Goal: Task Accomplishment & Management: Complete application form

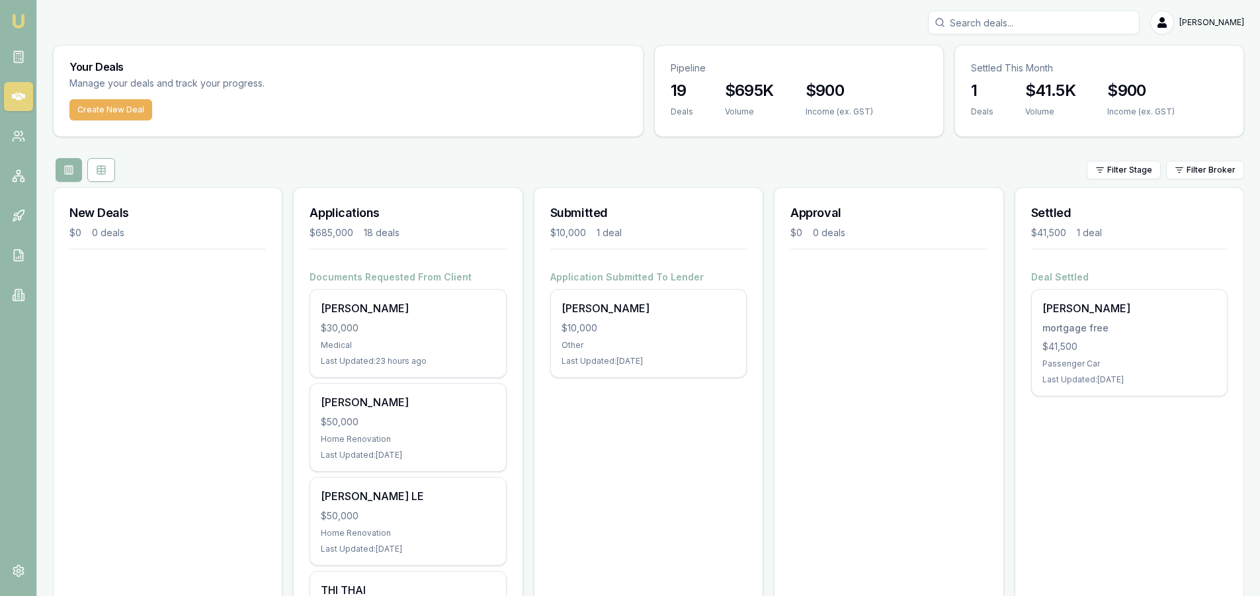
click at [1056, 108] on div "Volume" at bounding box center [1050, 111] width 50 height 11
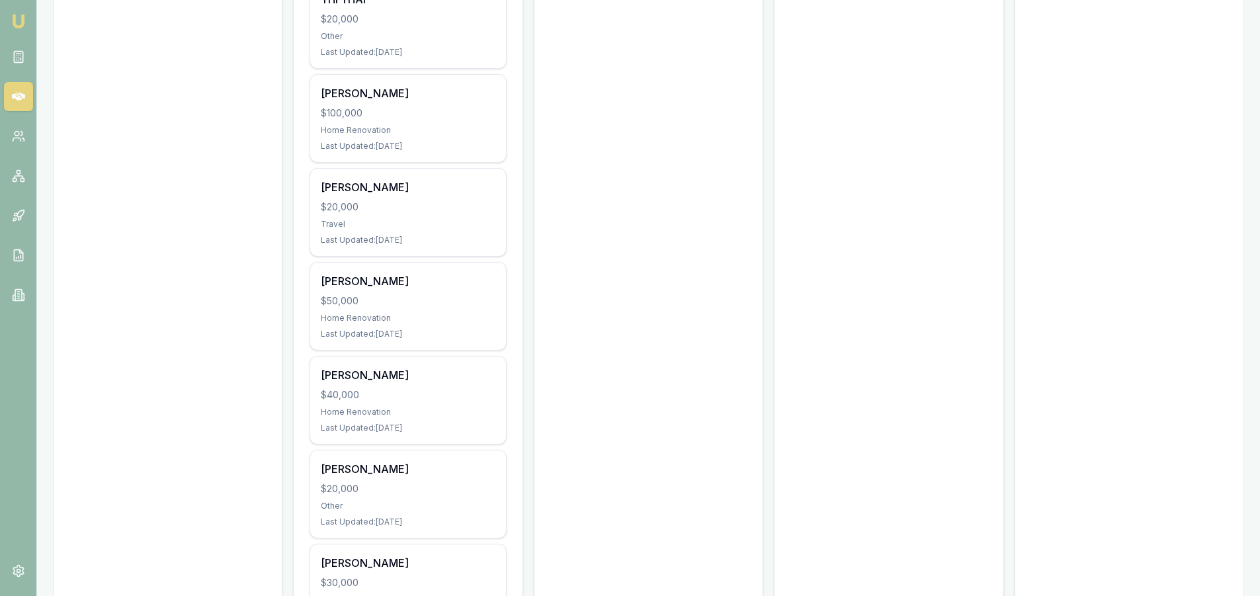
scroll to position [595, 0]
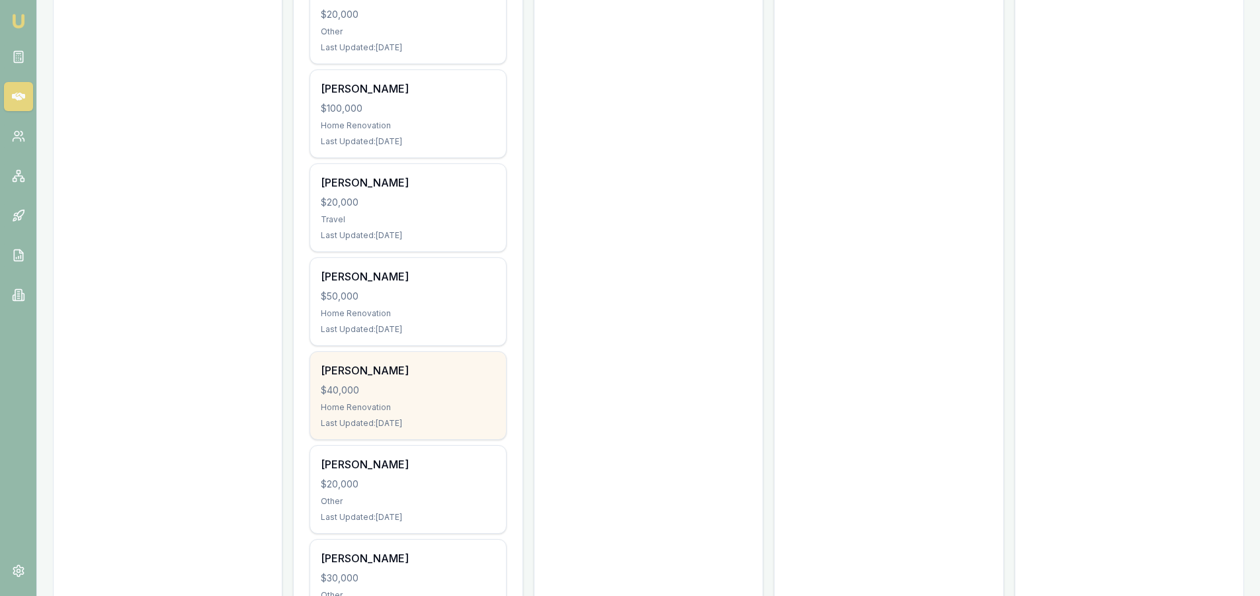
click at [414, 386] on div "$40,000" at bounding box center [408, 390] width 174 height 13
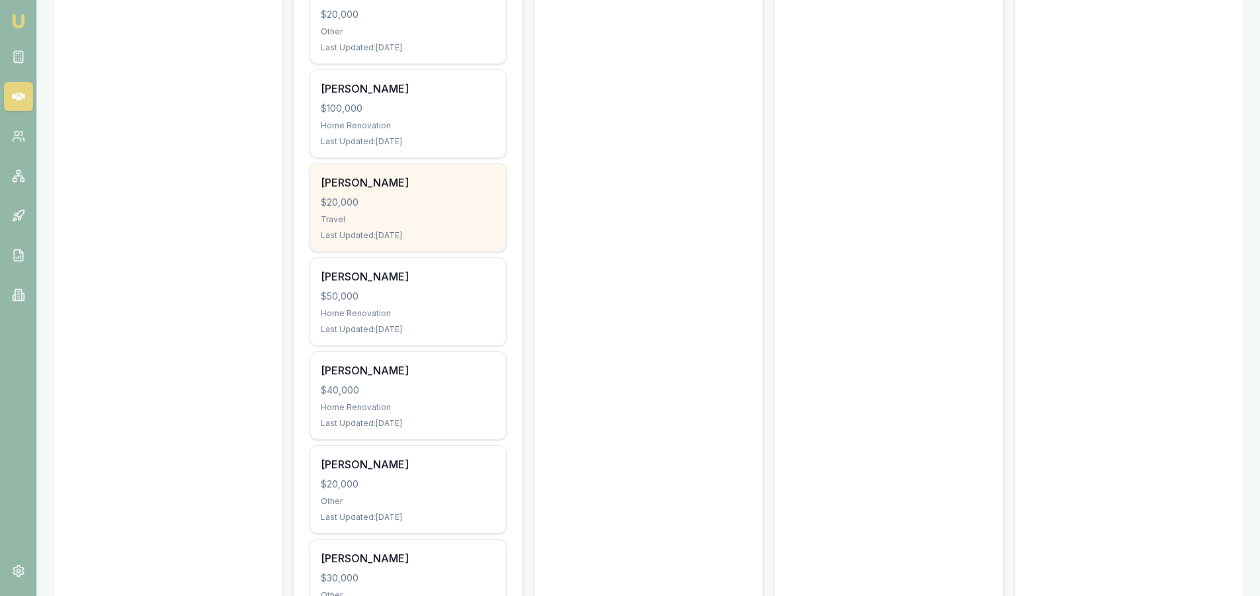
click at [365, 215] on div "Travel" at bounding box center [408, 219] width 174 height 11
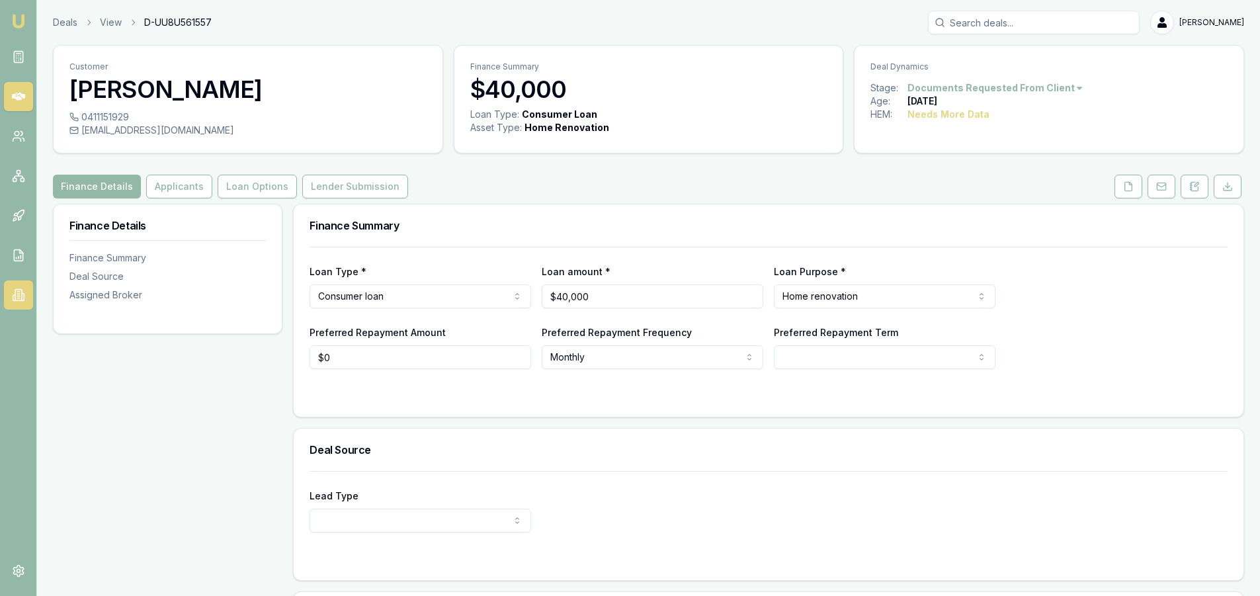
click at [19, 300] on icon at bounding box center [18, 295] width 7 height 11
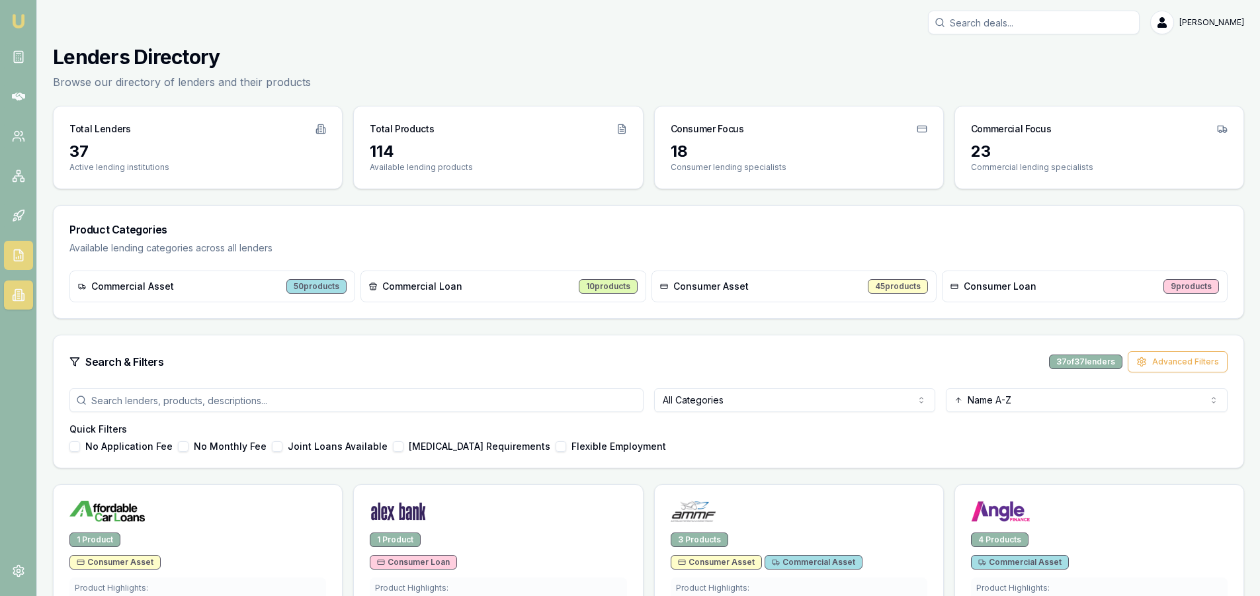
click at [16, 259] on icon at bounding box center [16, 257] width 0 height 1
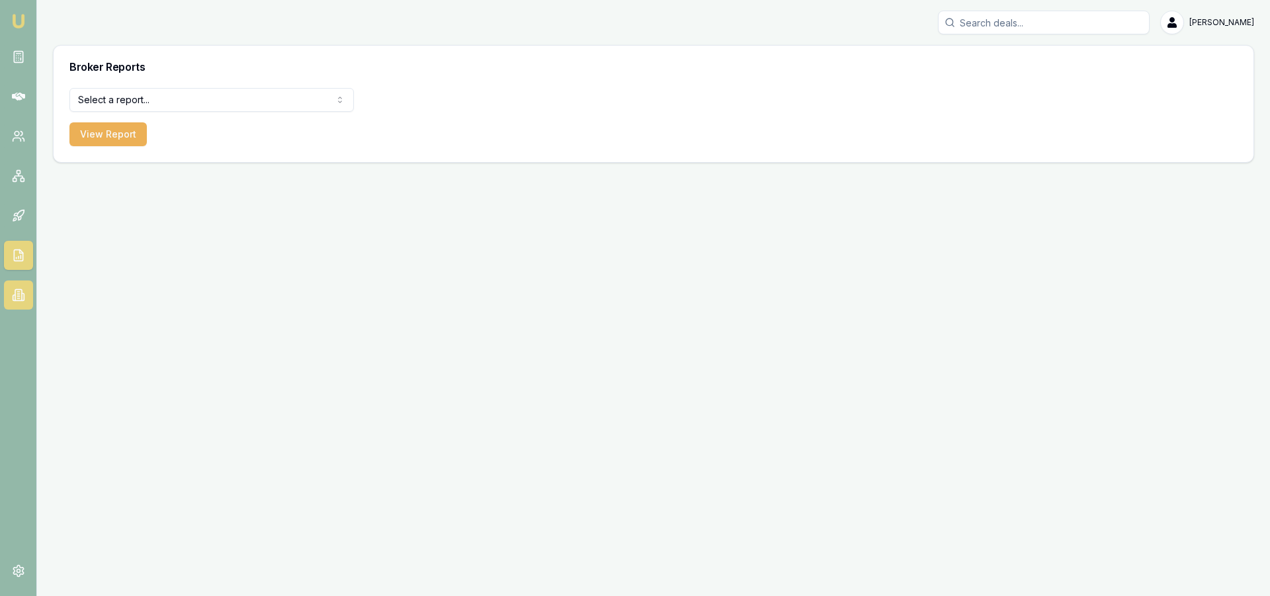
click at [21, 292] on icon at bounding box center [18, 294] width 13 height 13
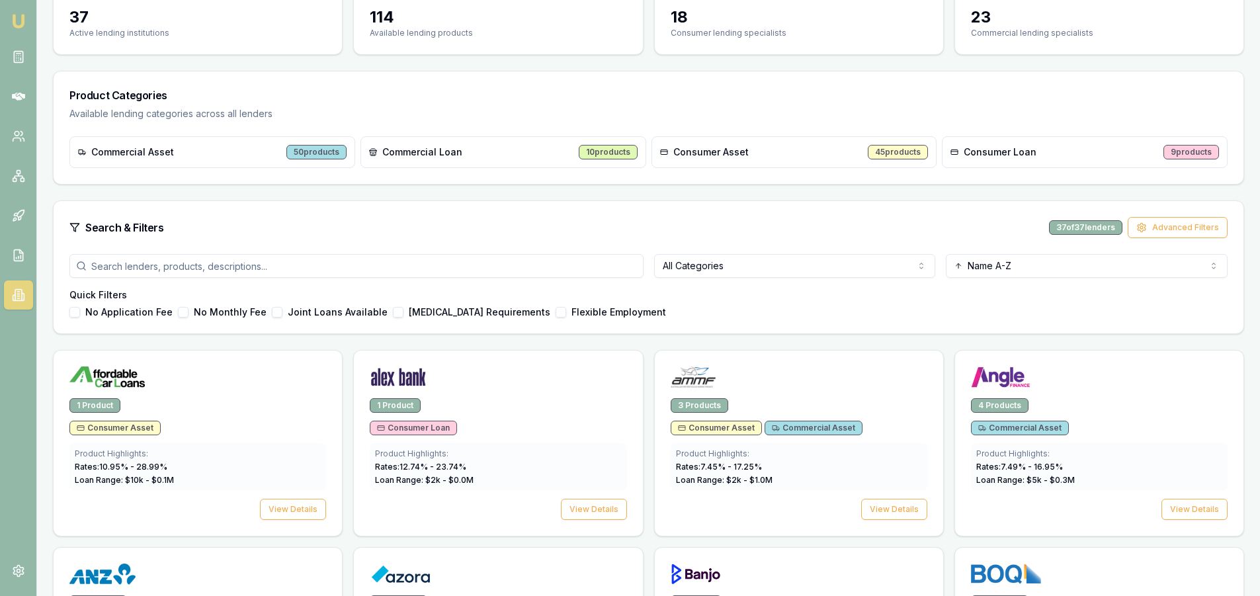
scroll to position [198, 0]
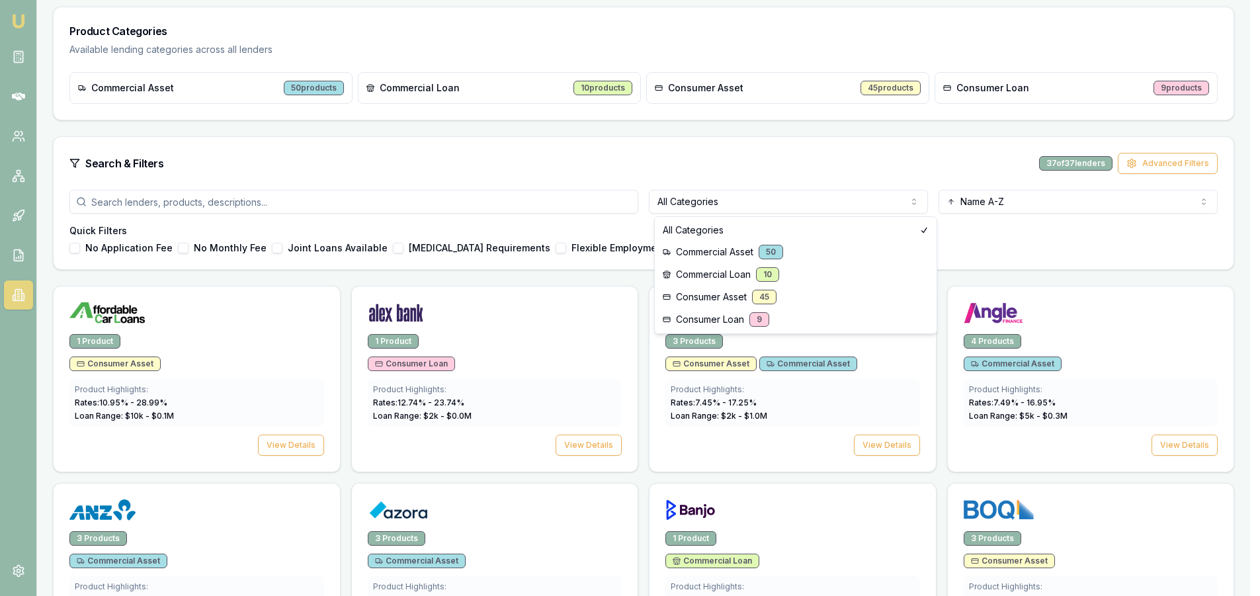
click at [755, 204] on html "Emu Broker Steven Nguyen Toggle Menu Lenders Directory Browse our directory of …" at bounding box center [630, 100] width 1260 height 596
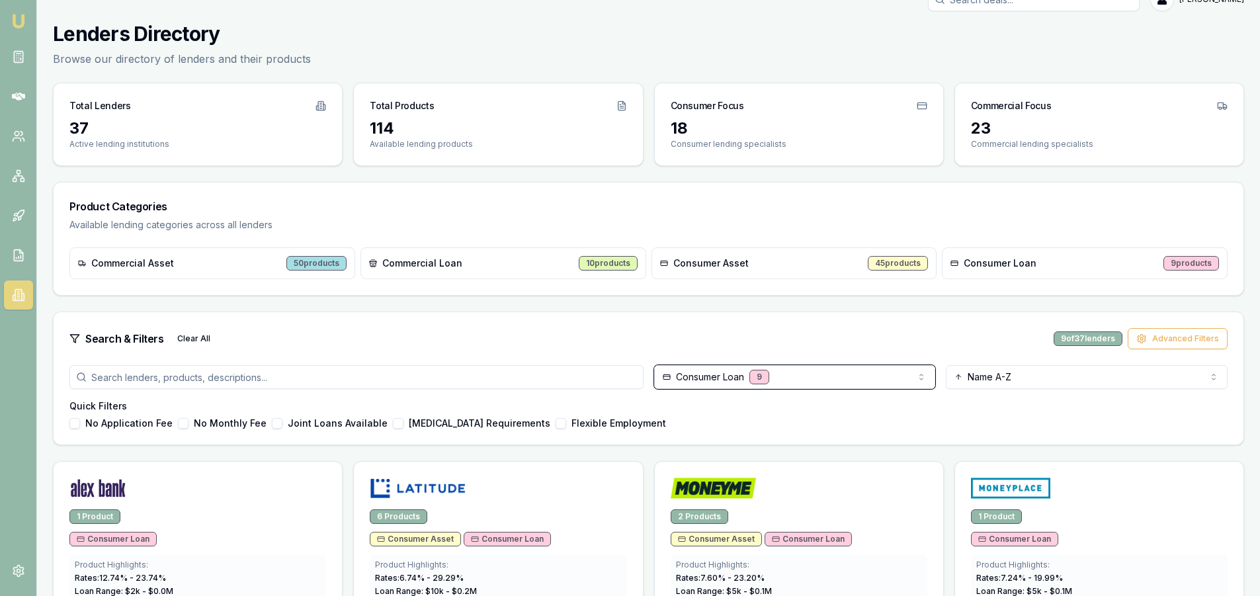
scroll to position [0, 0]
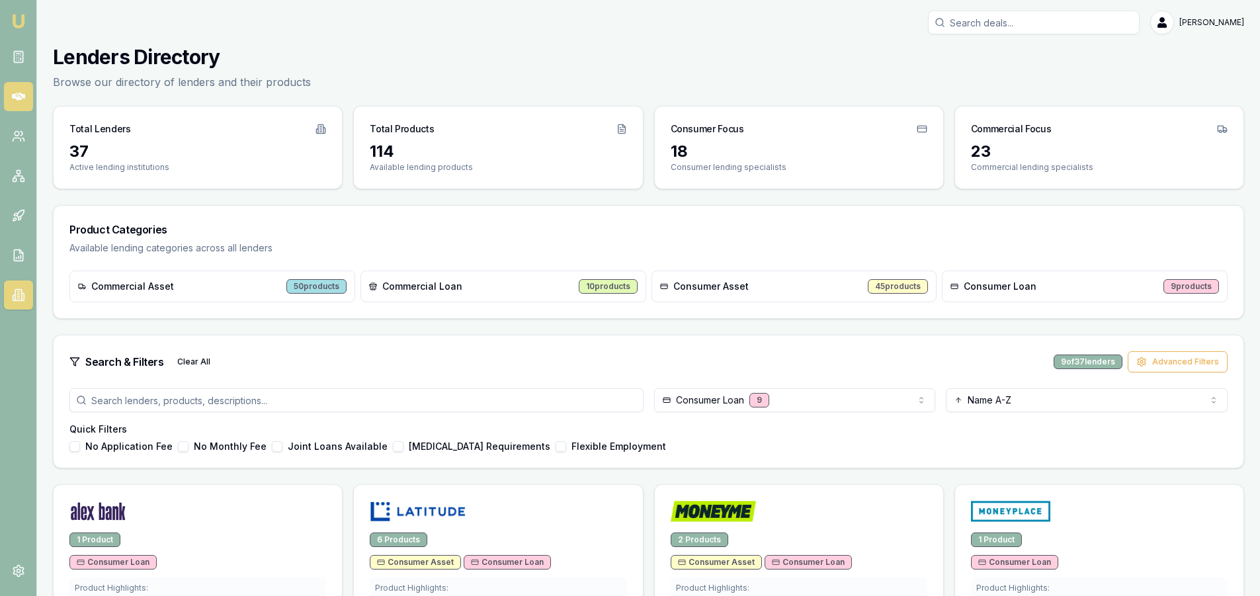
click at [29, 95] on link at bounding box center [18, 96] width 29 height 29
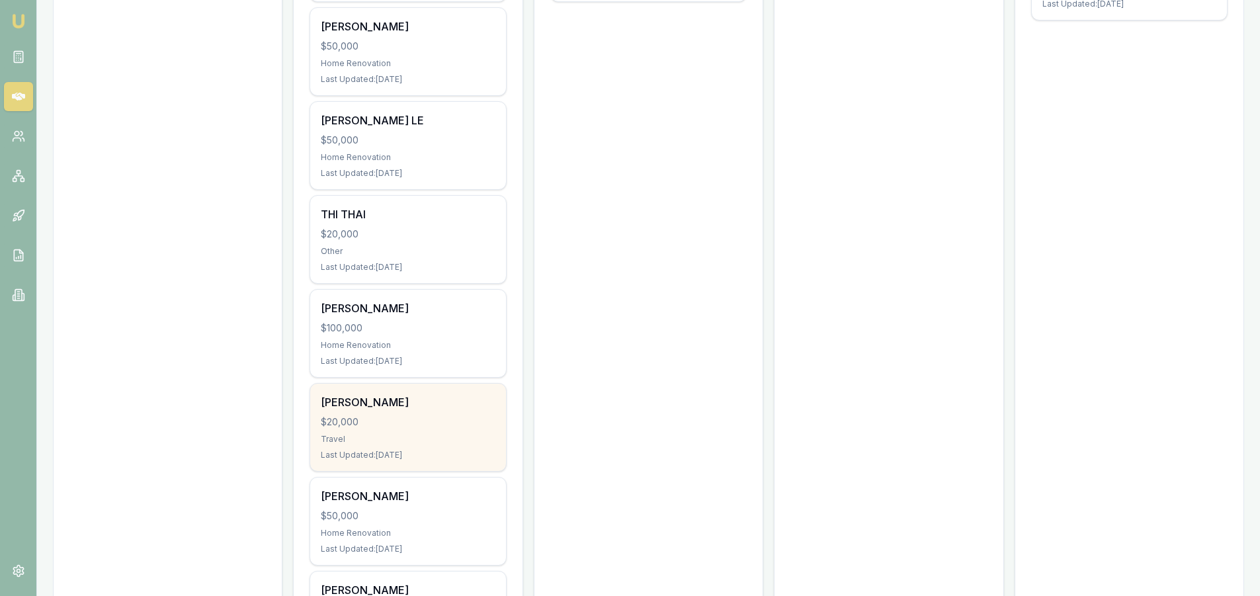
scroll to position [463, 0]
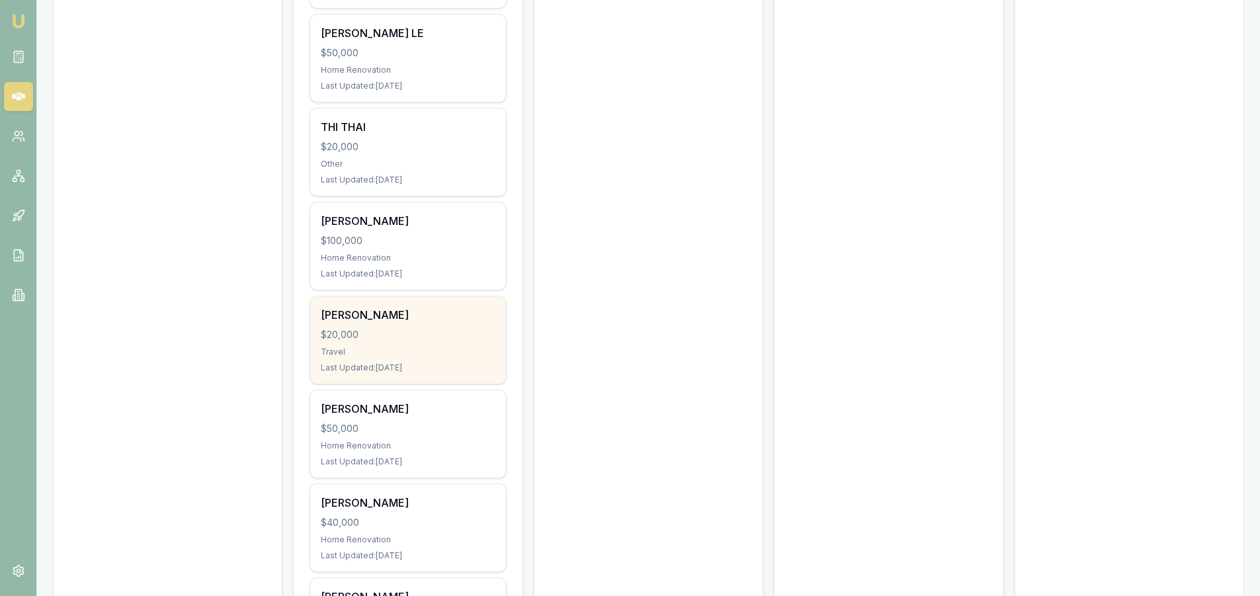
click at [379, 334] on div "$20,000" at bounding box center [408, 334] width 174 height 13
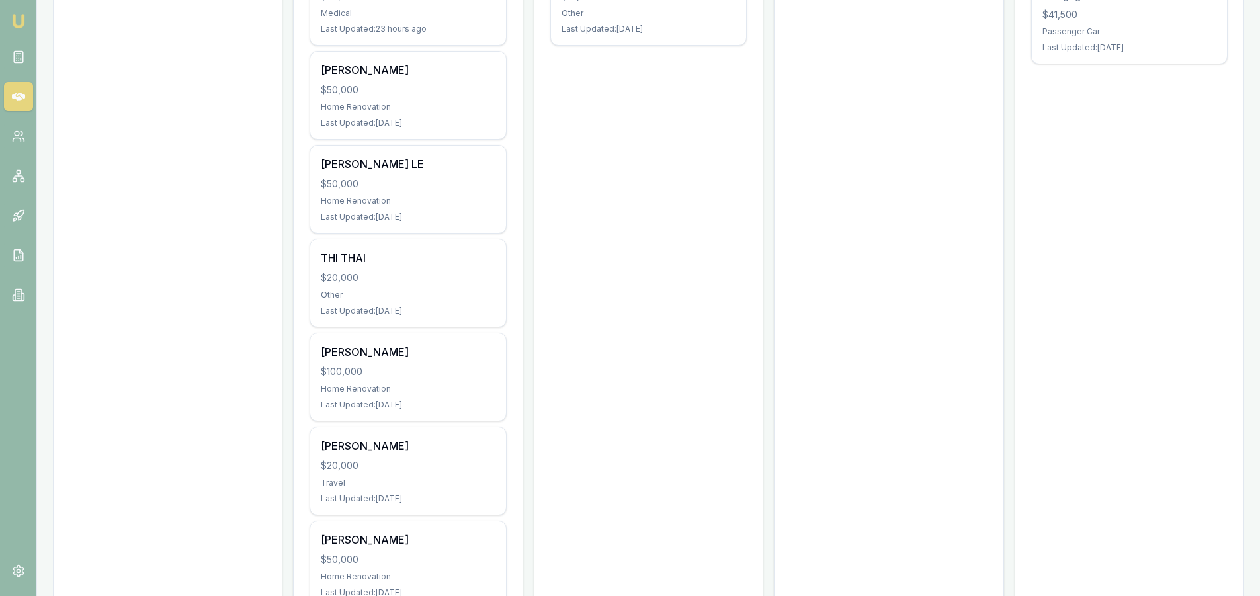
scroll to position [331, 0]
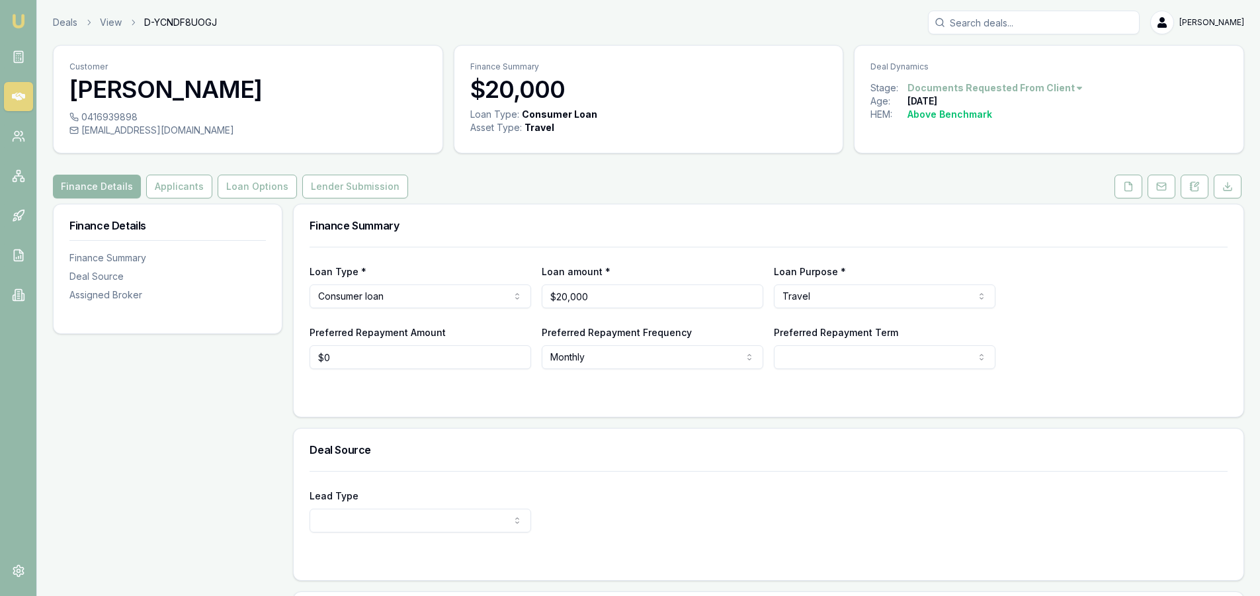
click at [21, 95] on icon at bounding box center [18, 97] width 13 height 8
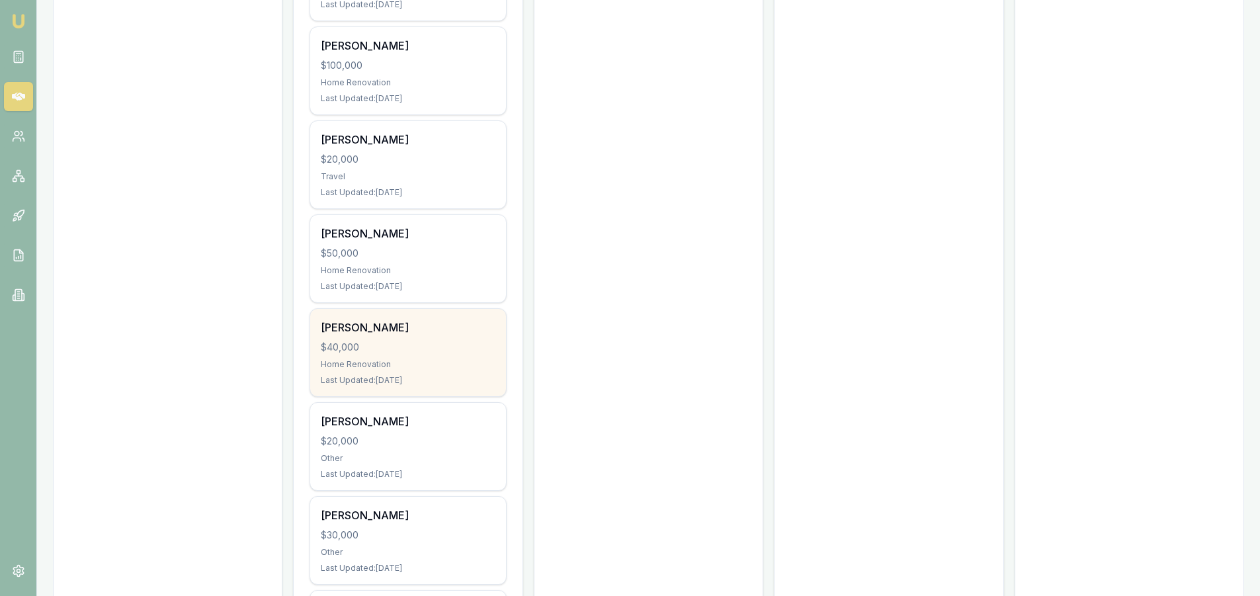
scroll to position [661, 0]
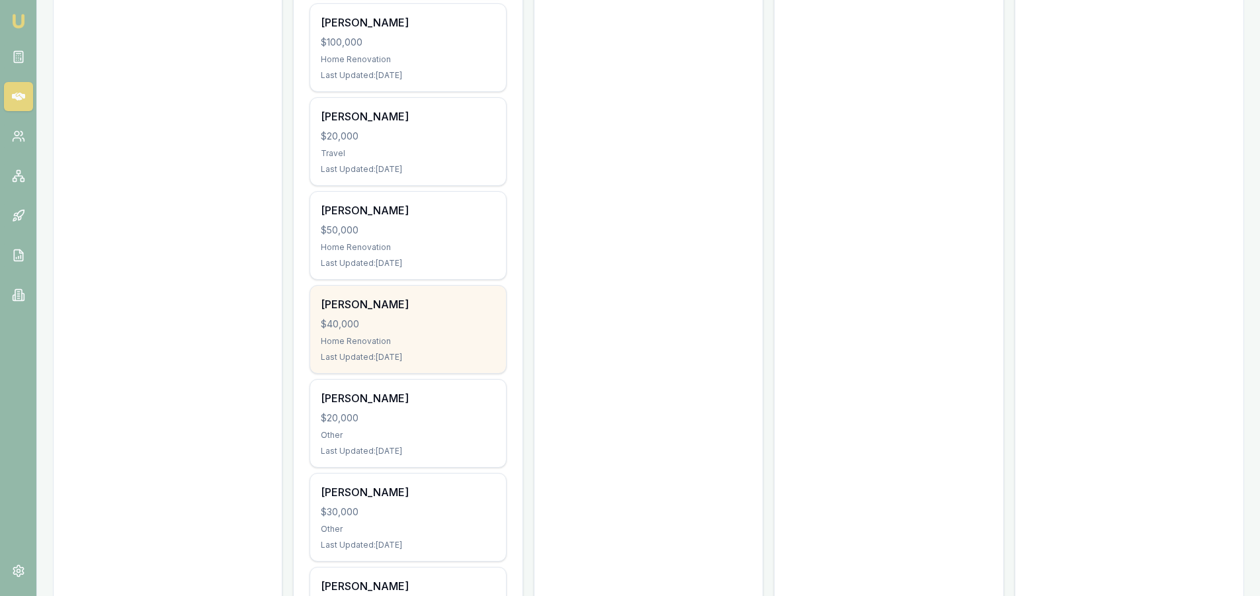
click at [431, 341] on div "Home Renovation" at bounding box center [408, 341] width 174 height 11
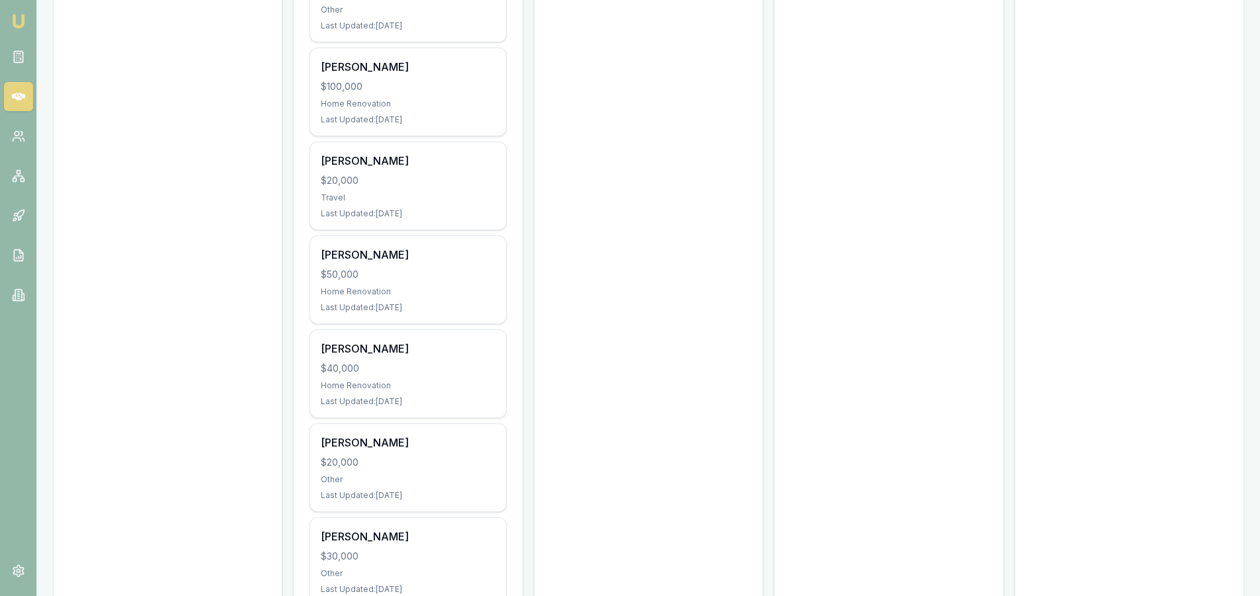
scroll to position [595, 0]
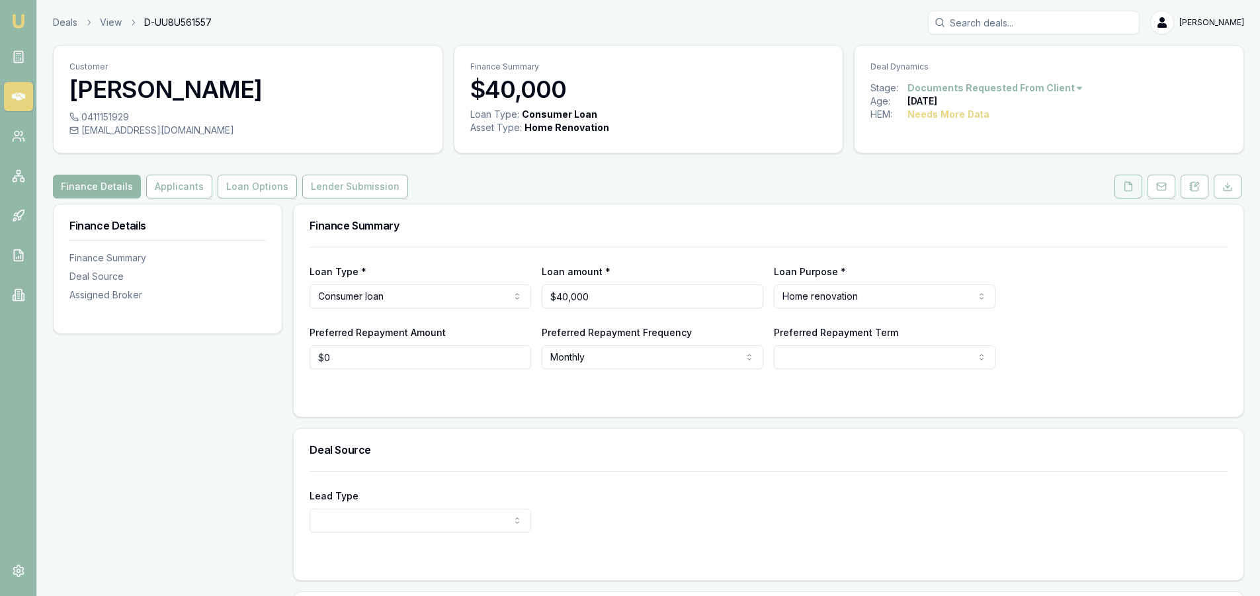
click at [1129, 187] on icon at bounding box center [1128, 186] width 11 height 11
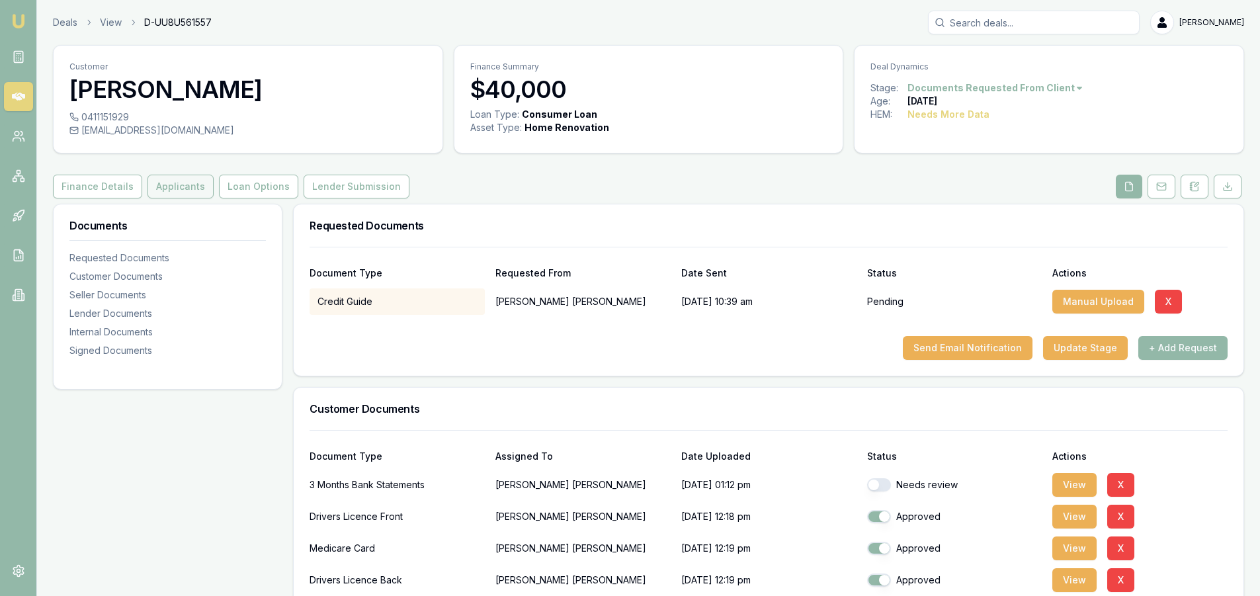
click at [179, 190] on button "Applicants" at bounding box center [180, 187] width 66 height 24
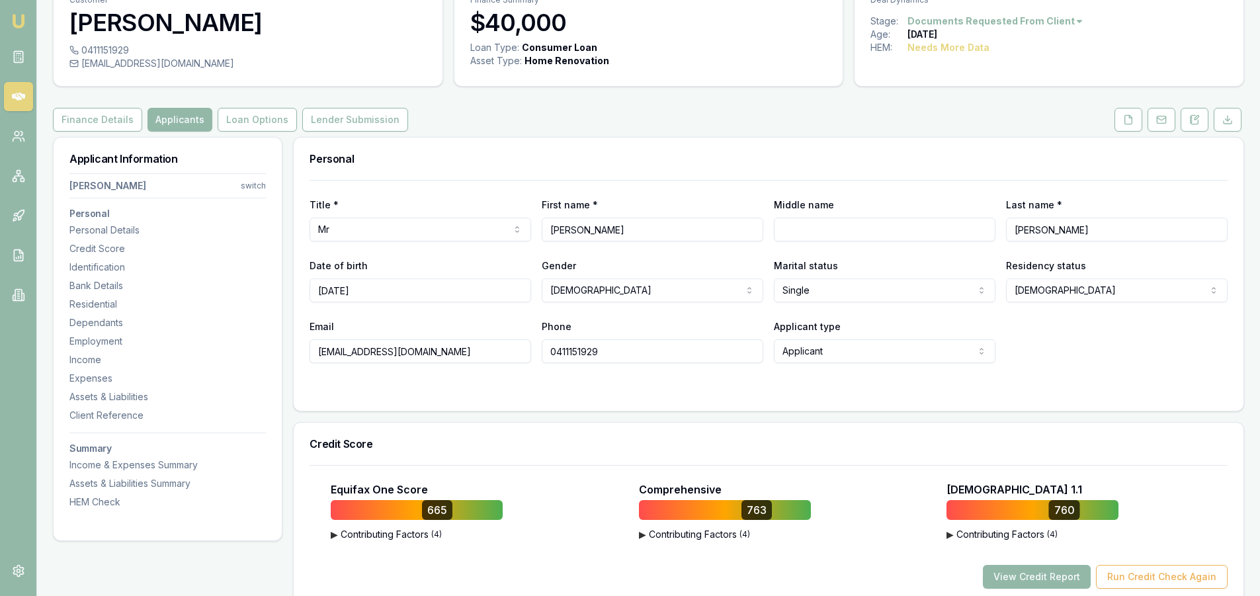
scroll to position [66, 0]
click at [1119, 126] on button at bounding box center [1128, 120] width 28 height 24
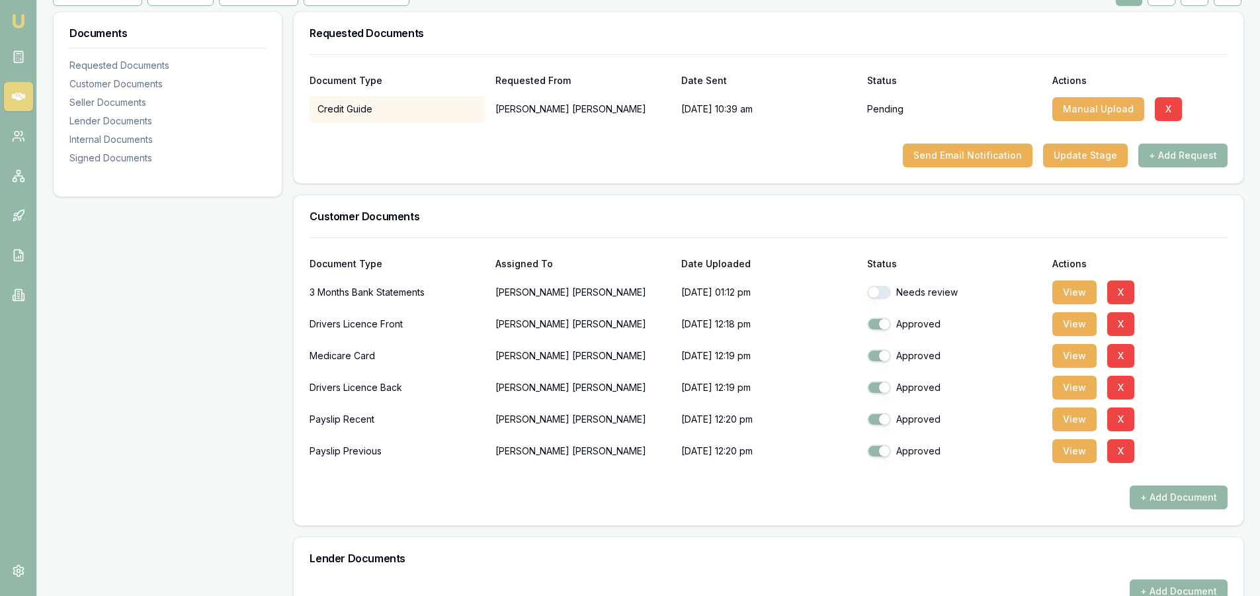
scroll to position [198, 0]
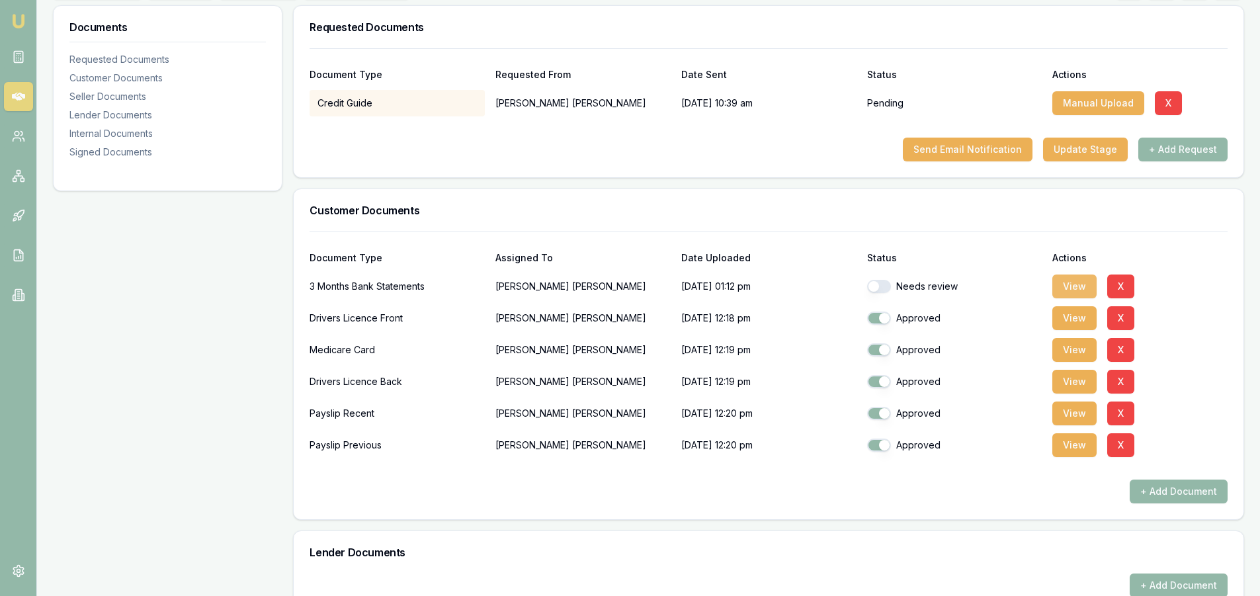
click at [1079, 279] on button "View" at bounding box center [1074, 286] width 44 height 24
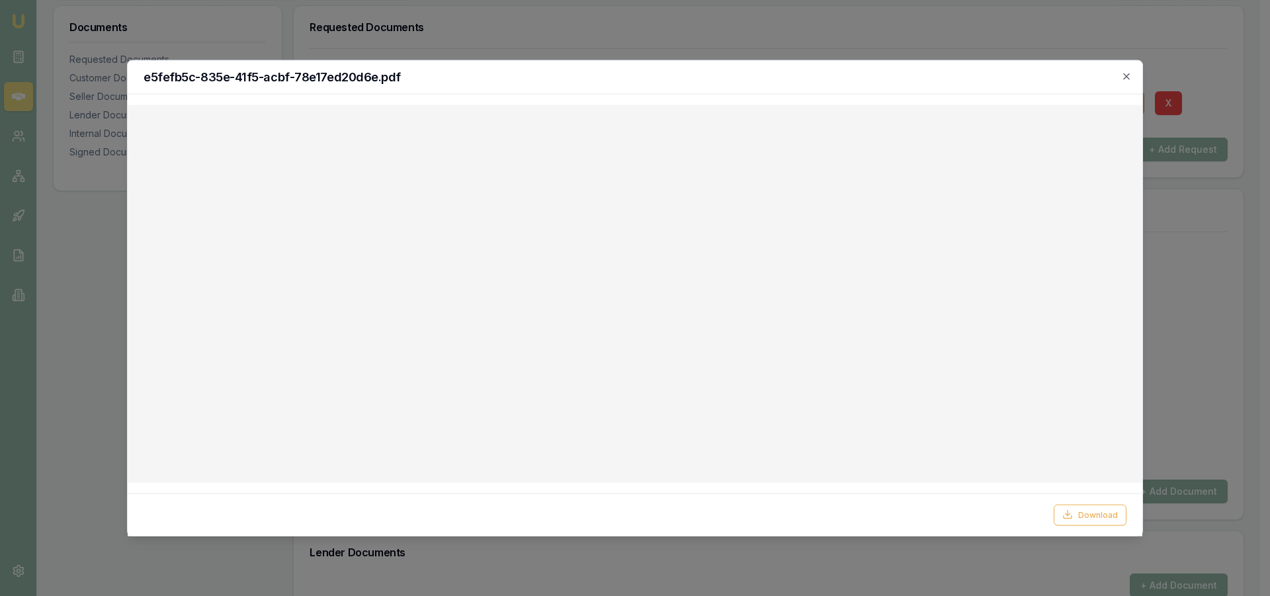
click at [1202, 323] on div at bounding box center [635, 298] width 1270 height 596
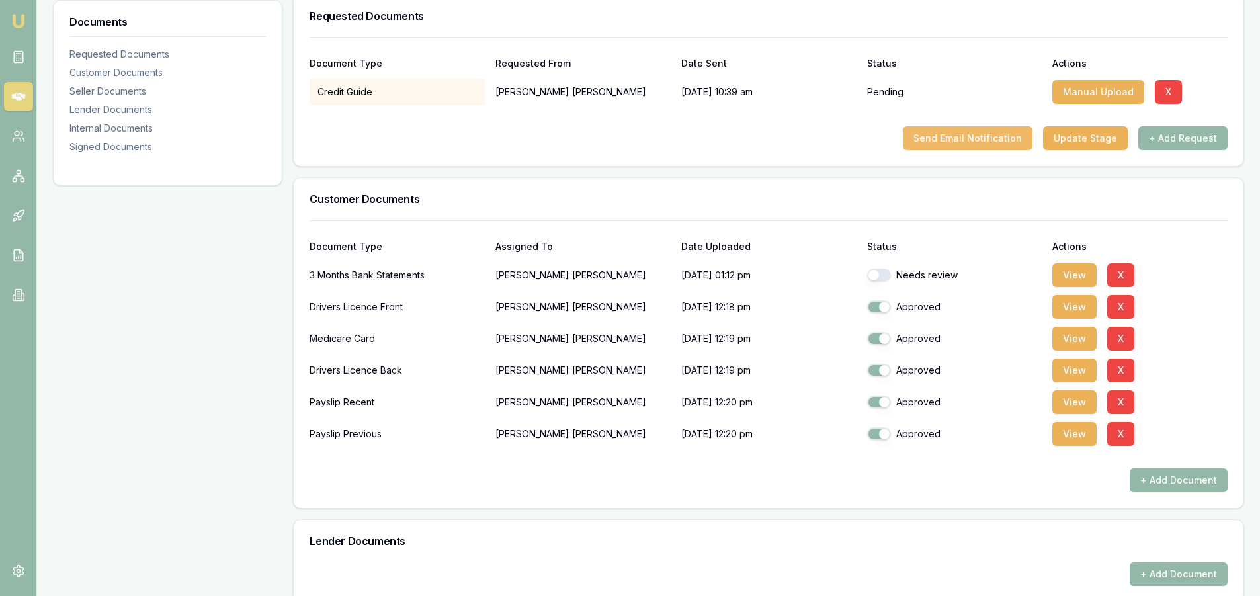
scroll to position [30, 0]
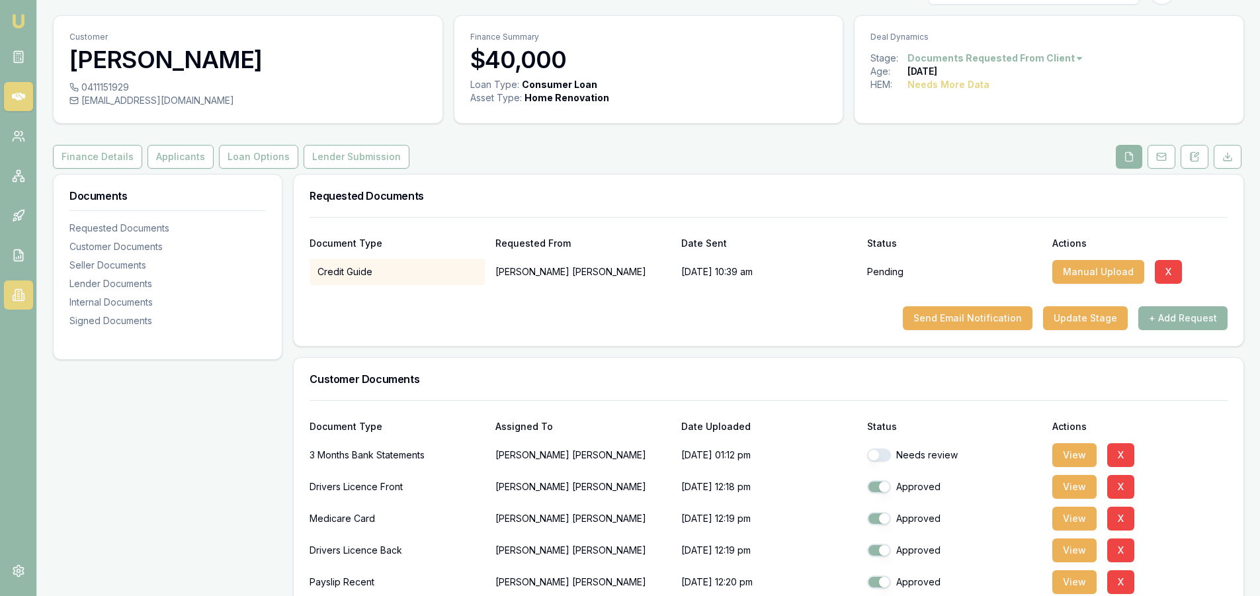
click at [15, 304] on link at bounding box center [18, 294] width 29 height 29
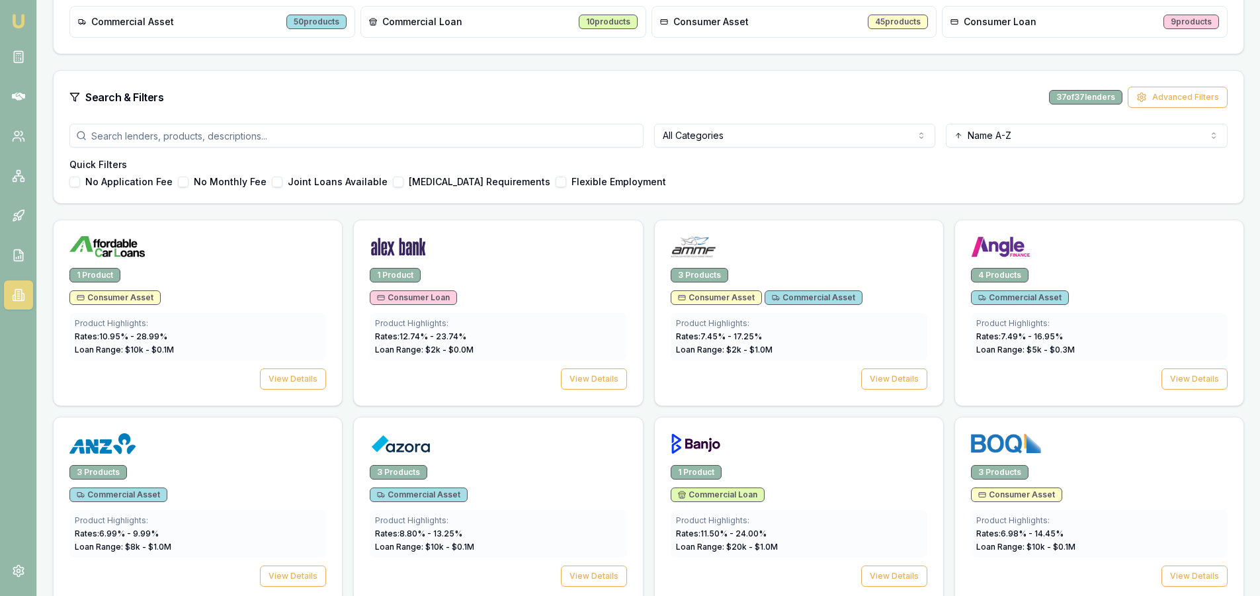
scroll to position [198, 0]
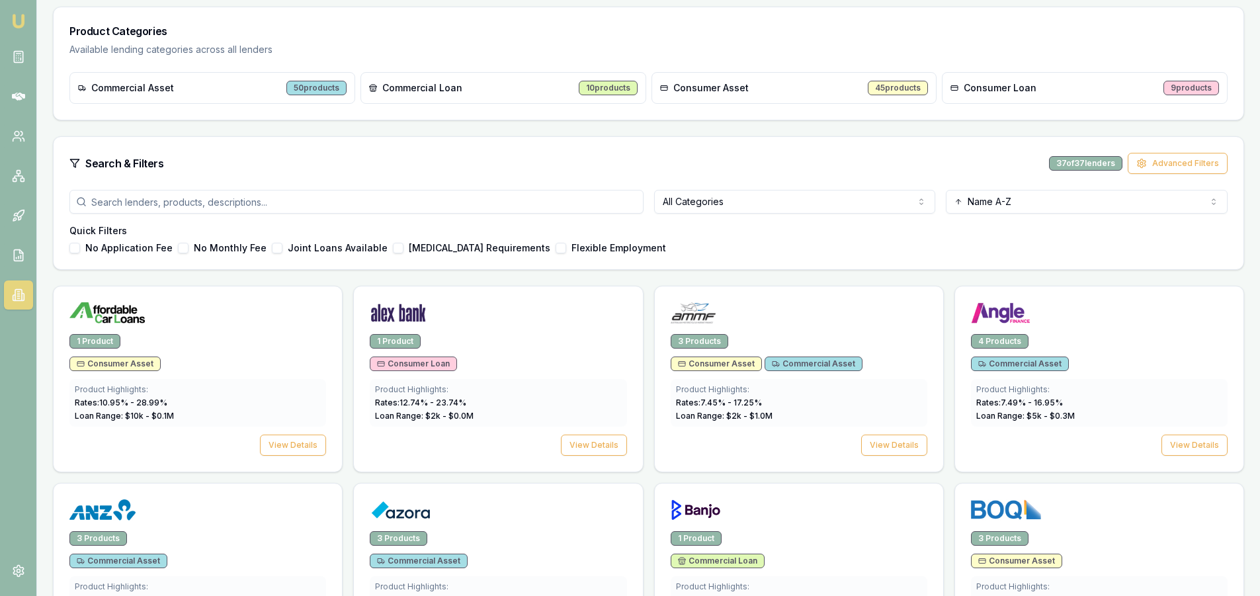
click at [753, 195] on html "Emu Broker Steven Nguyen Toggle Menu Lenders Directory Browse our directory of …" at bounding box center [630, 100] width 1260 height 596
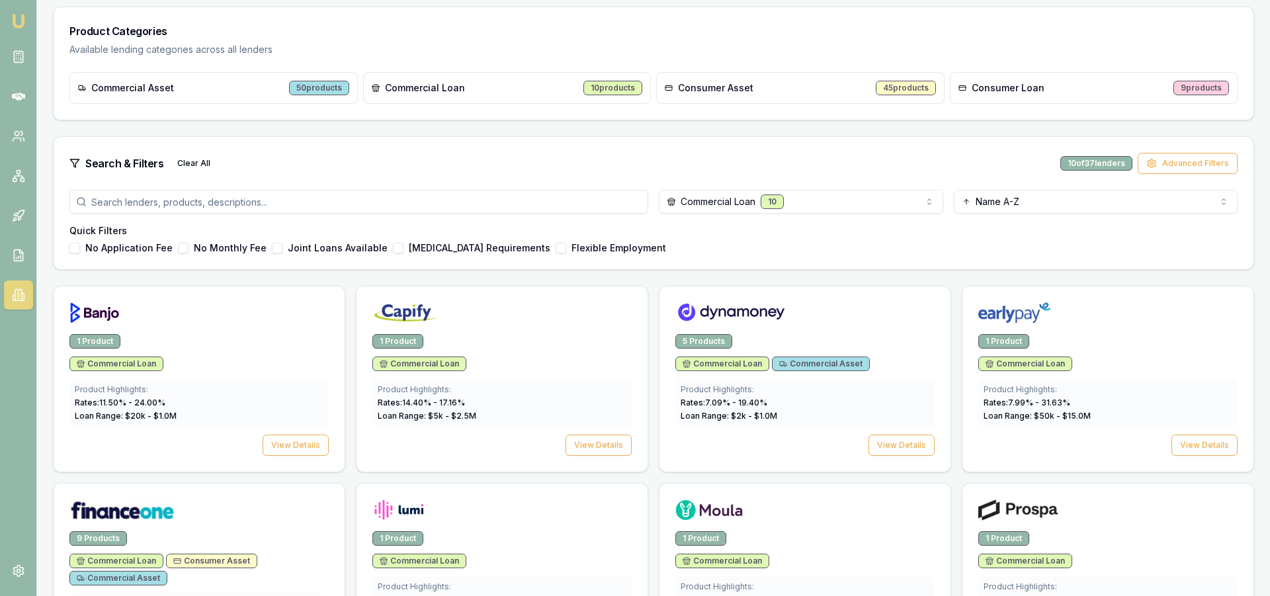
click at [818, 208] on html "Emu Broker Steven Nguyen Toggle Menu Lenders Directory Browse our directory of …" at bounding box center [635, 100] width 1270 height 596
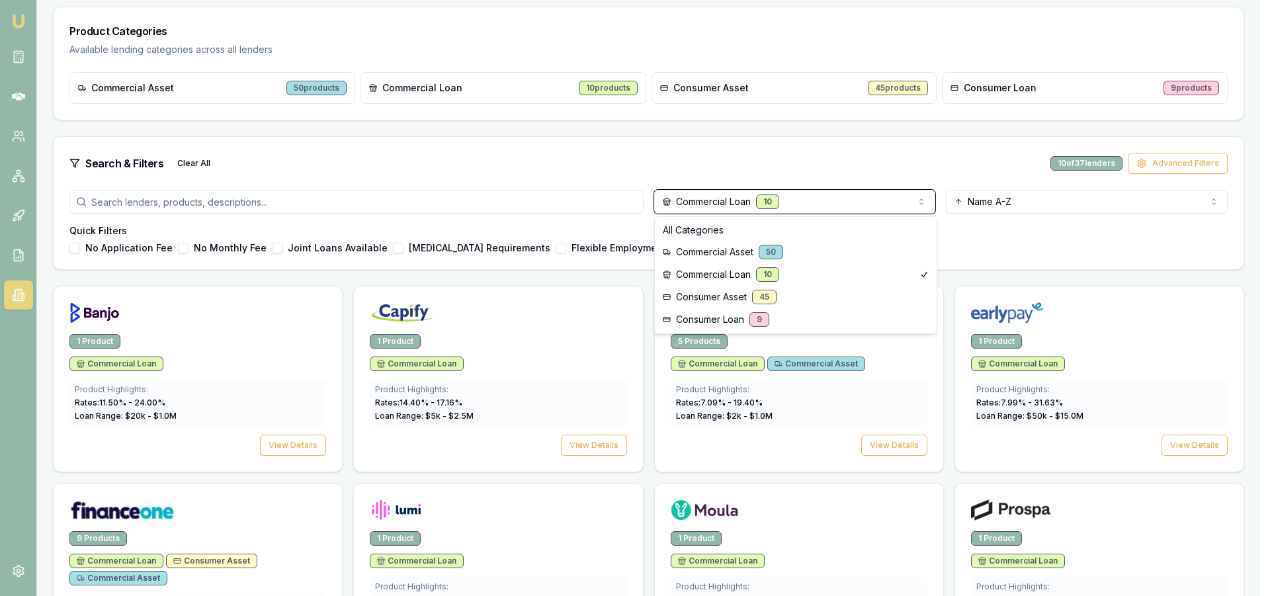
click at [481, 187] on html "Emu Broker Steven Nguyen Toggle Menu Lenders Directory Browse our directory of …" at bounding box center [635, 100] width 1270 height 596
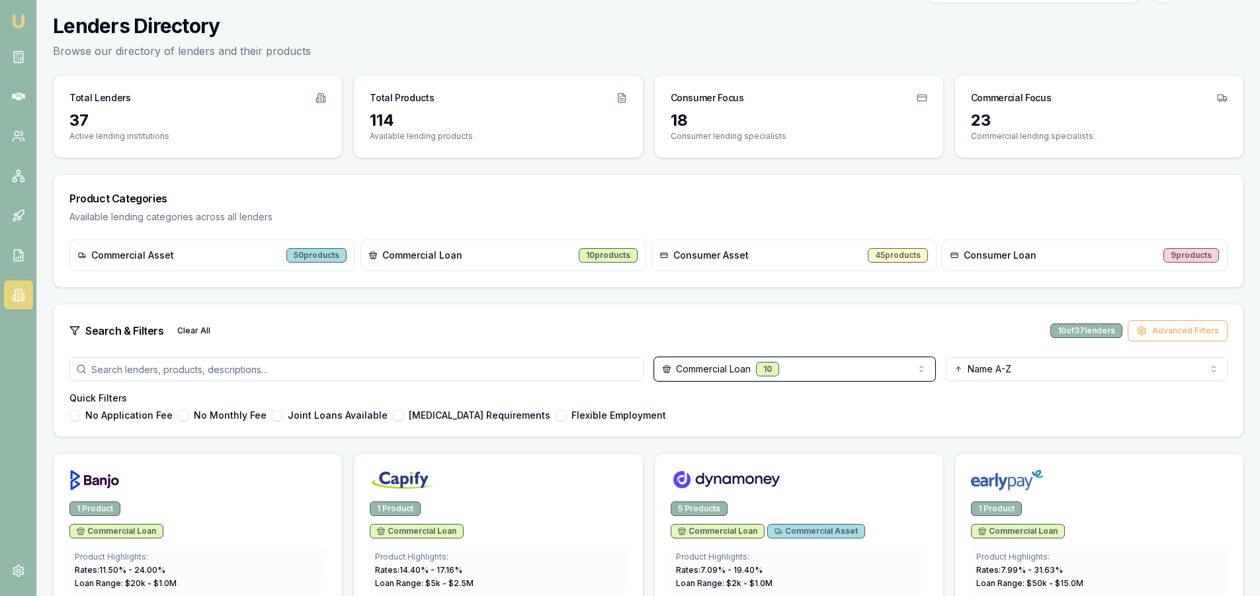
scroll to position [0, 0]
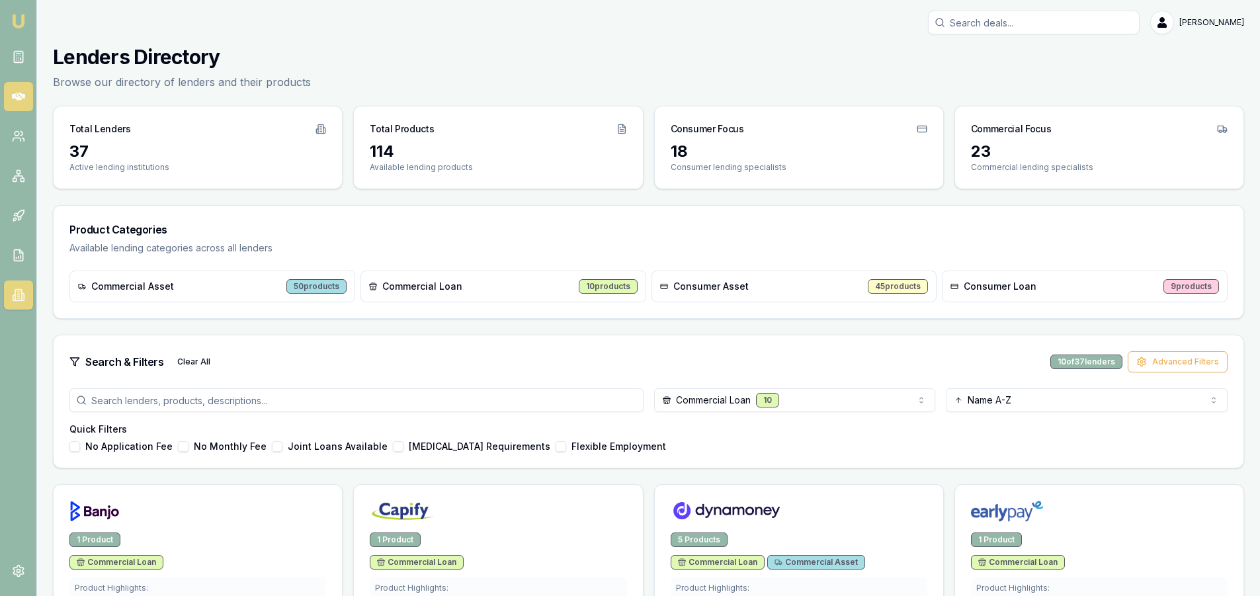
click at [20, 97] on icon at bounding box center [18, 97] width 13 height 8
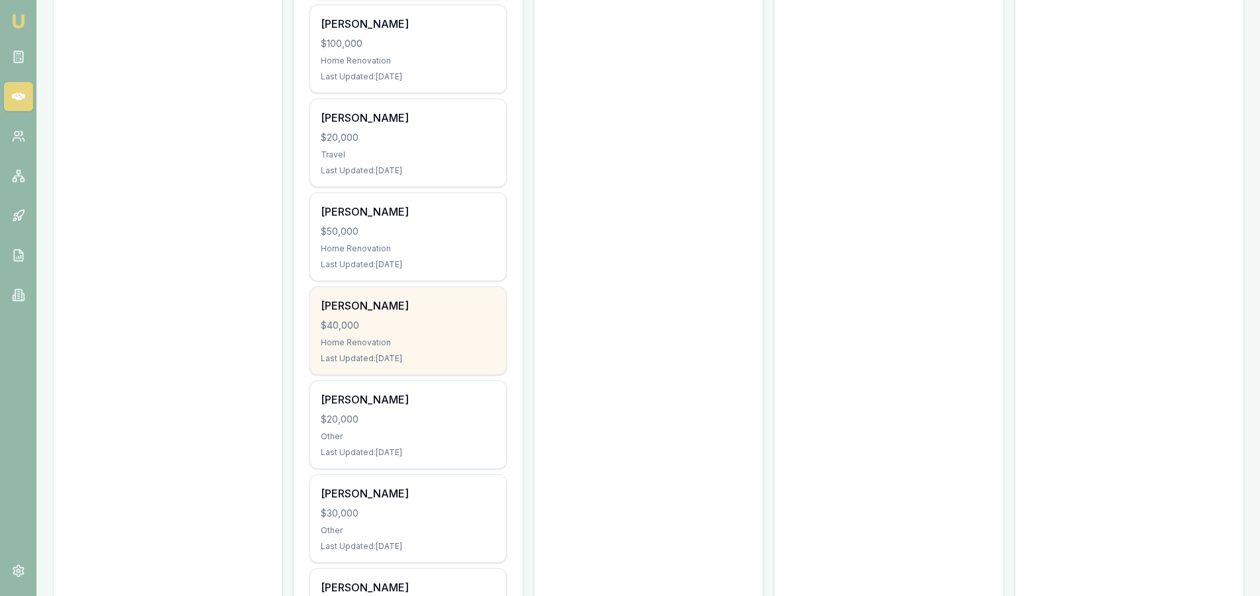
scroll to position [661, 0]
click at [413, 343] on div "Home Renovation" at bounding box center [408, 341] width 174 height 11
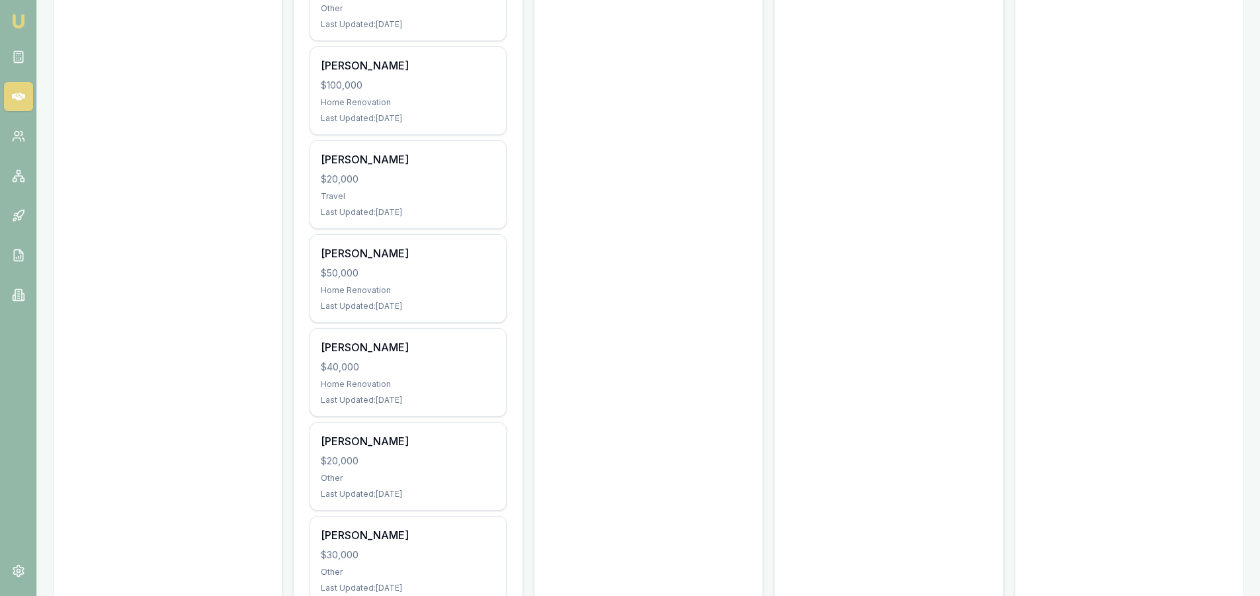
scroll to position [595, 0]
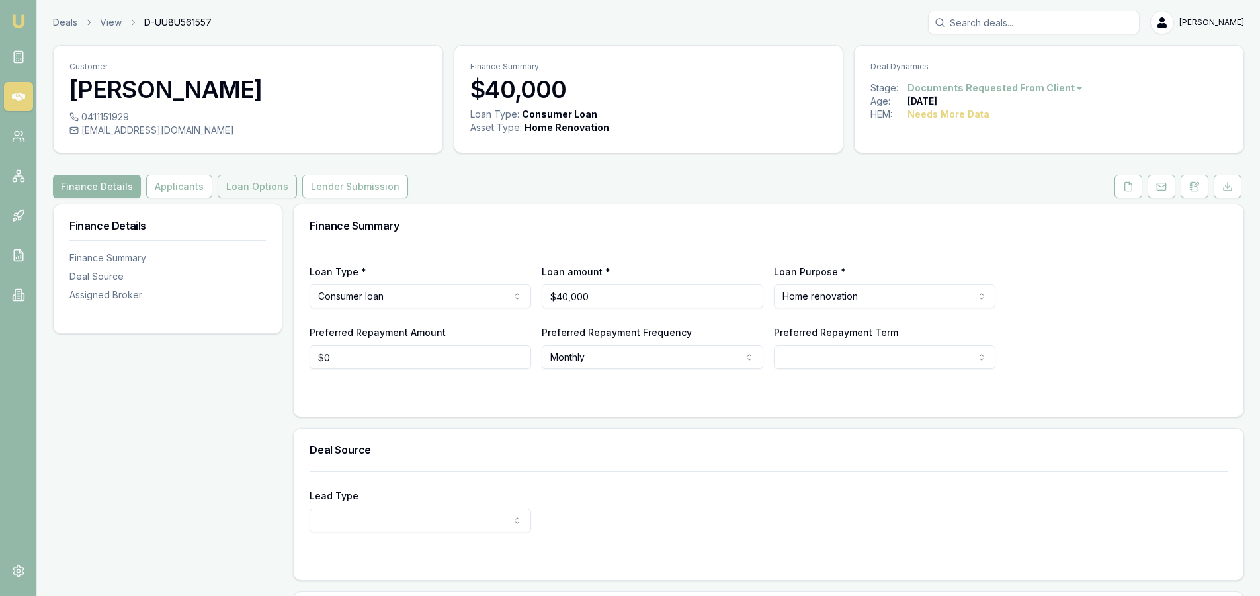
click at [240, 190] on button "Loan Options" at bounding box center [257, 187] width 79 height 24
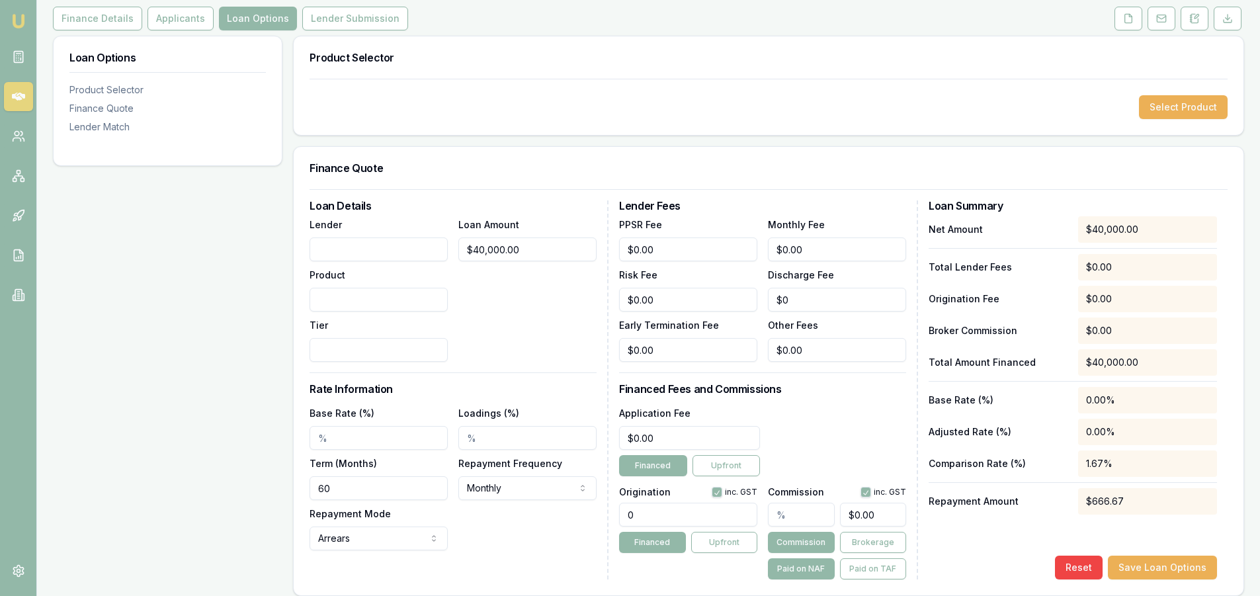
scroll to position [198, 0]
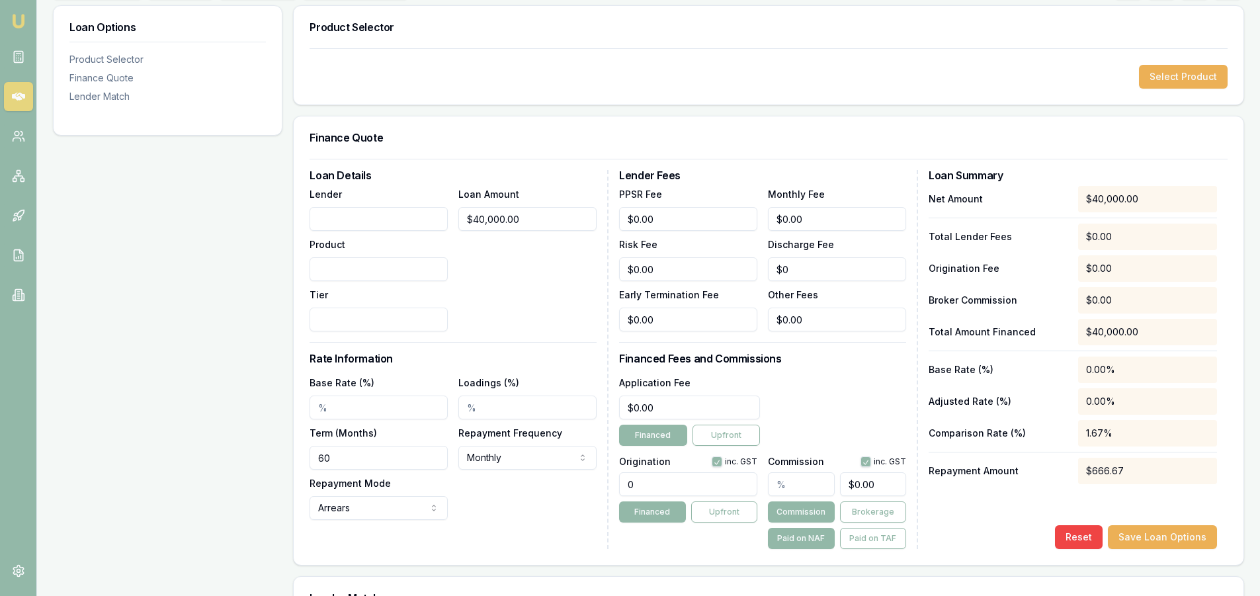
click at [364, 224] on input "Lender" at bounding box center [379, 219] width 138 height 24
drag, startPoint x: 536, startPoint y: 223, endPoint x: 361, endPoint y: 223, distance: 174.6
click at [361, 223] on div "Lender Product Tier Loan Amount 40000" at bounding box center [453, 259] width 287 height 146
type input "$30,000.00"
click at [503, 300] on div "Loan Amount $30,000.00" at bounding box center [527, 259] width 138 height 146
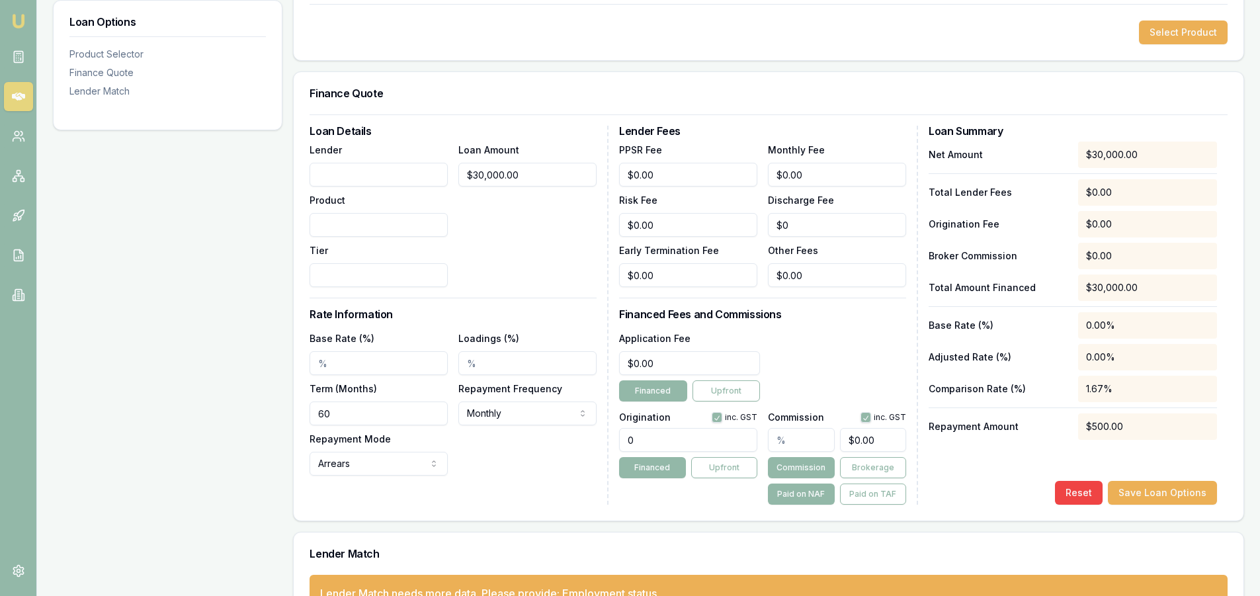
scroll to position [220, 0]
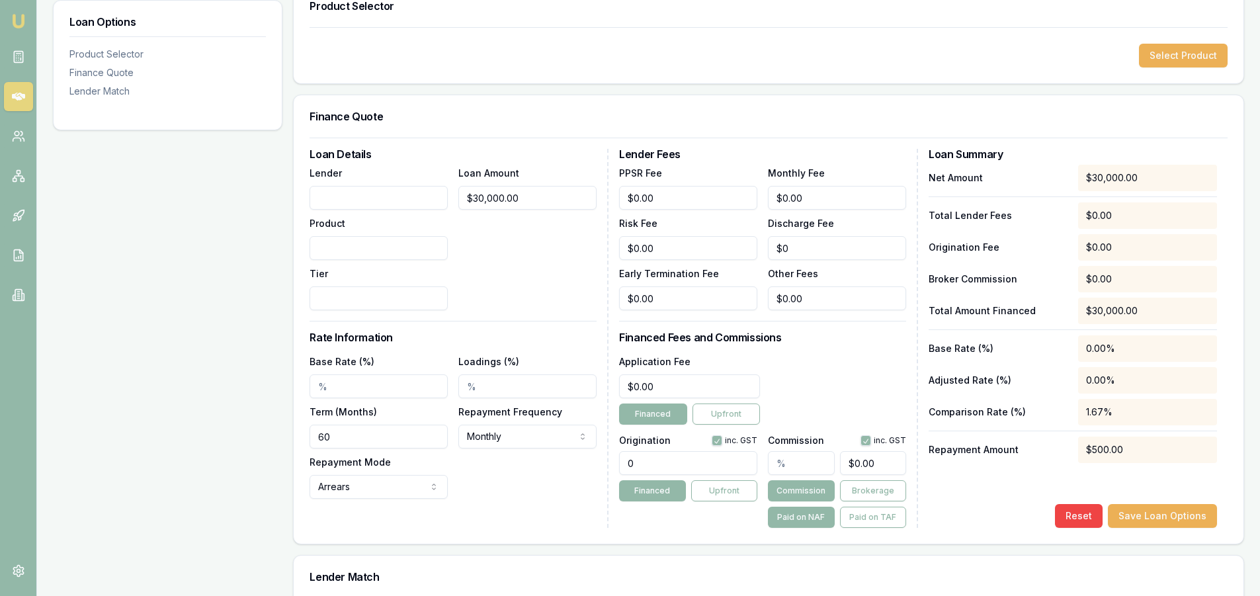
click at [335, 195] on input "Lender" at bounding box center [379, 198] width 138 height 24
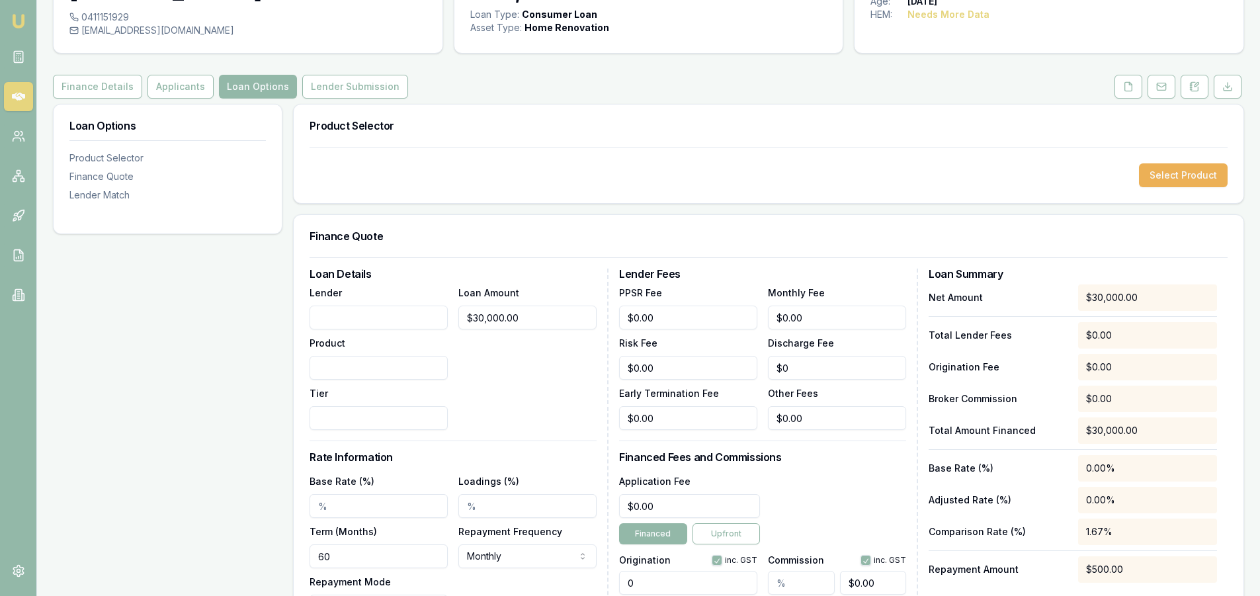
scroll to position [87, 0]
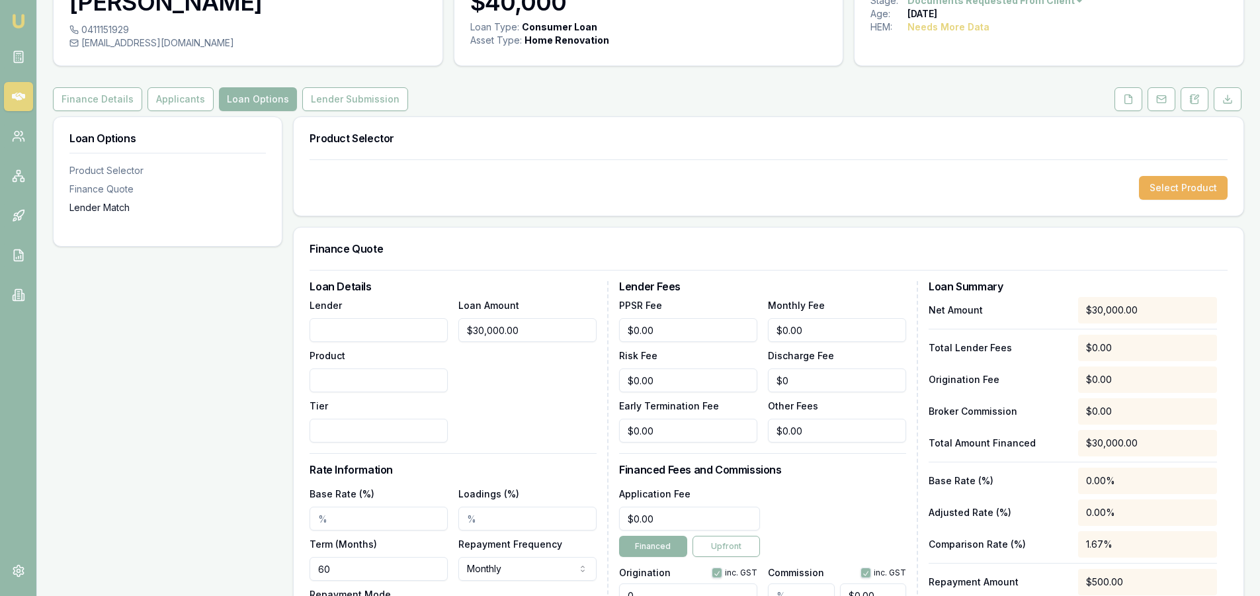
click at [107, 211] on div "Lender Match" at bounding box center [167, 207] width 196 height 13
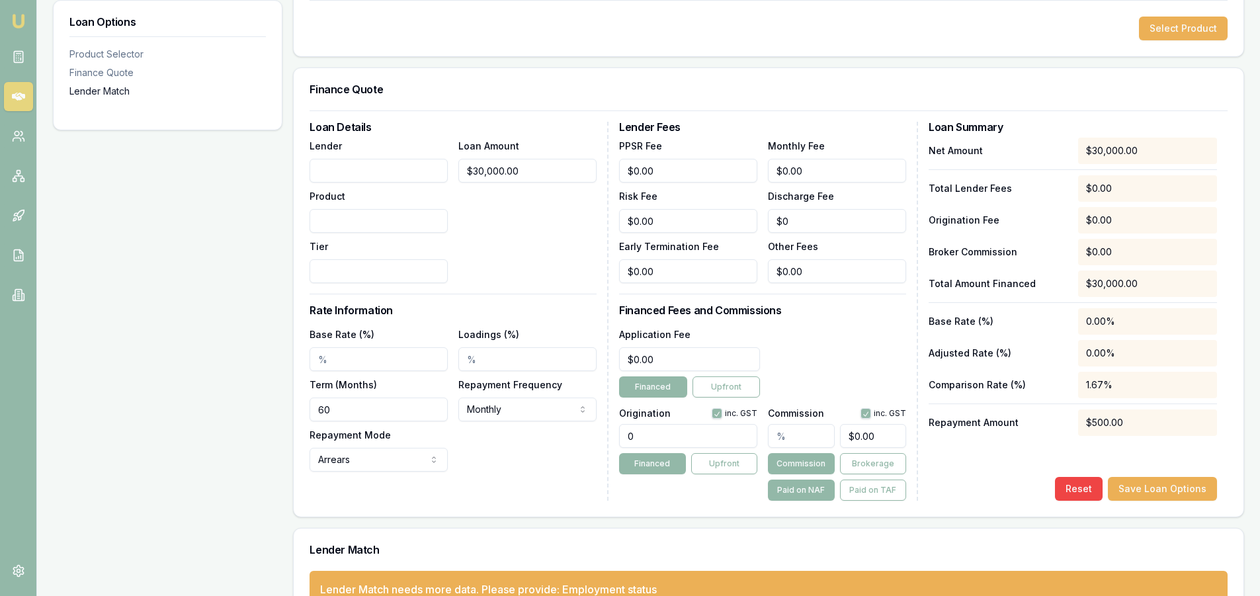
scroll to position [286, 0]
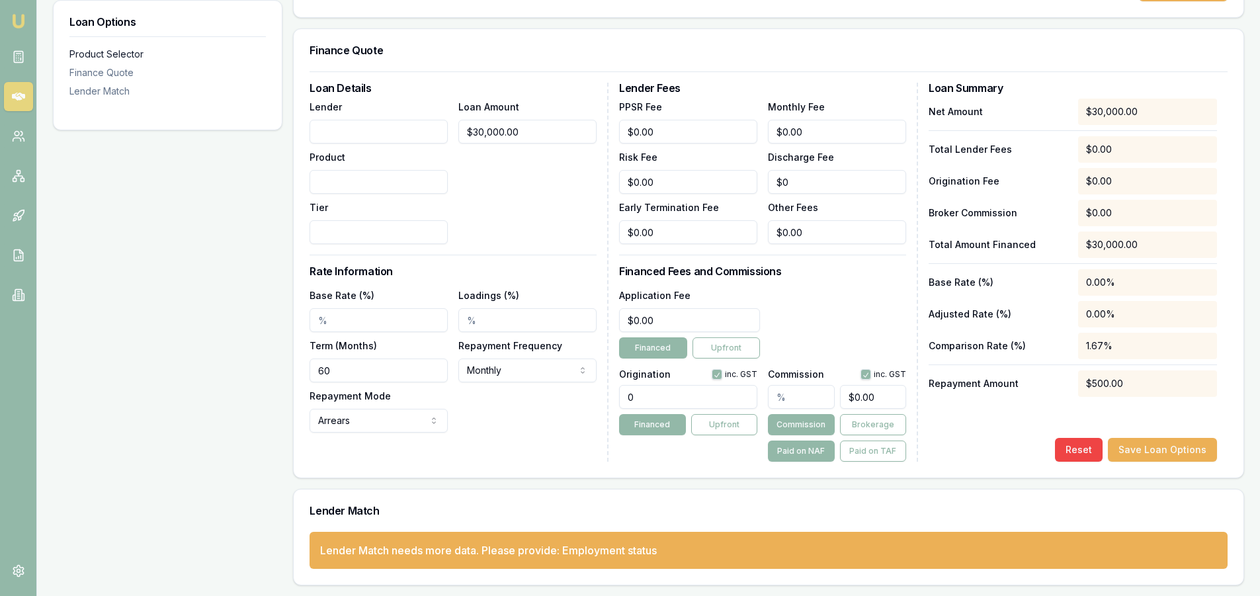
click at [108, 57] on div "Product Selector" at bounding box center [167, 54] width 196 height 13
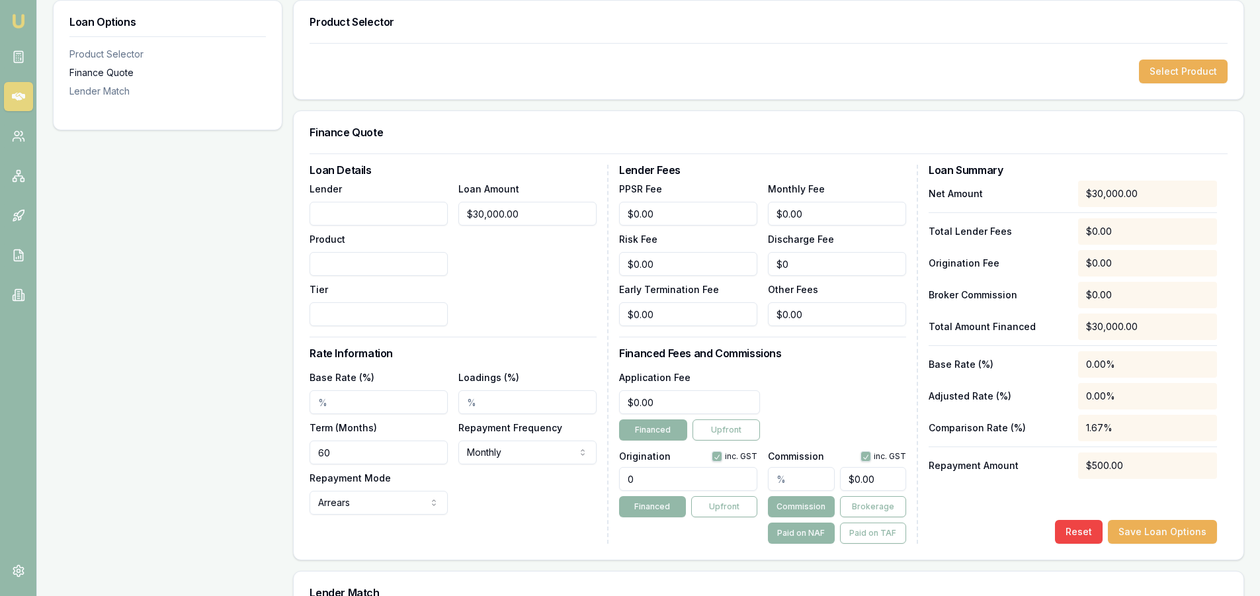
click at [106, 69] on div "Finance Quote" at bounding box center [167, 72] width 196 height 13
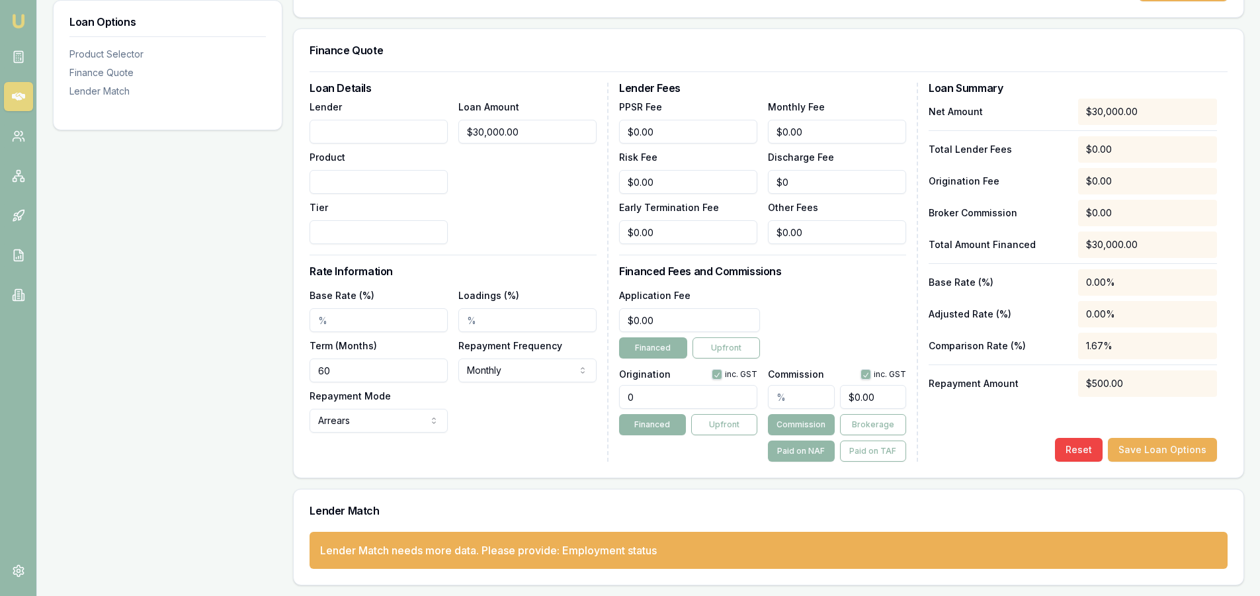
click at [366, 131] on input "Lender" at bounding box center [379, 132] width 138 height 24
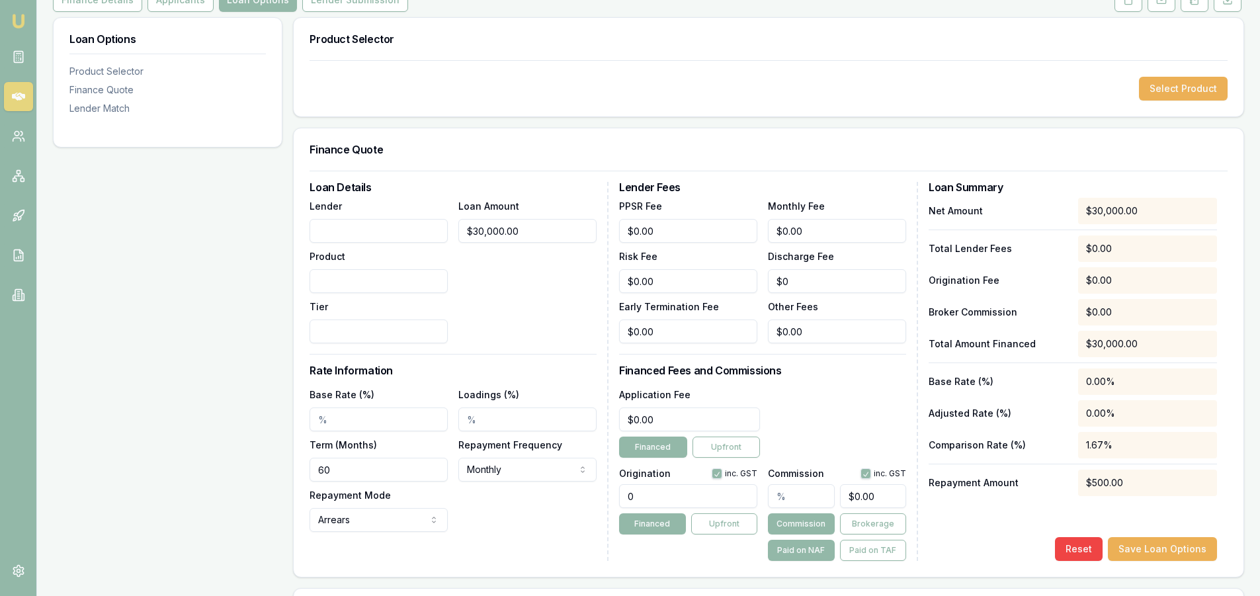
scroll to position [198, 0]
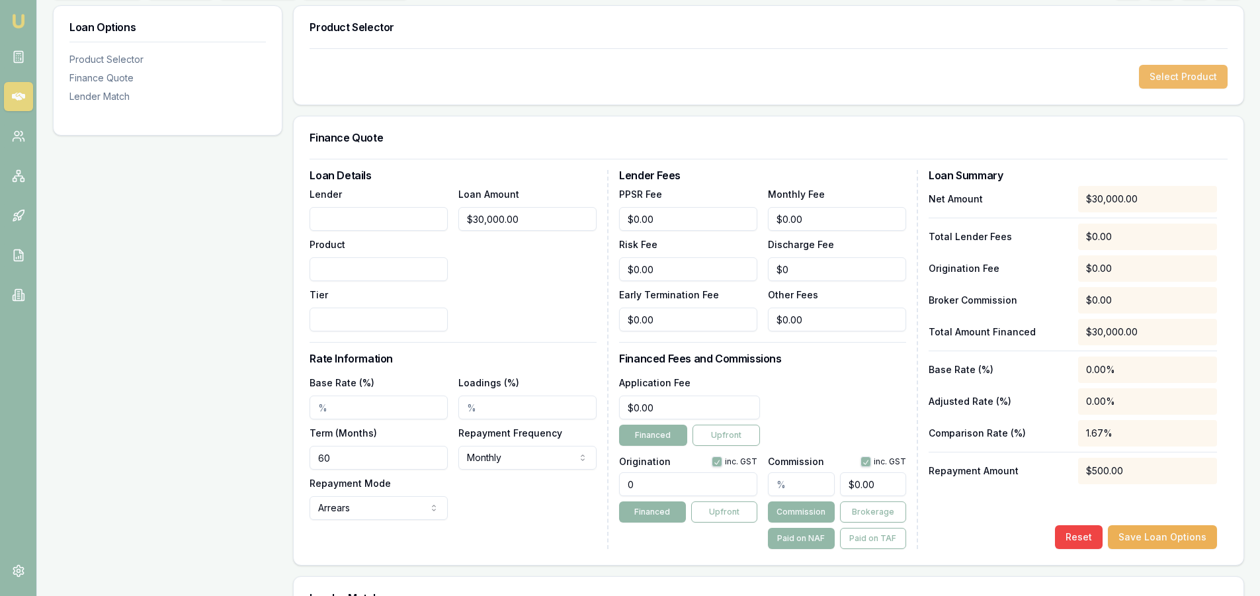
click at [1155, 84] on button "Select Product" at bounding box center [1183, 77] width 89 height 24
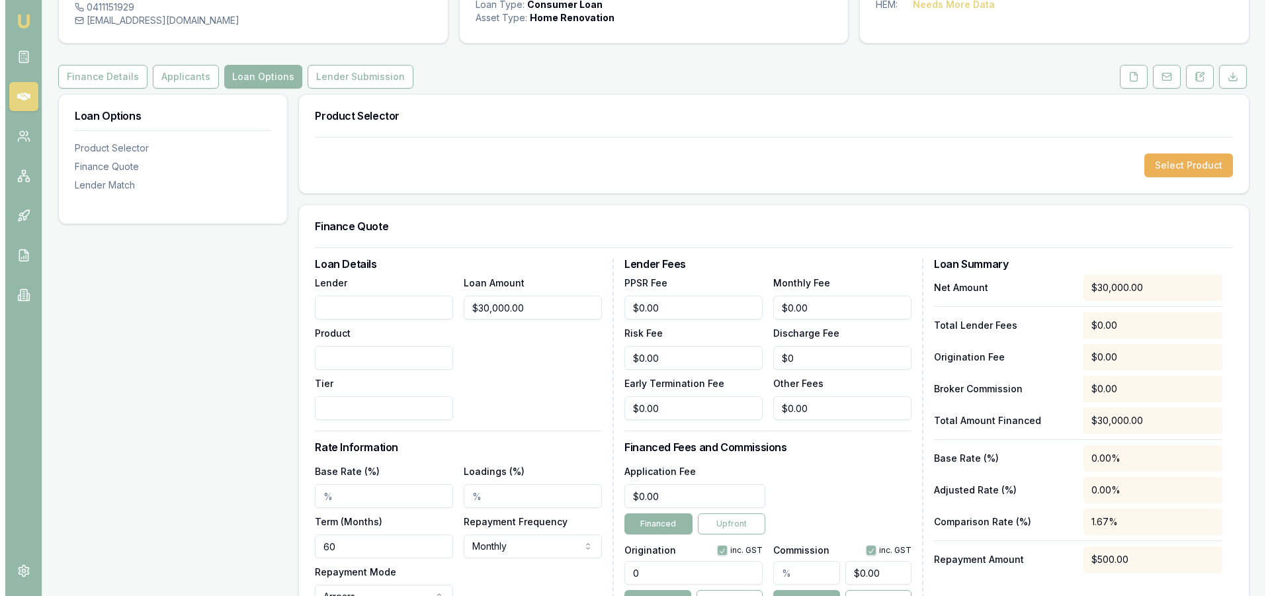
scroll to position [132, 0]
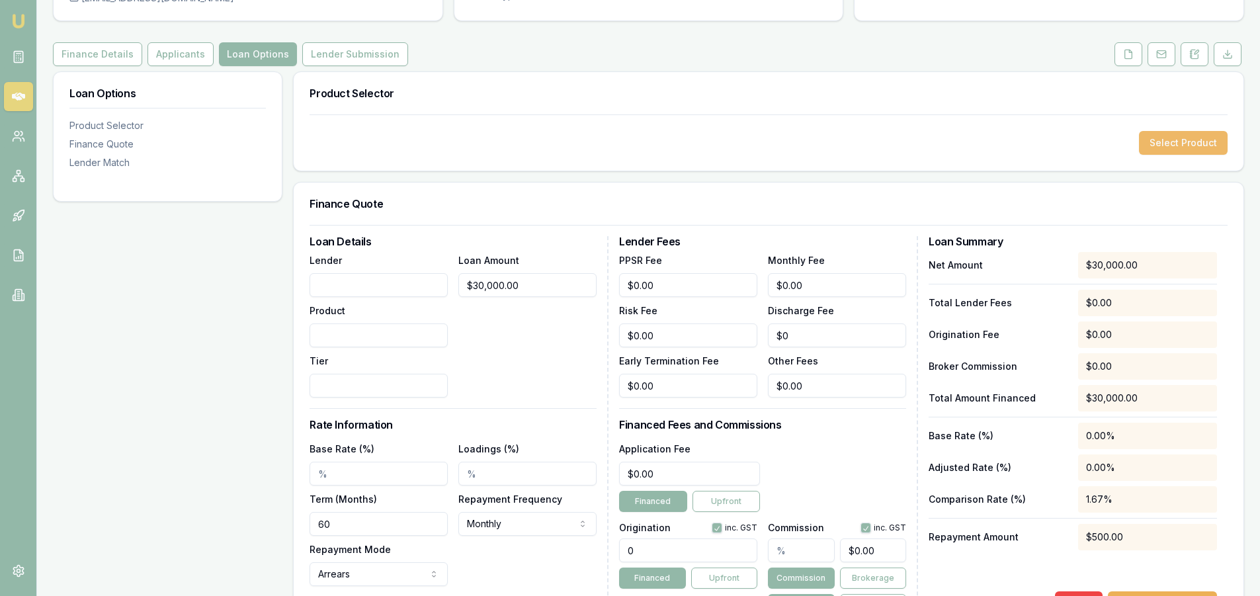
click at [1171, 142] on button "Select Product" at bounding box center [1183, 143] width 89 height 24
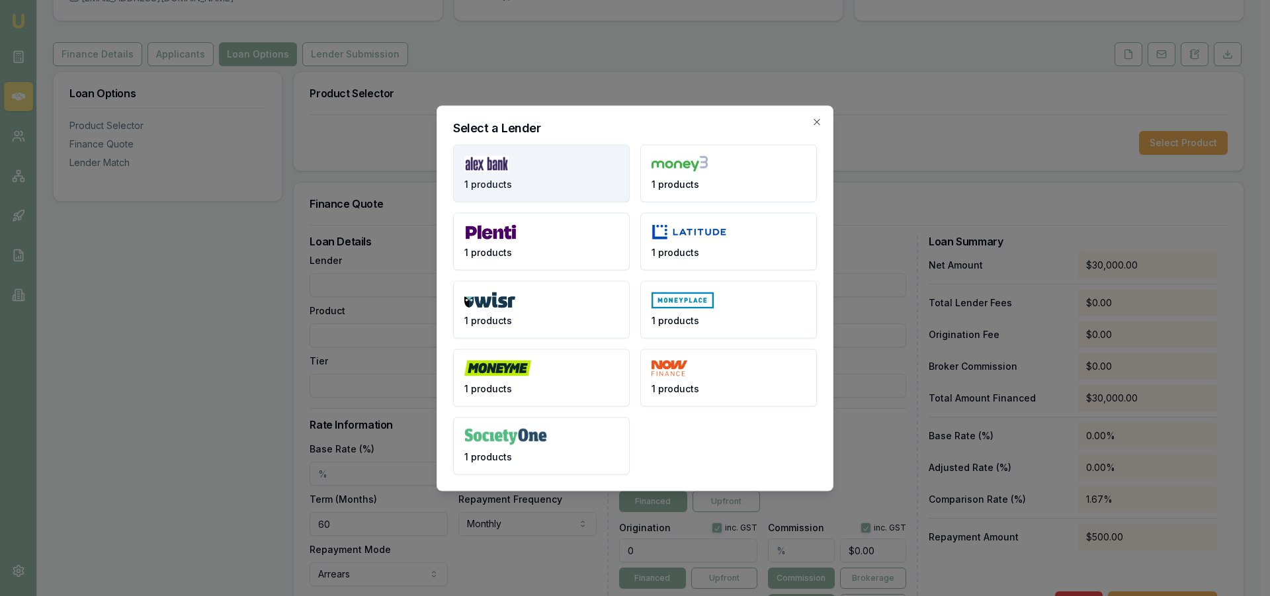
click at [572, 173] on button "1 products" at bounding box center [541, 173] width 177 height 58
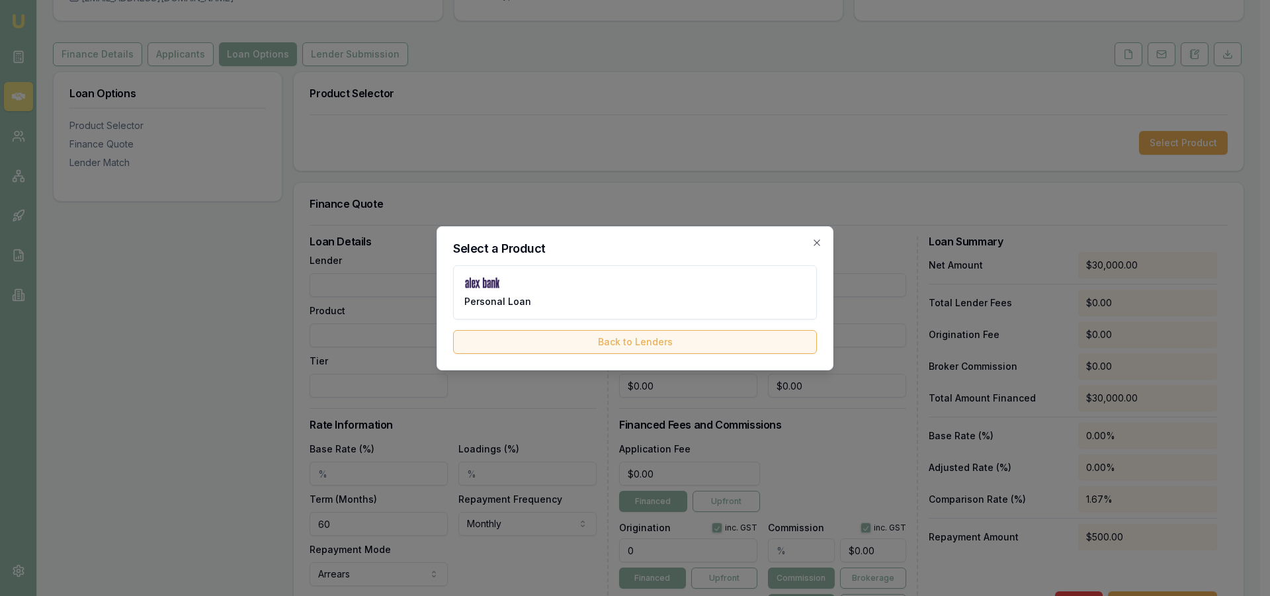
click at [643, 341] on button "Back to Lenders" at bounding box center [635, 342] width 364 height 24
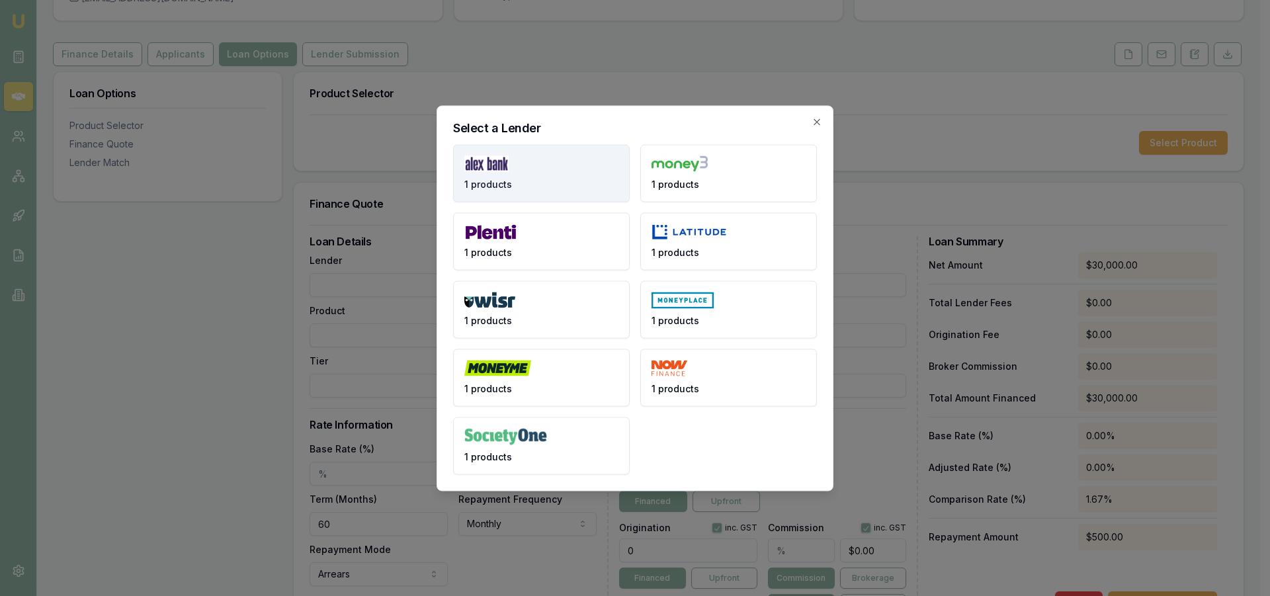
click at [539, 181] on button "1 products" at bounding box center [541, 173] width 177 height 58
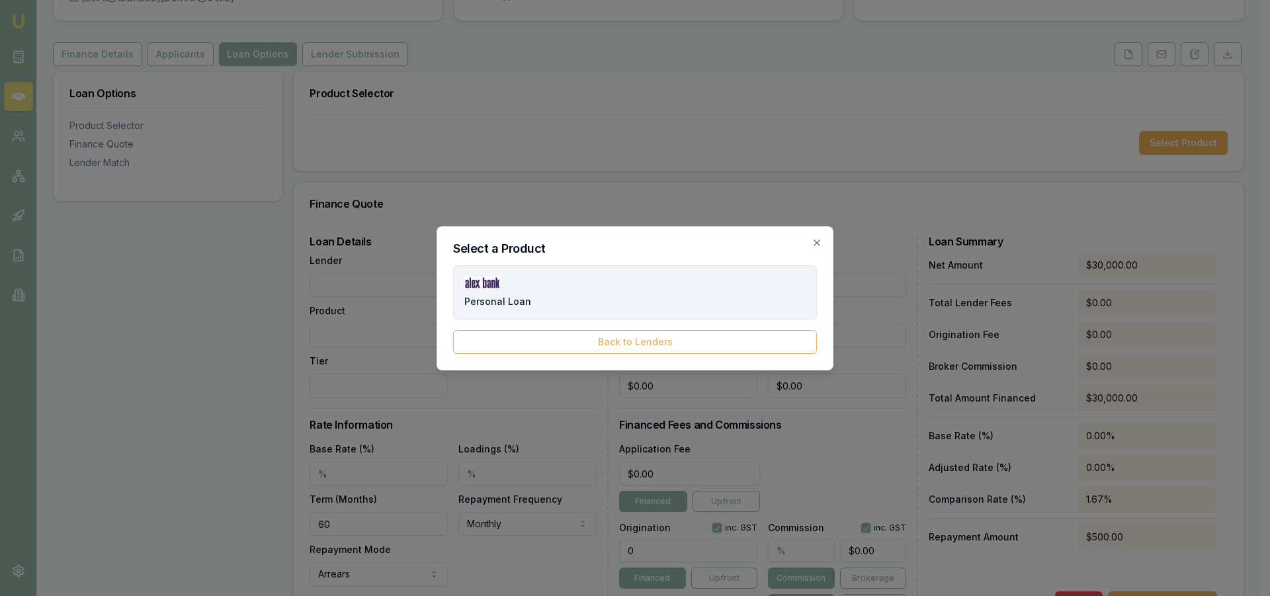
click at [550, 298] on button "Personal Loan" at bounding box center [635, 292] width 364 height 54
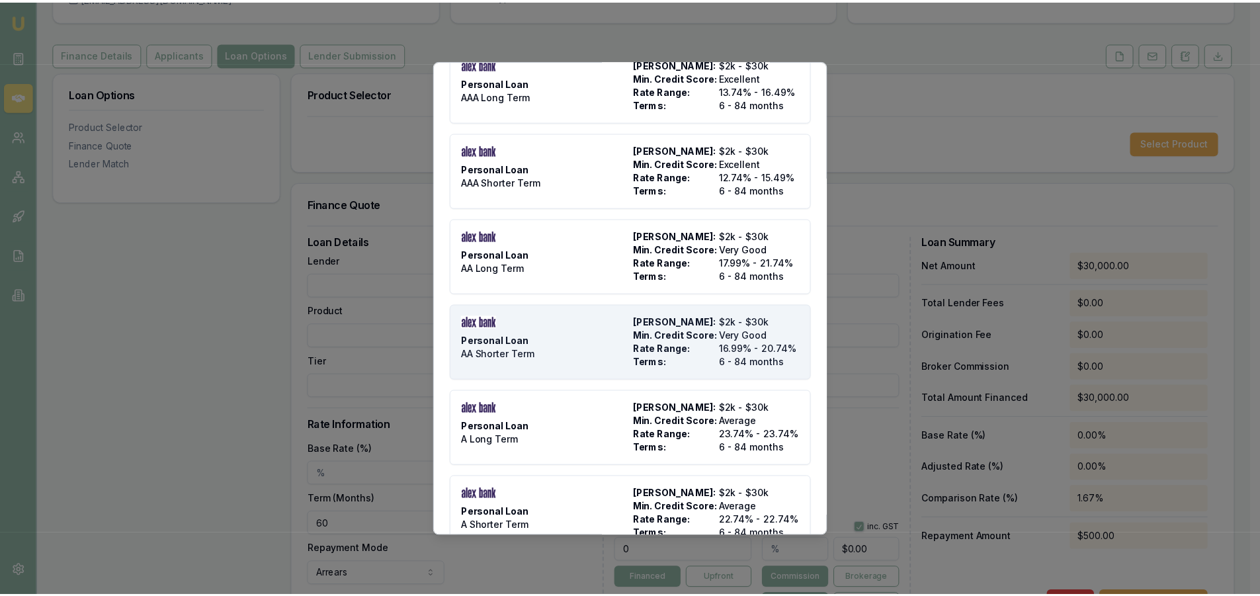
scroll to position [118, 0]
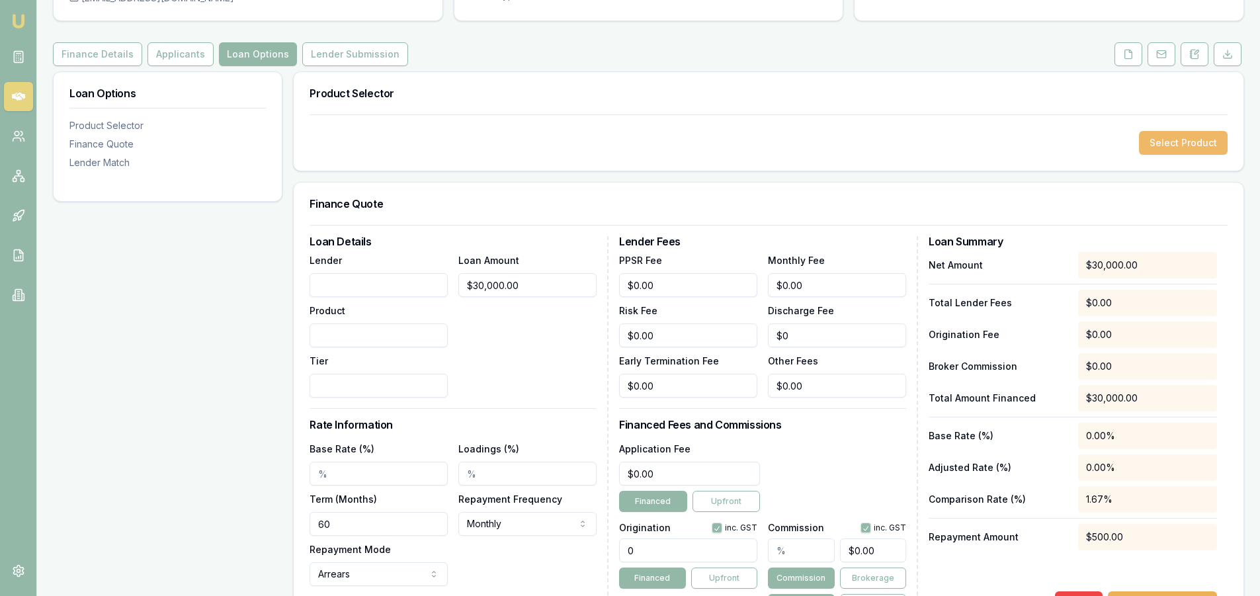
click at [1200, 140] on button "Select Product" at bounding box center [1183, 143] width 89 height 24
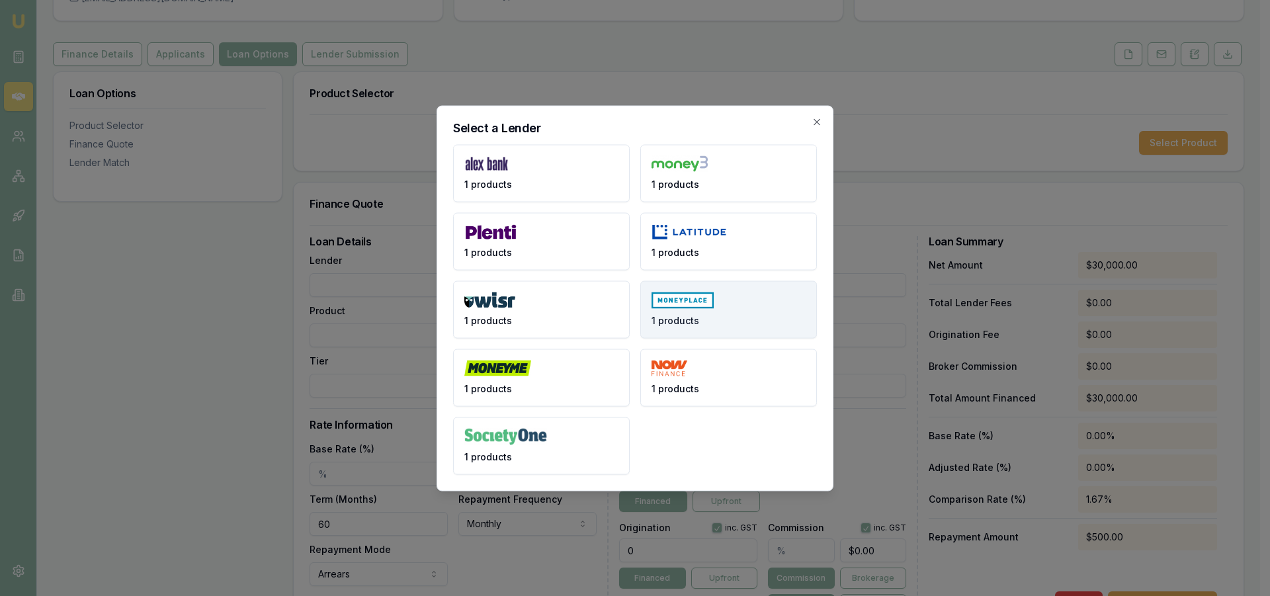
click at [714, 304] on button "1 products" at bounding box center [728, 309] width 177 height 58
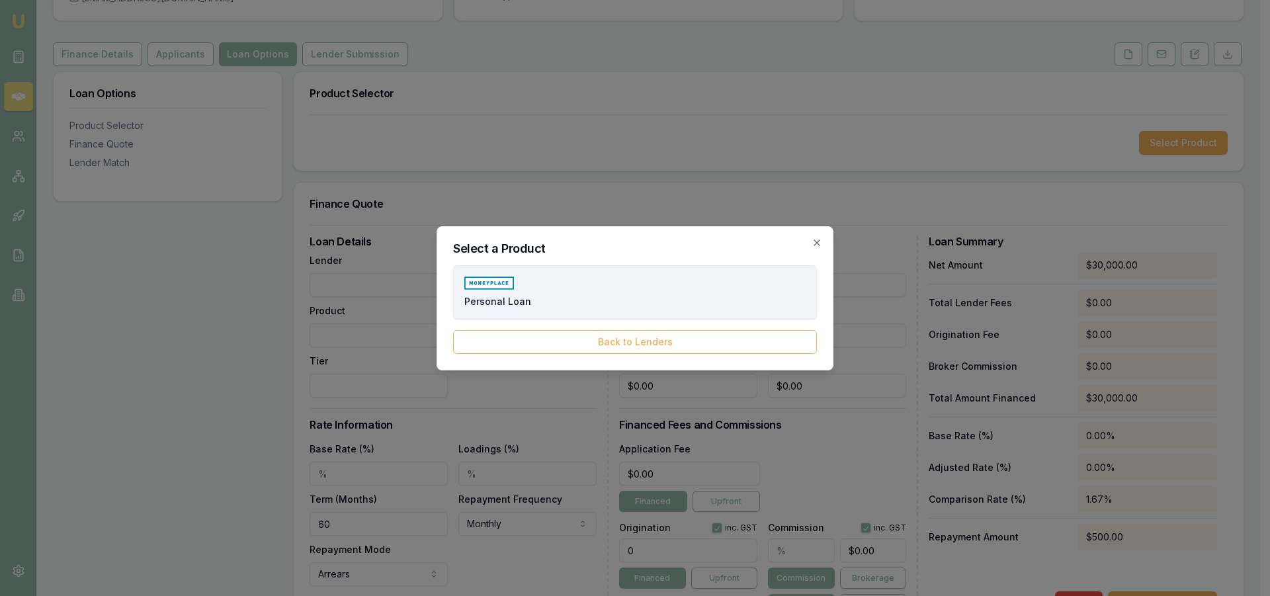
click at [552, 294] on button "Personal Loan" at bounding box center [635, 292] width 364 height 54
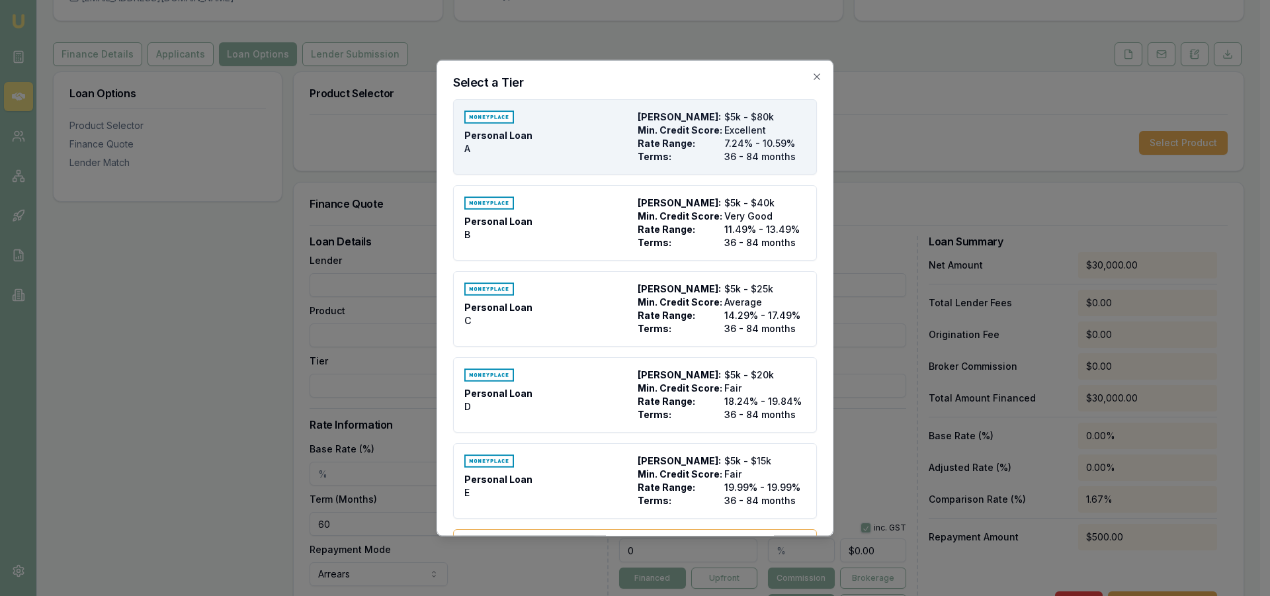
click at [570, 136] on div "Personal Loan A" at bounding box center [548, 136] width 168 height 53
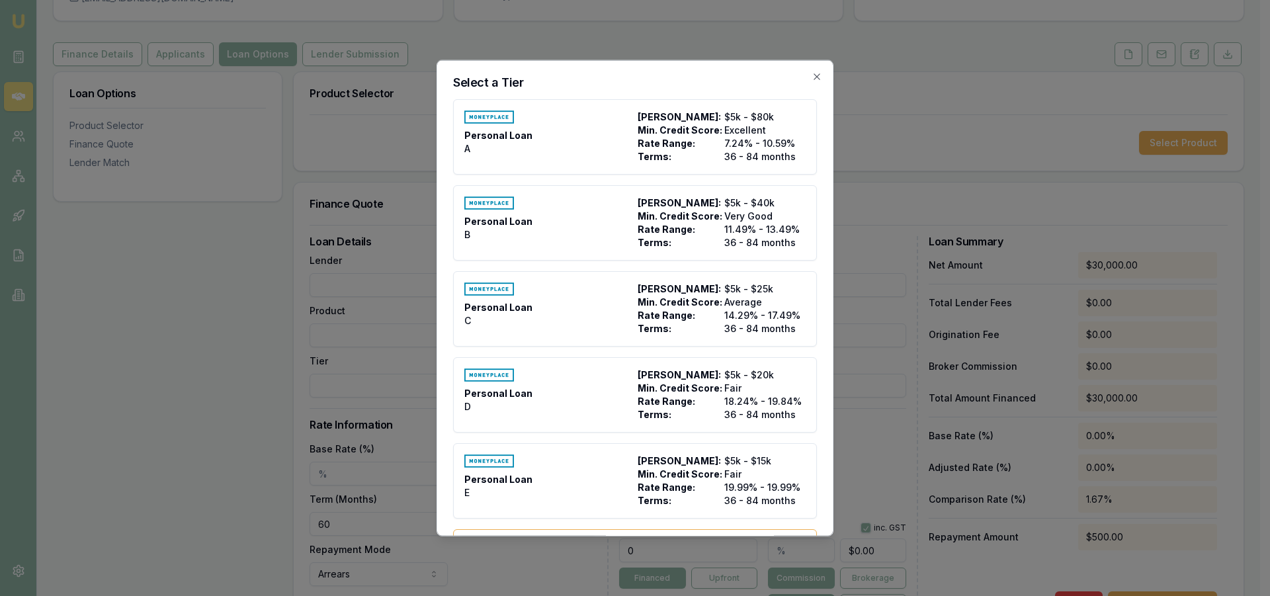
type input "Money Place"
type input "Personal Loan"
type input "A"
type input "$40,000.00"
type input "7.24"
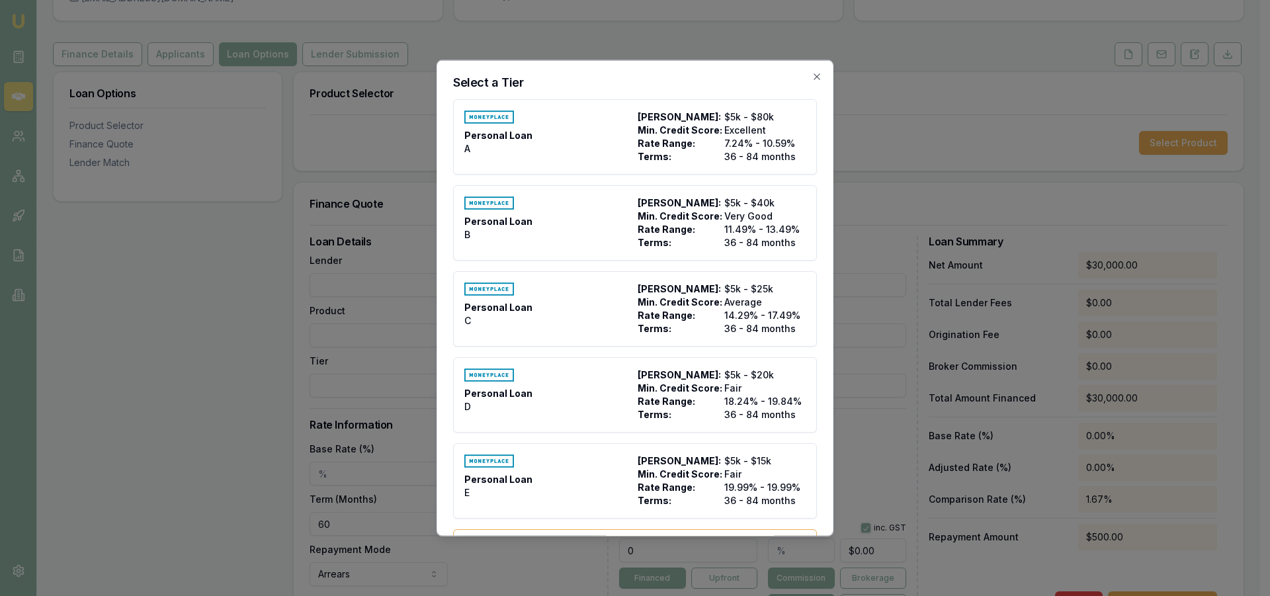
type input "36"
type input "$975.00"
type input "990"
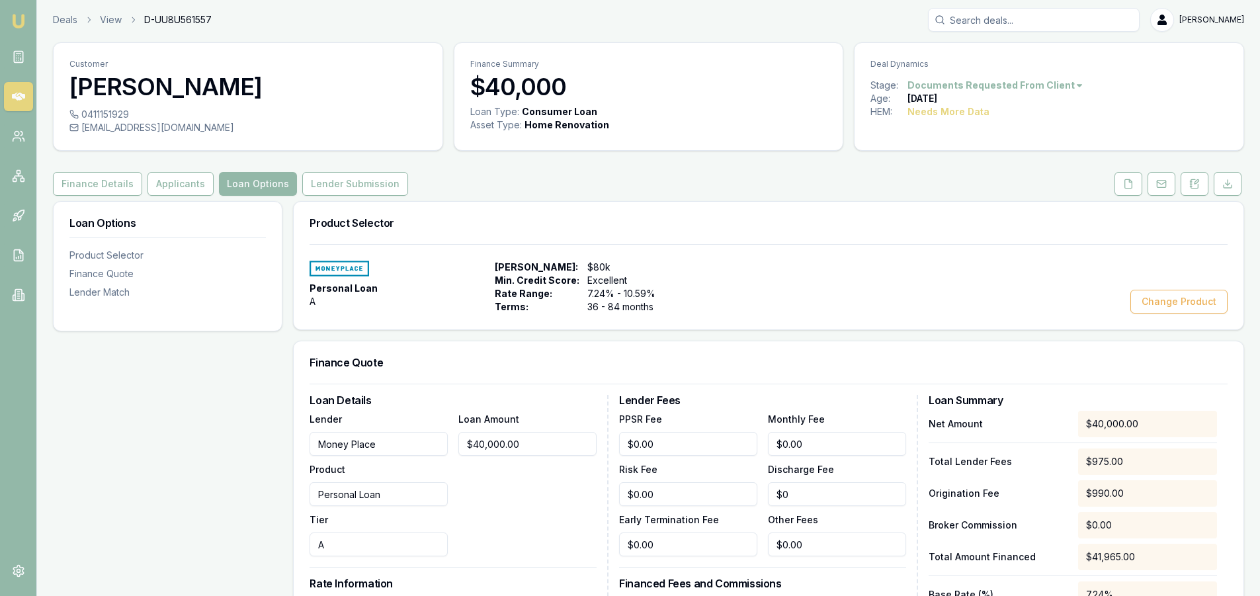
scroll to position [0, 0]
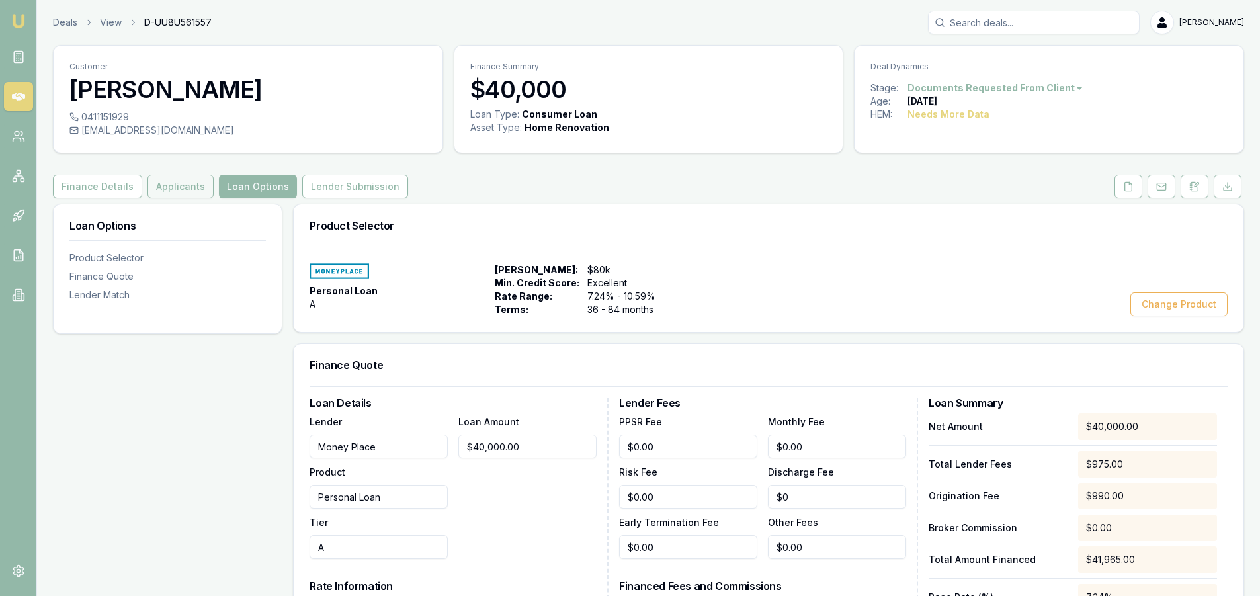
click at [169, 183] on button "Applicants" at bounding box center [180, 187] width 66 height 24
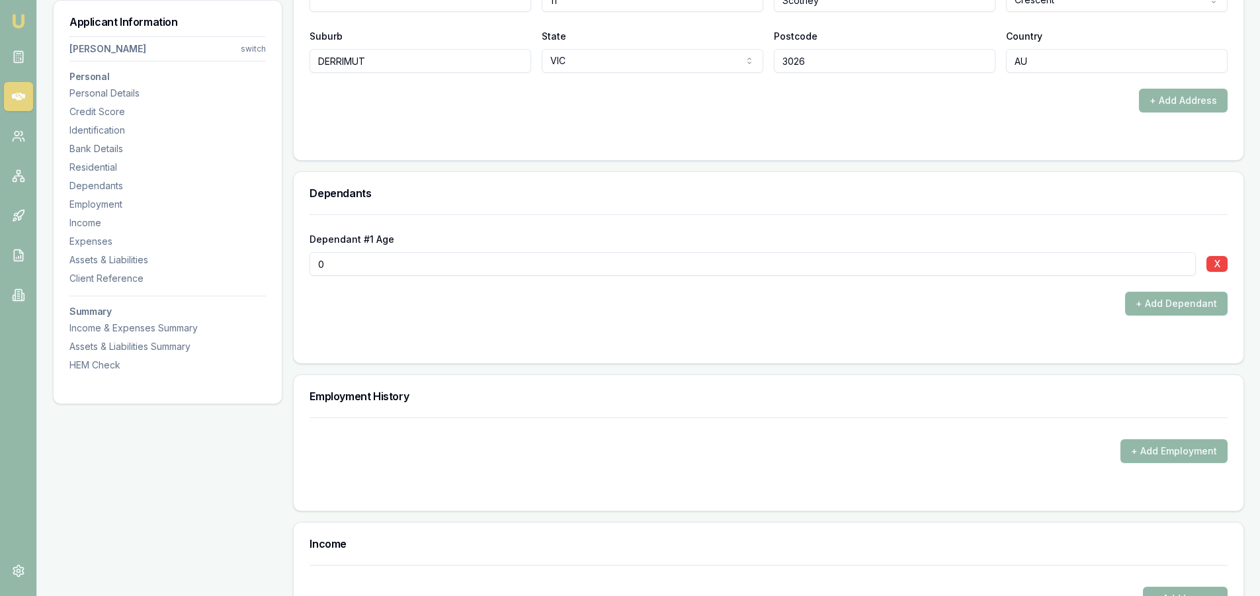
scroll to position [1587, 0]
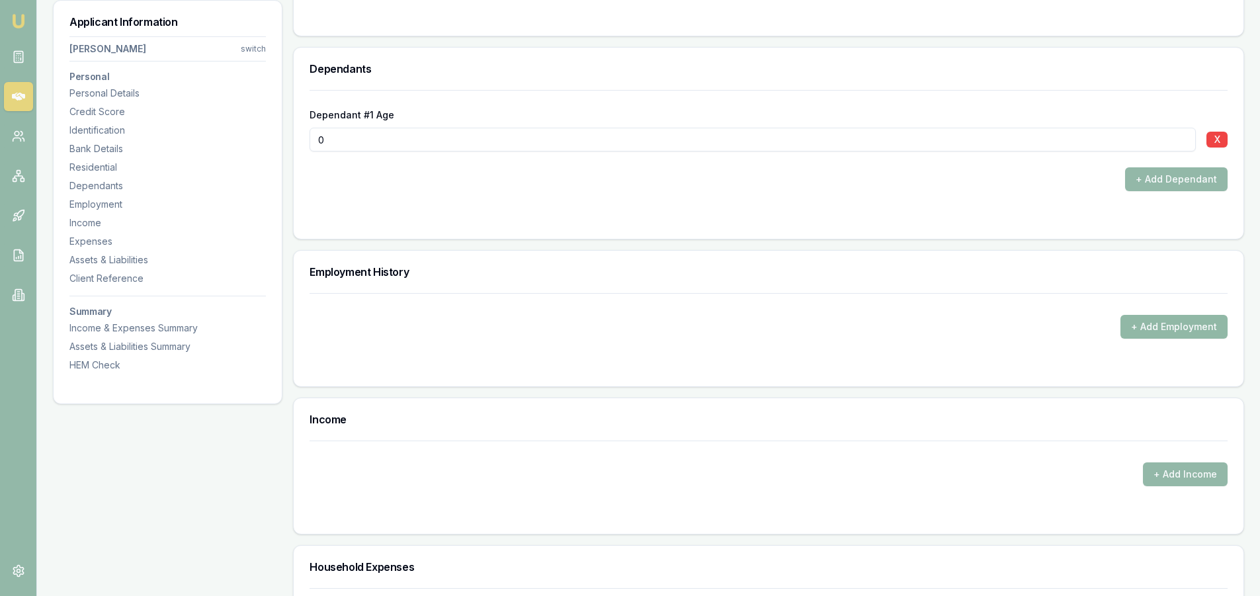
click at [1164, 333] on button "+ Add Employment" at bounding box center [1173, 327] width 107 height 24
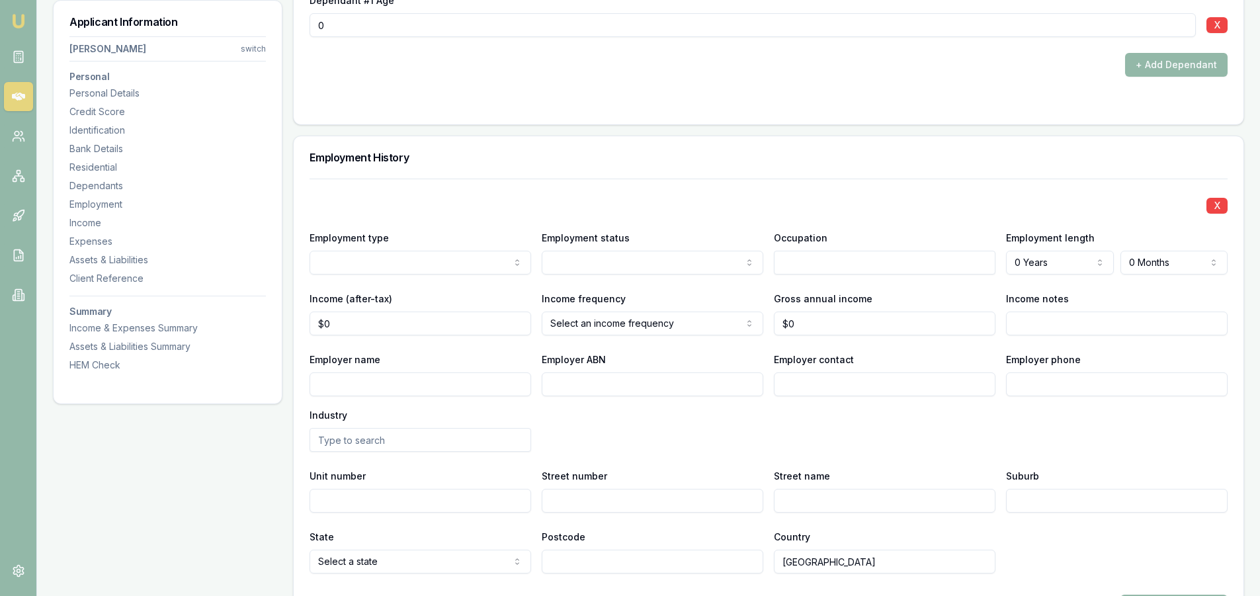
scroll to position [1720, 0]
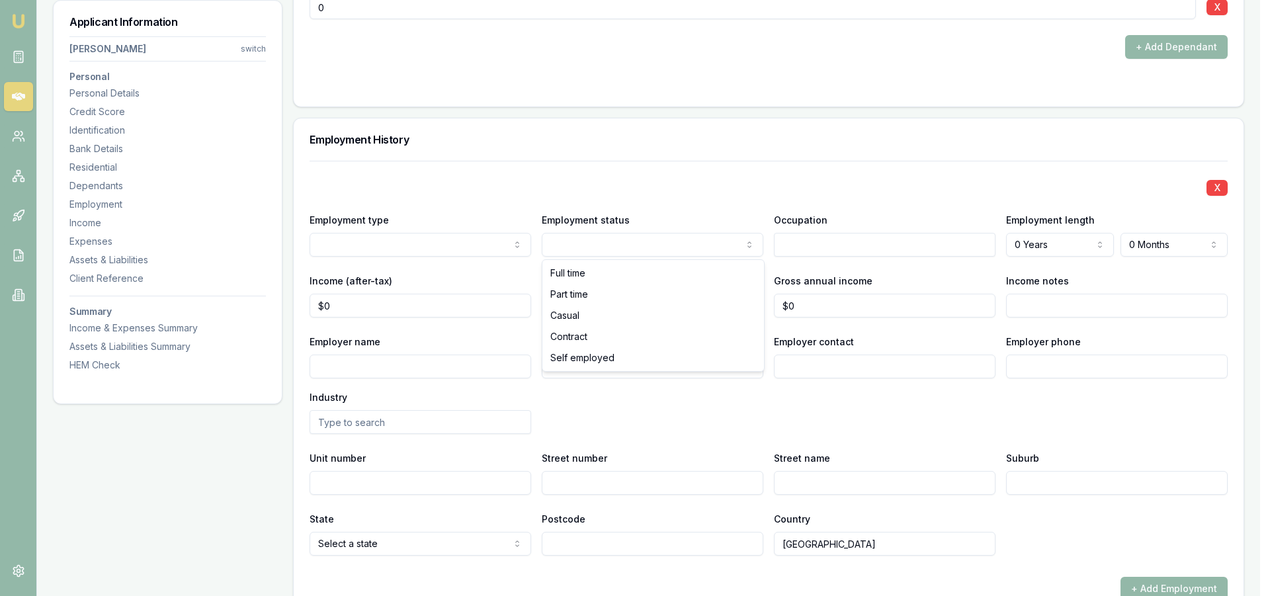
drag, startPoint x: 580, startPoint y: 337, endPoint x: 542, endPoint y: 329, distance: 38.5
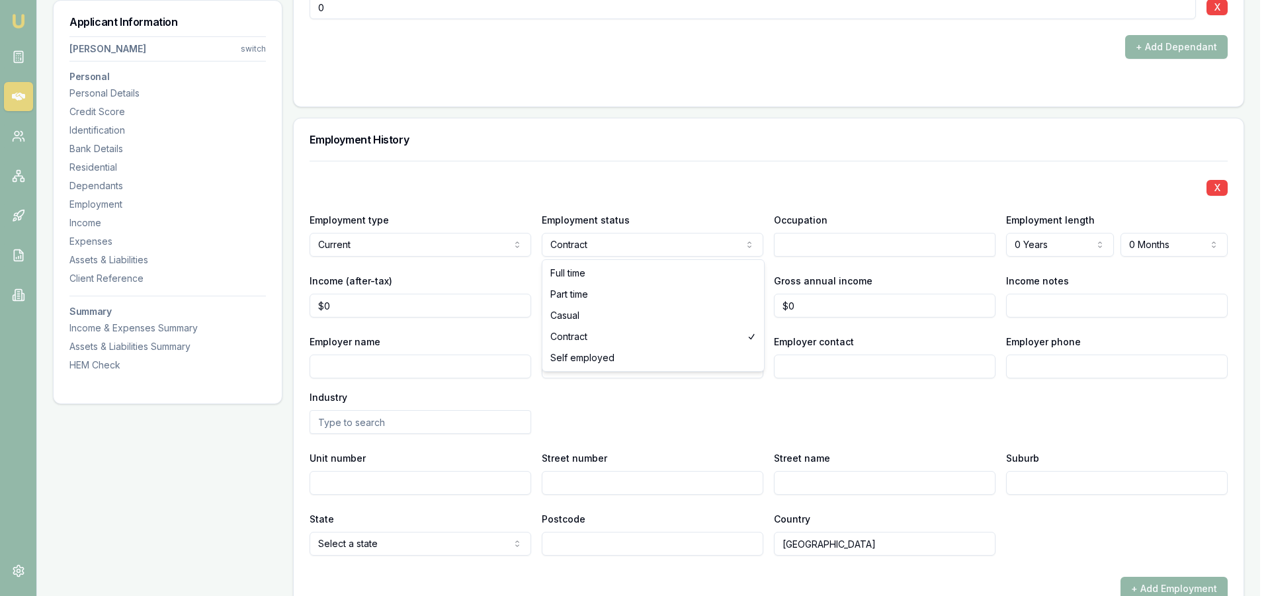
select select "FULL_TIME"
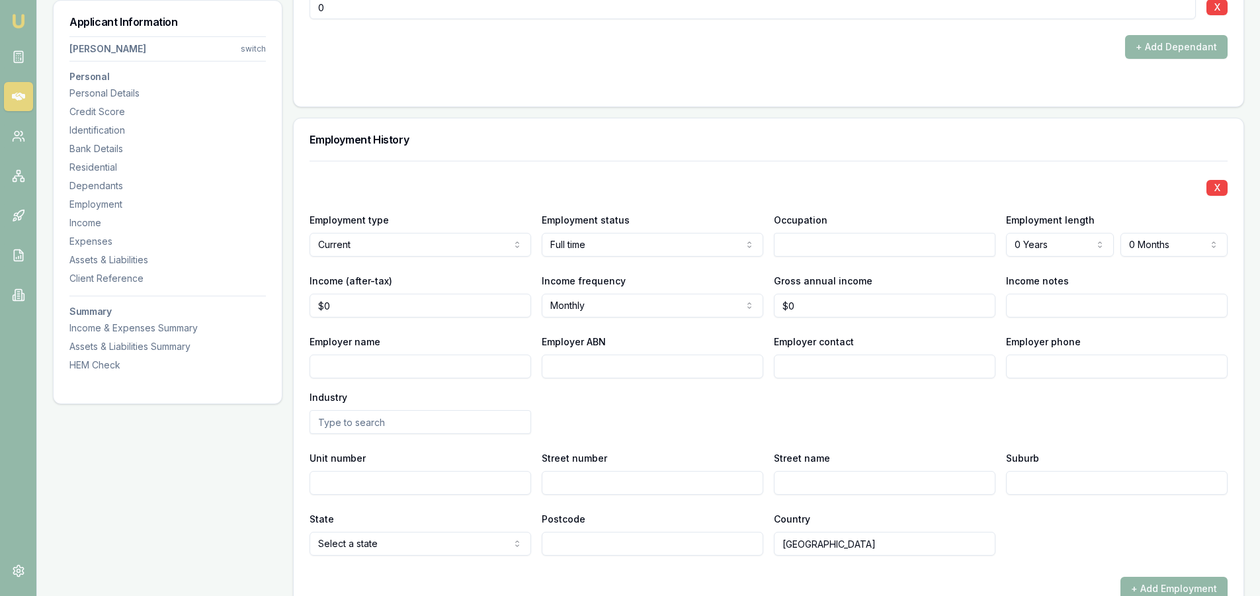
click at [855, 241] on input "text" at bounding box center [885, 245] width 222 height 24
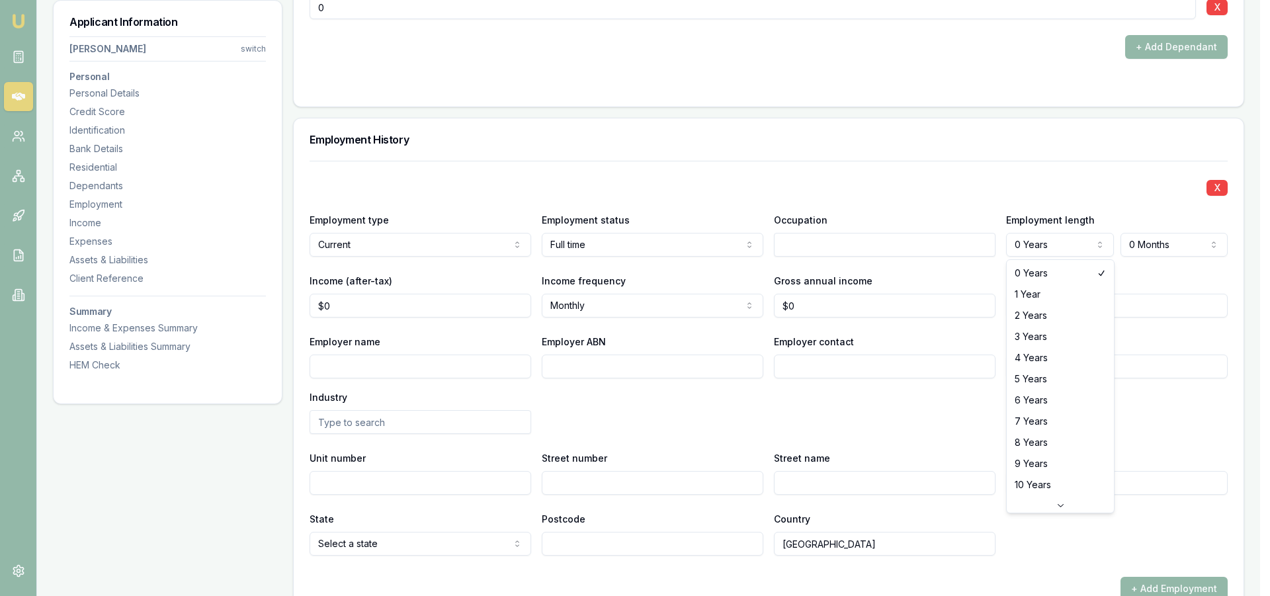
select select "5"
drag, startPoint x: 1048, startPoint y: 384, endPoint x: 1037, endPoint y: 380, distance: 11.7
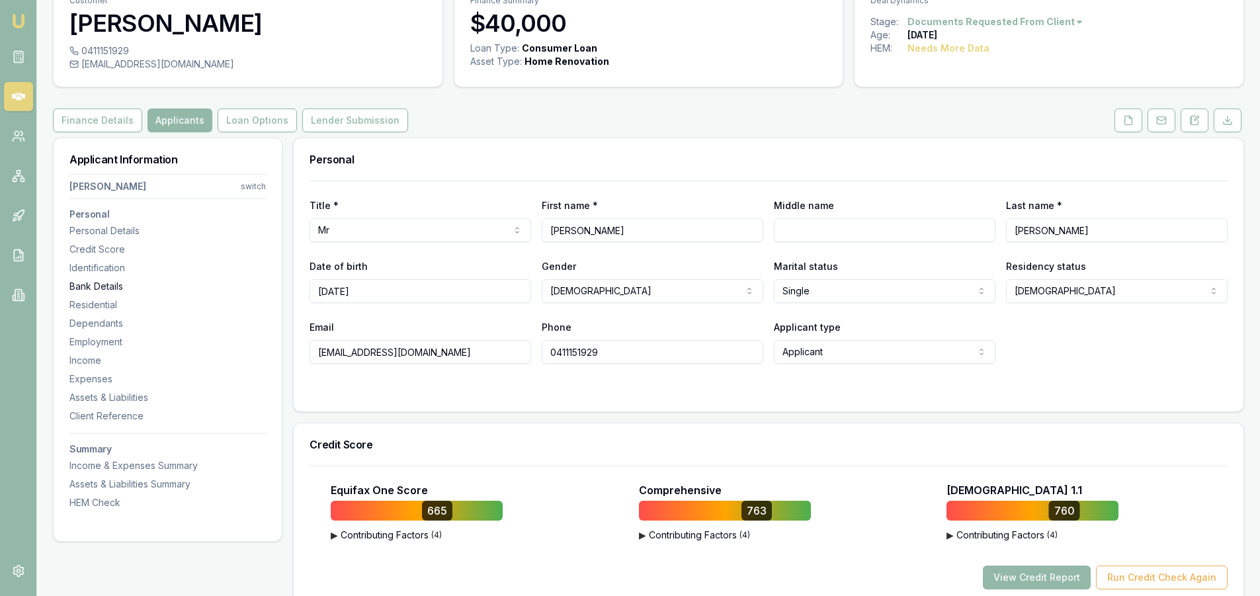
scroll to position [0, 0]
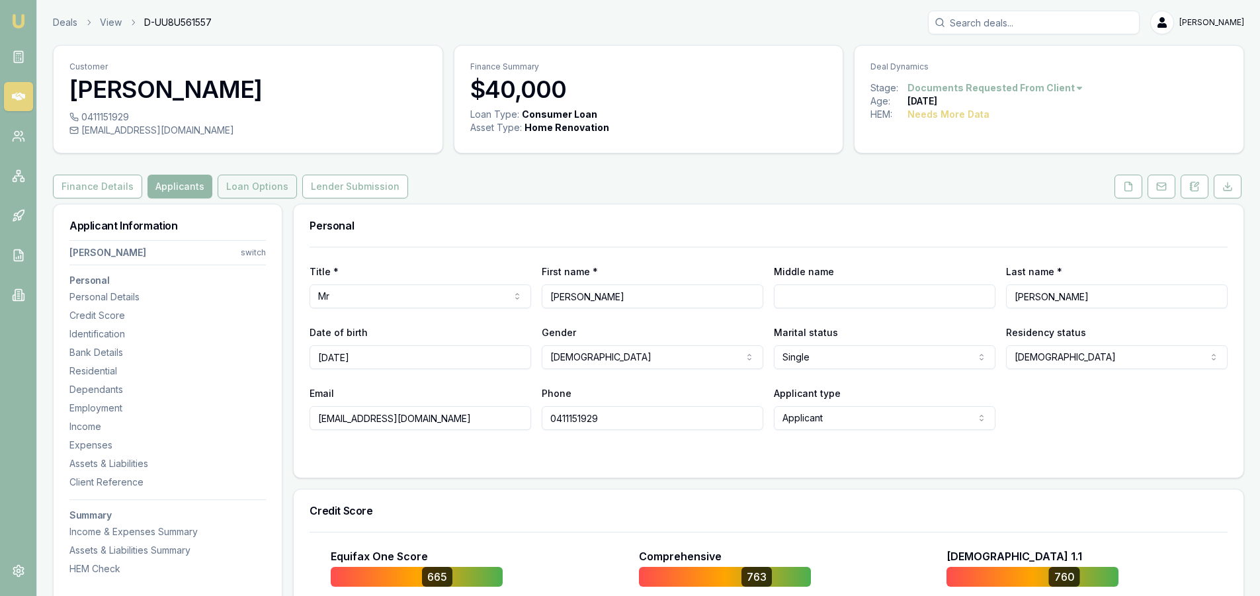
click at [247, 188] on button "Loan Options" at bounding box center [257, 187] width 79 height 24
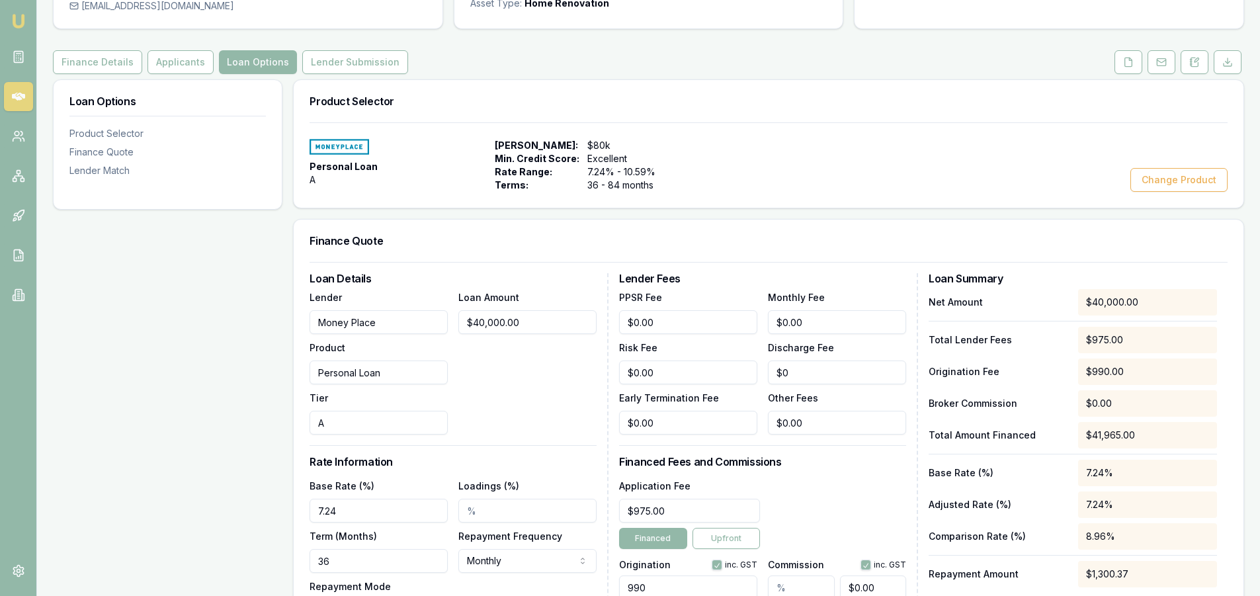
scroll to position [132, 0]
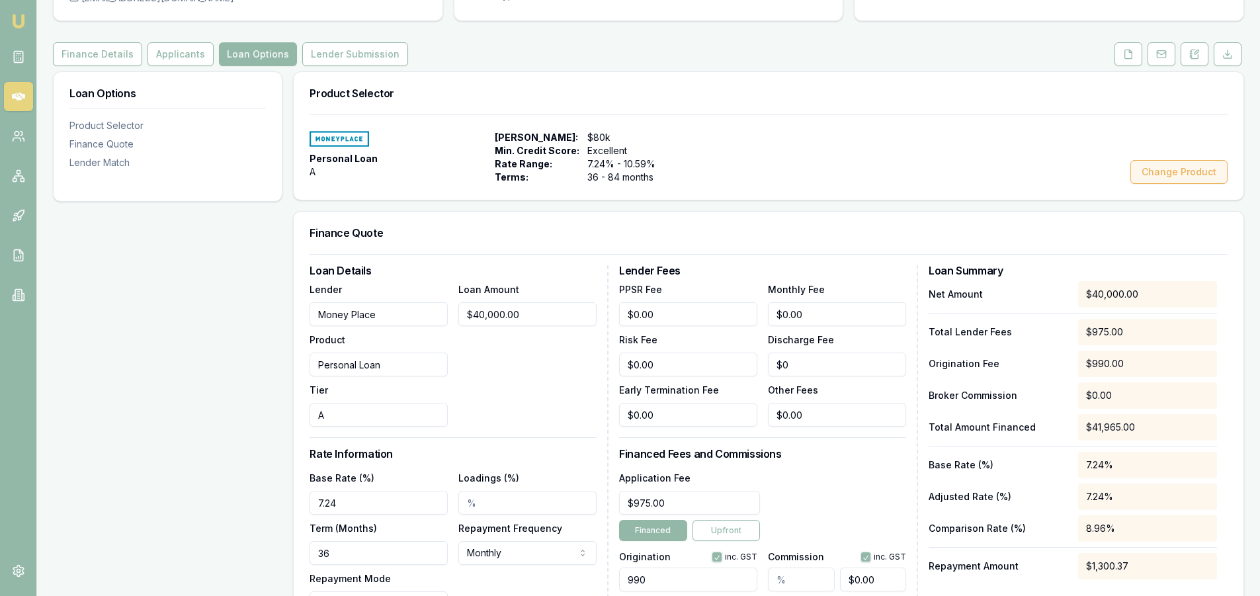
click at [1178, 172] on button "Change Product" at bounding box center [1178, 172] width 97 height 24
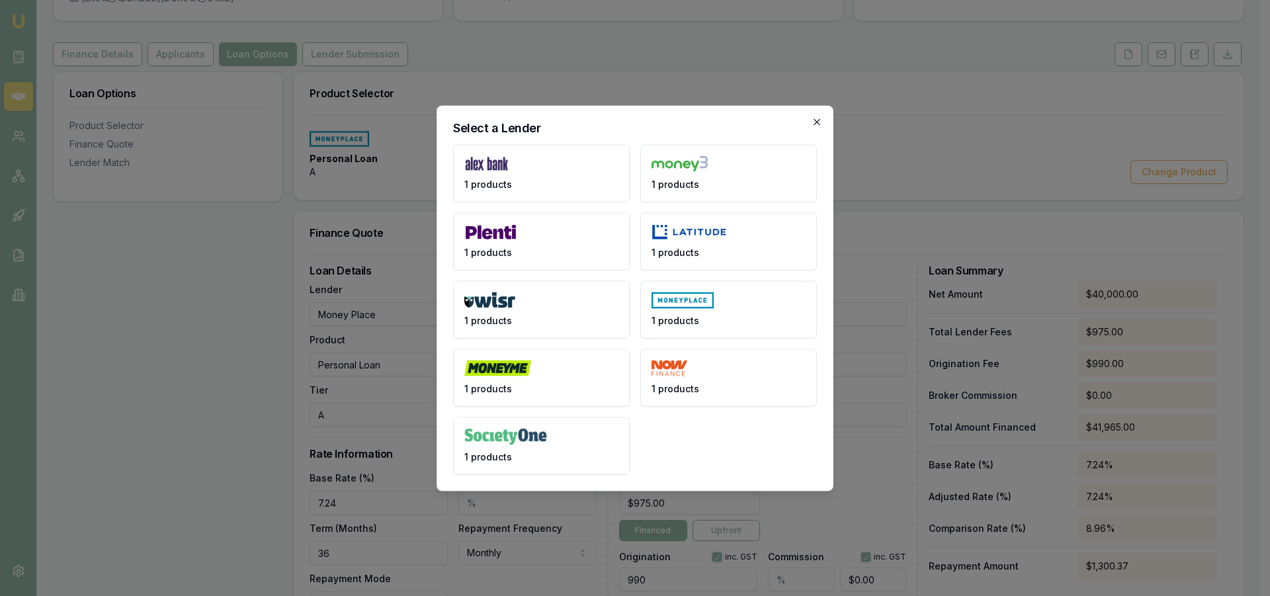
click at [815, 122] on icon "button" at bounding box center [817, 121] width 11 height 11
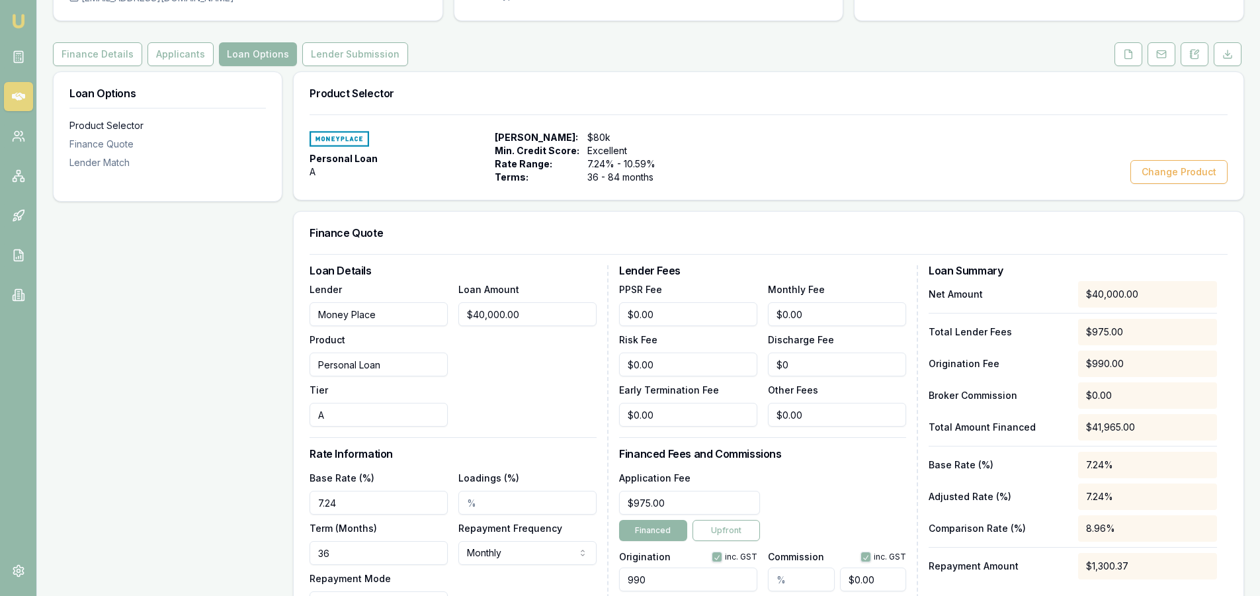
click at [127, 126] on div "Product Selector" at bounding box center [167, 125] width 196 height 13
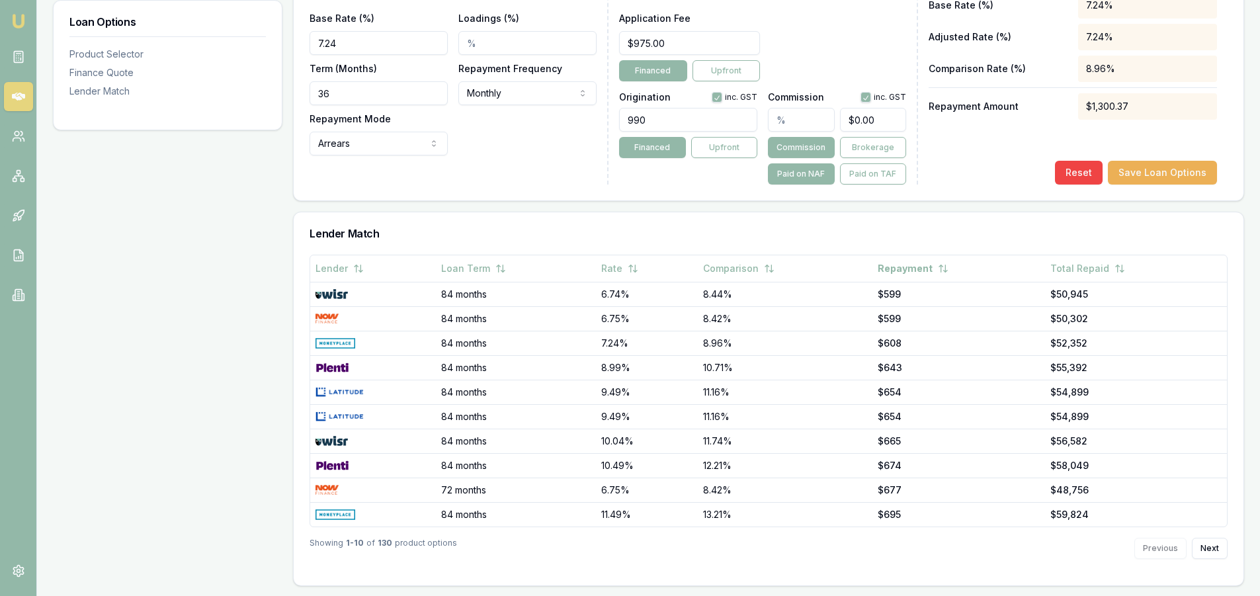
scroll to position [593, 0]
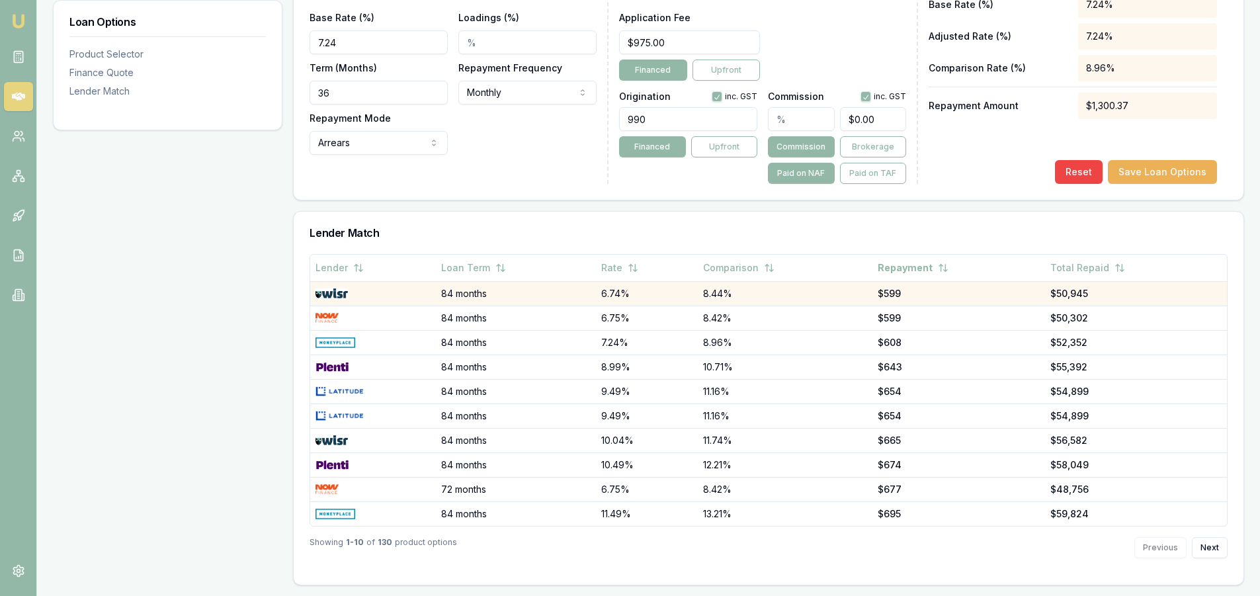
click at [368, 295] on div at bounding box center [372, 293] width 114 height 11
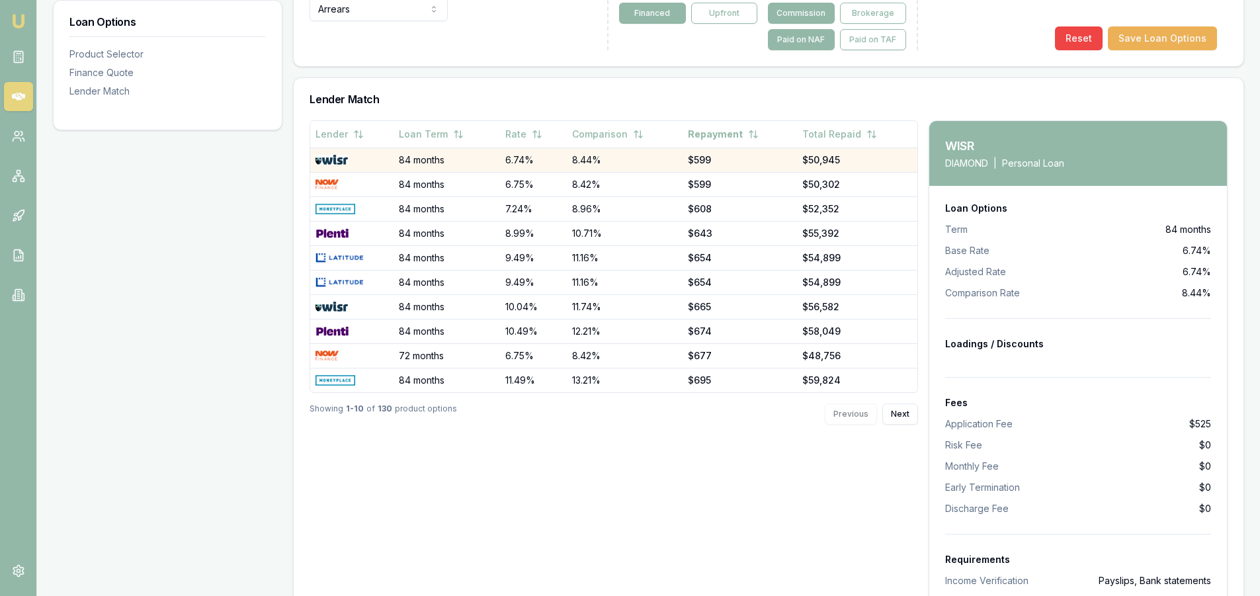
scroll to position [725, 0]
click at [360, 159] on div at bounding box center [351, 161] width 72 height 11
click at [704, 501] on div "Lender Loan Term Rate Comparison Repayment Total Repaid 84 months 6.74% 8.44% $…" at bounding box center [614, 498] width 609 height 752
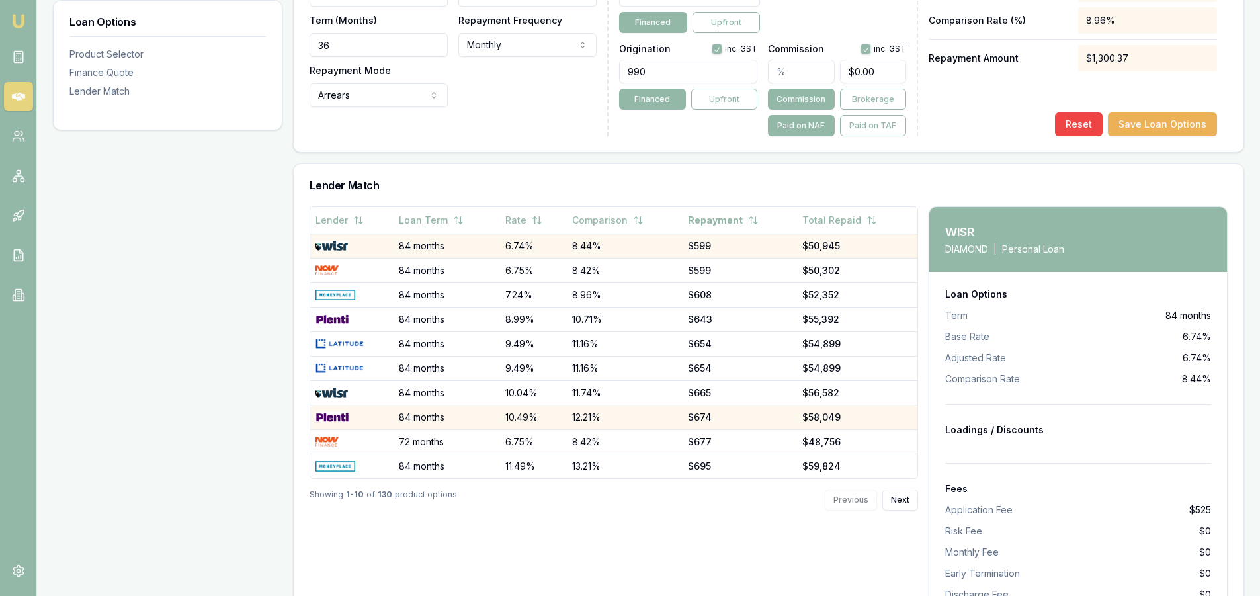
scroll to position [633, 0]
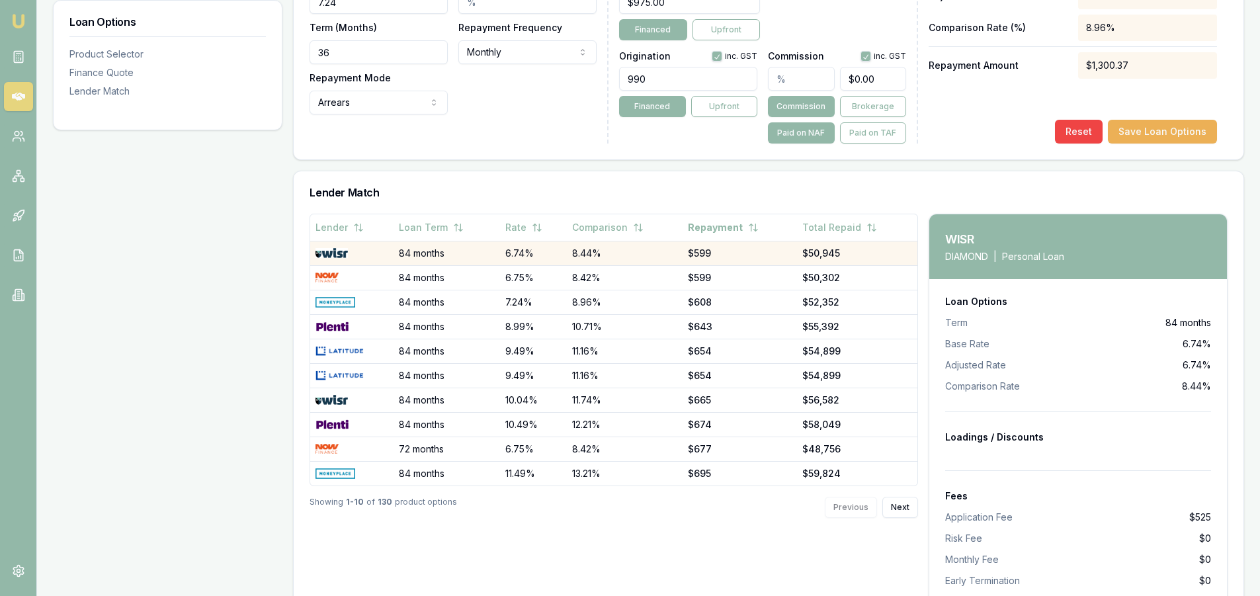
click at [376, 254] on div at bounding box center [351, 253] width 72 height 11
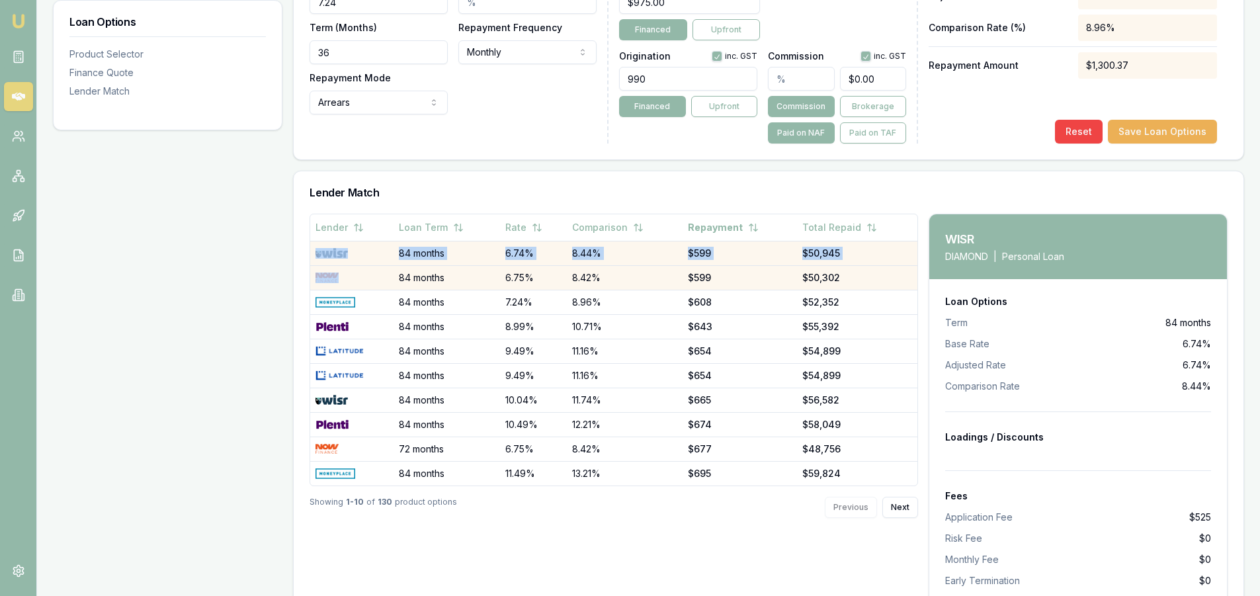
click at [372, 280] on div at bounding box center [351, 278] width 72 height 11
click at [372, 276] on div at bounding box center [351, 278] width 72 height 11
click at [379, 255] on div at bounding box center [351, 253] width 72 height 11
click at [380, 282] on div at bounding box center [351, 278] width 72 height 11
click at [380, 251] on div at bounding box center [351, 253] width 72 height 11
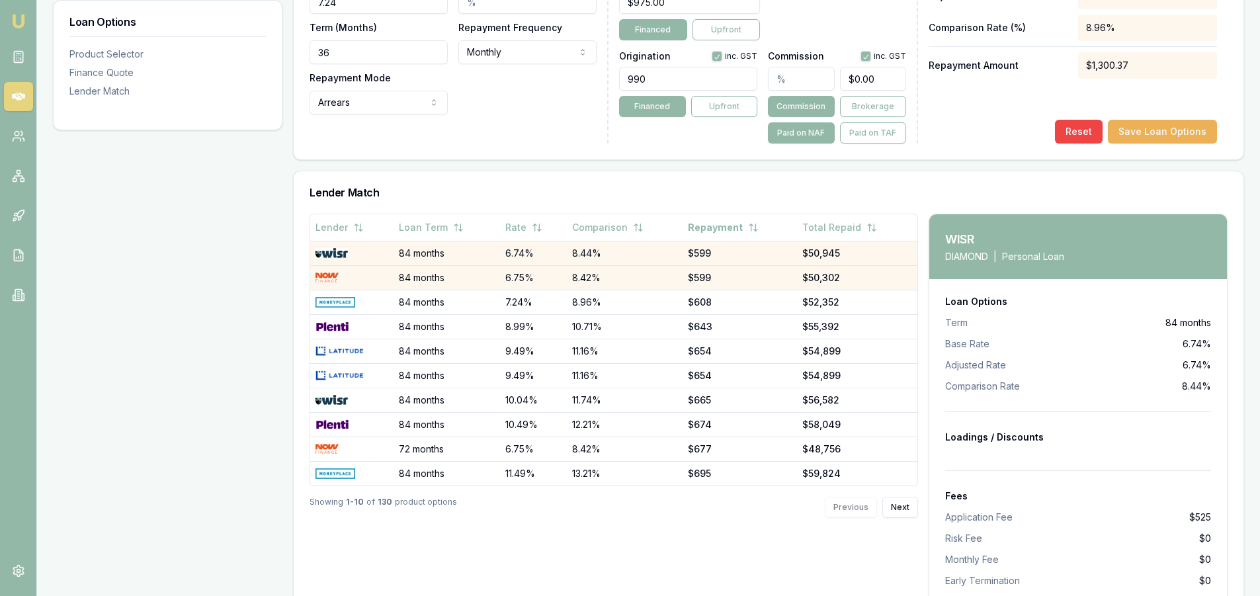
click at [373, 280] on div at bounding box center [351, 278] width 72 height 11
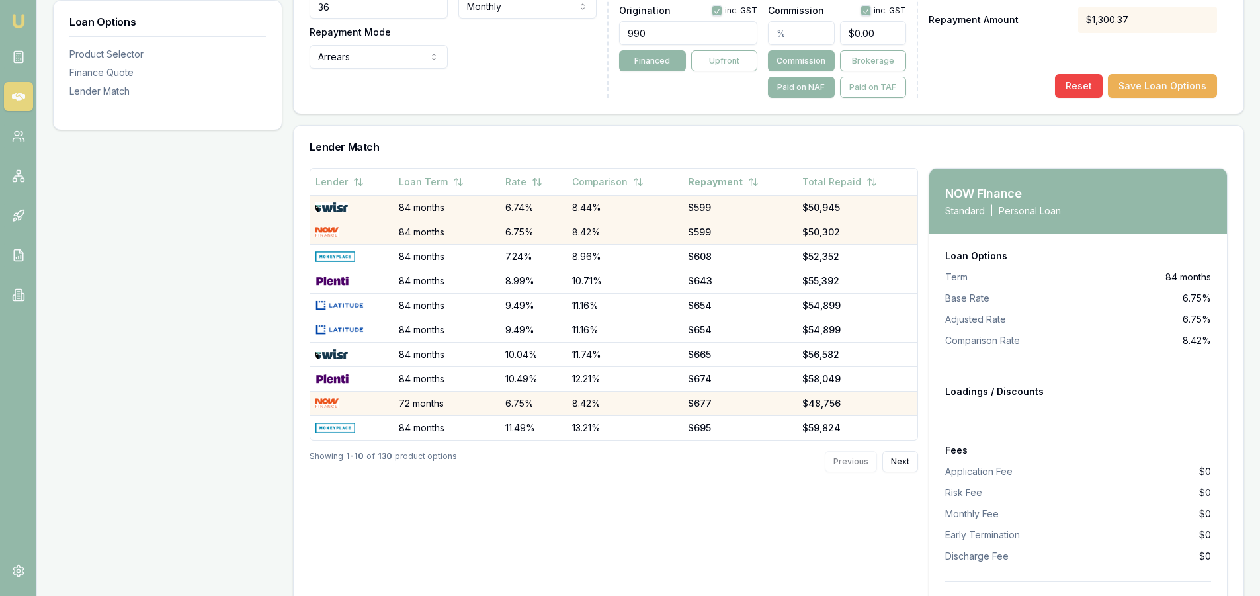
scroll to position [699, 0]
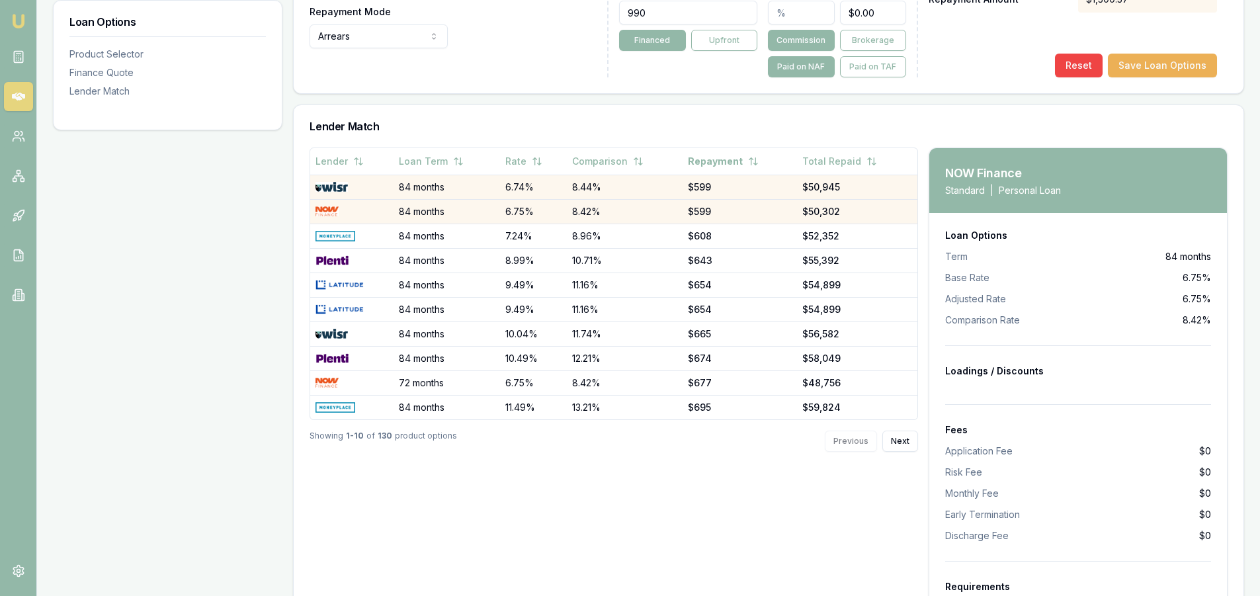
click at [362, 188] on div at bounding box center [351, 187] width 72 height 11
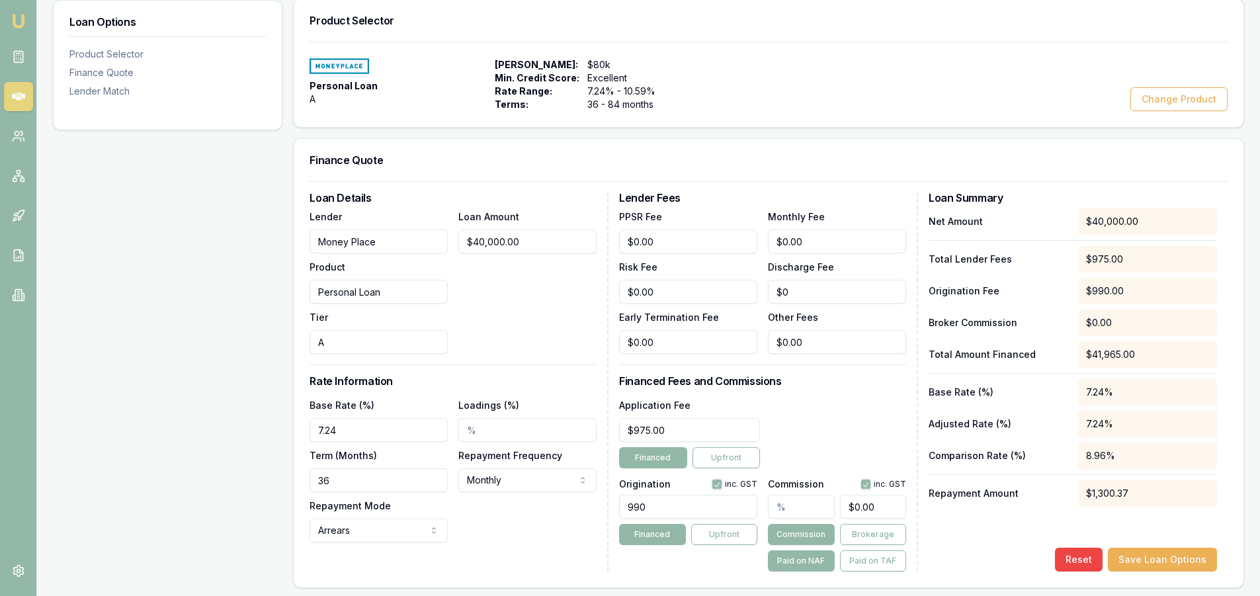
scroll to position [170, 0]
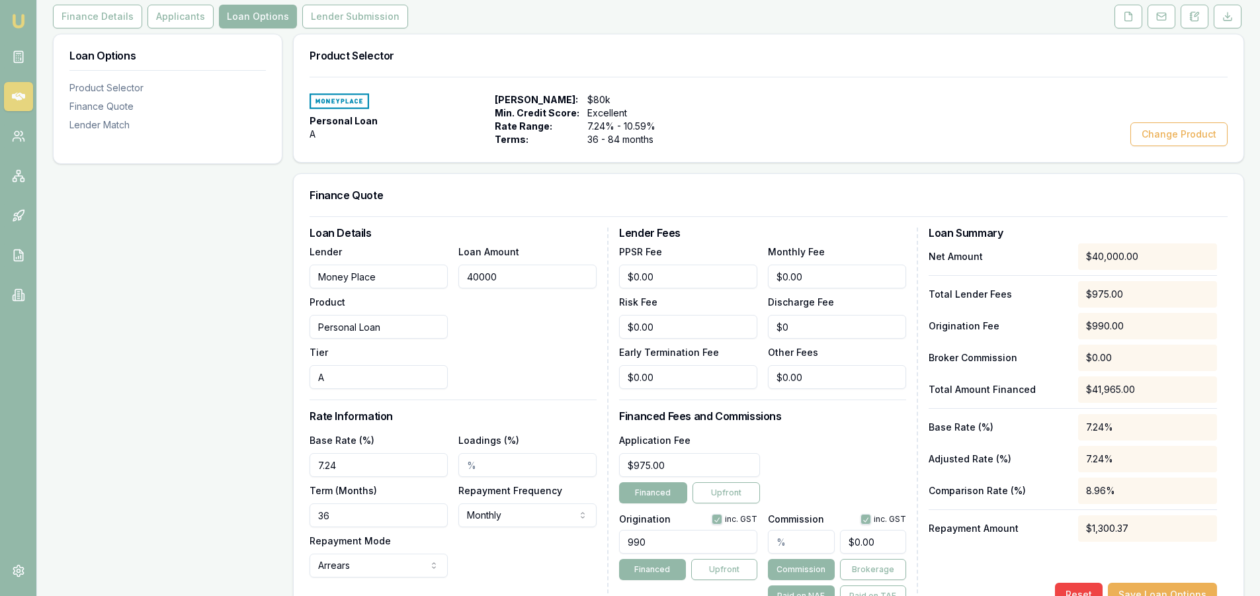
drag, startPoint x: 534, startPoint y: 281, endPoint x: 442, endPoint y: 280, distance: 92.6
click at [442, 280] on div "Lender Money Place Product Personal Loan Tier A Loan Amount 40000" at bounding box center [453, 316] width 287 height 146
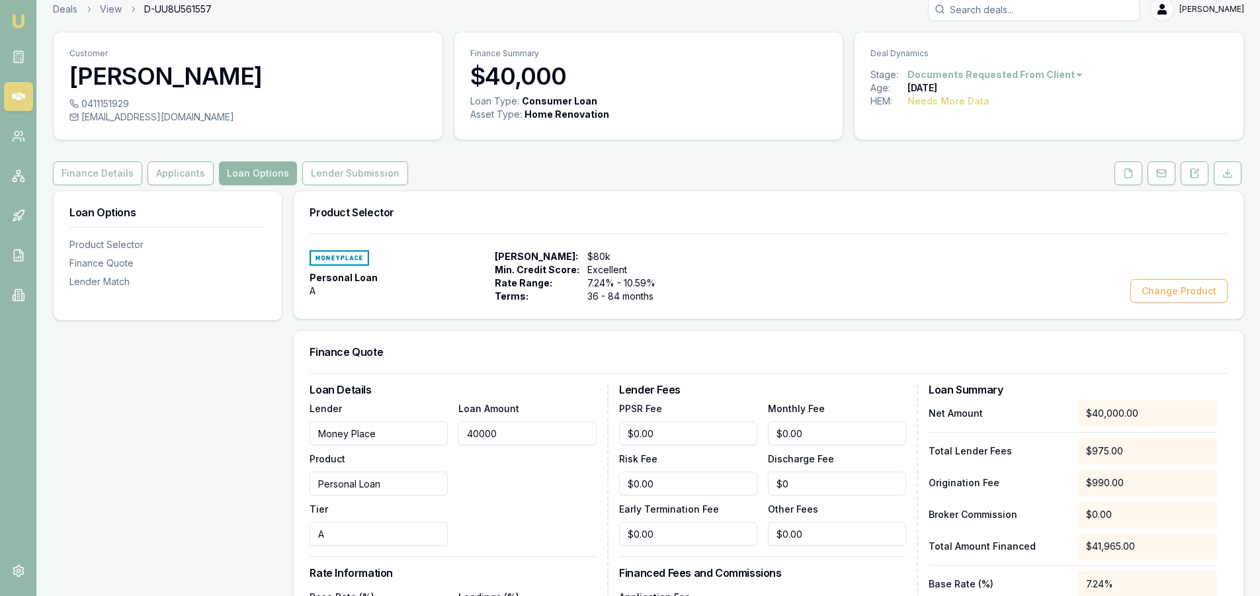
scroll to position [0, 0]
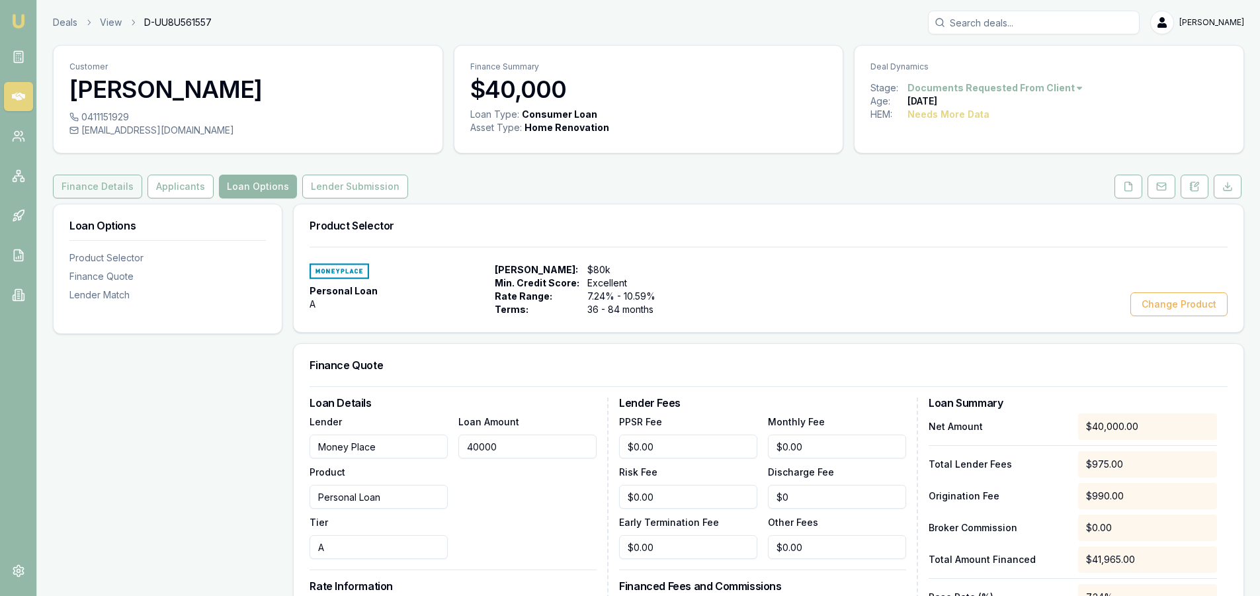
type input "$40,000.00"
click at [106, 192] on button "Finance Details" at bounding box center [97, 187] width 89 height 24
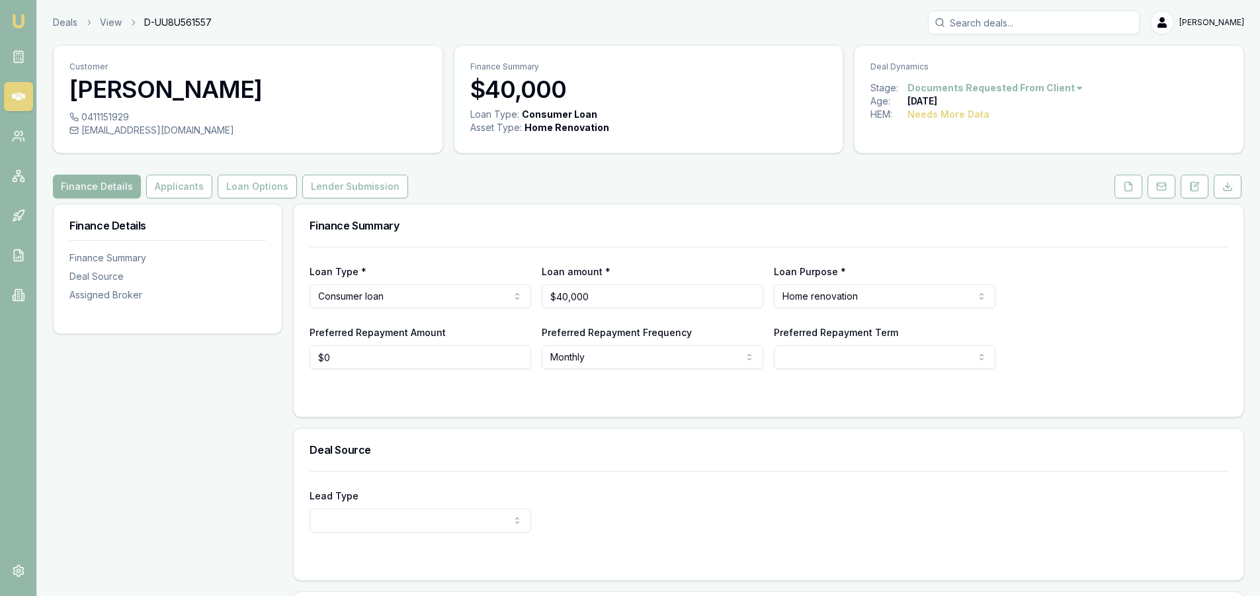
click at [422, 302] on html "Emu Broker Deals View D-UU8U561557 [PERSON_NAME] Toggle Menu Customer [PERSON_N…" at bounding box center [630, 298] width 1260 height 596
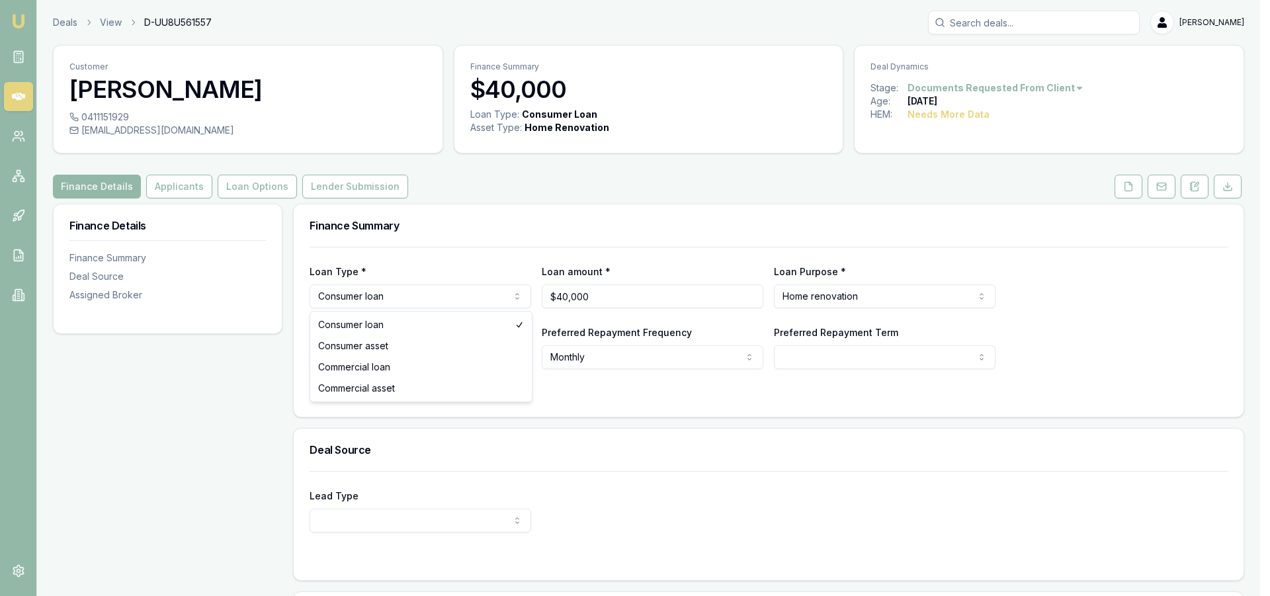
select select "COMMERCIAL_LOAN"
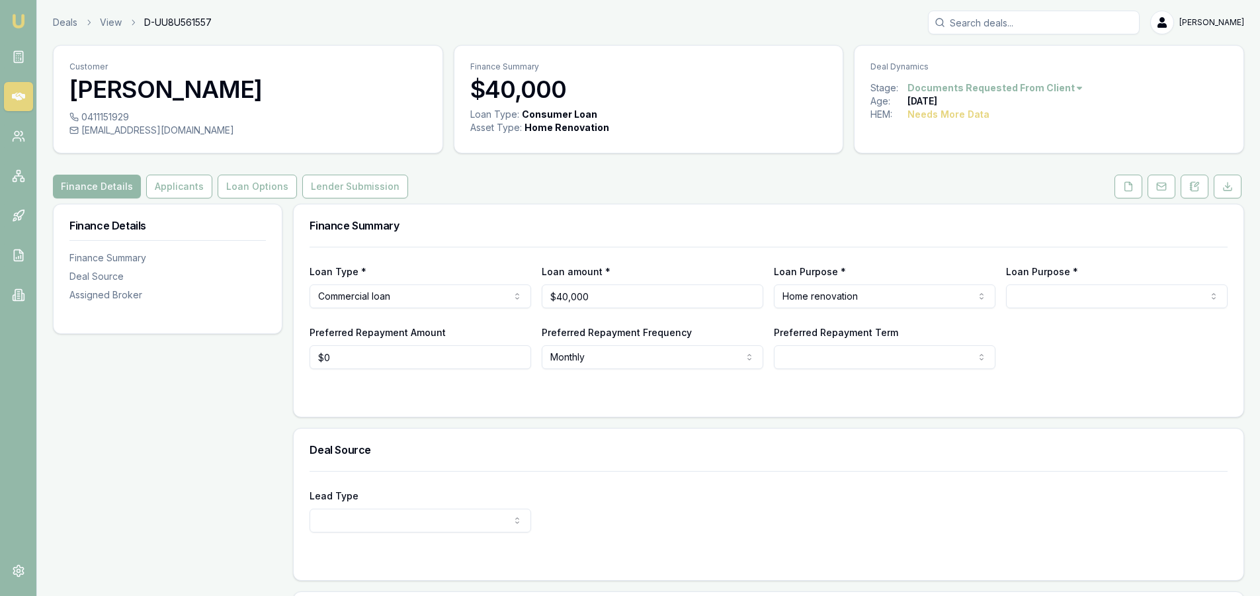
click at [708, 441] on div "Deal Source" at bounding box center [769, 450] width 950 height 42
select select "60"
drag, startPoint x: 599, startPoint y: 298, endPoint x: 507, endPoint y: 293, distance: 91.4
click at [507, 293] on div "Loan Type * Commercial loan Consumer loan Consumer asset Commercial loan Commer…" at bounding box center [769, 285] width 918 height 45
type input "$60,000"
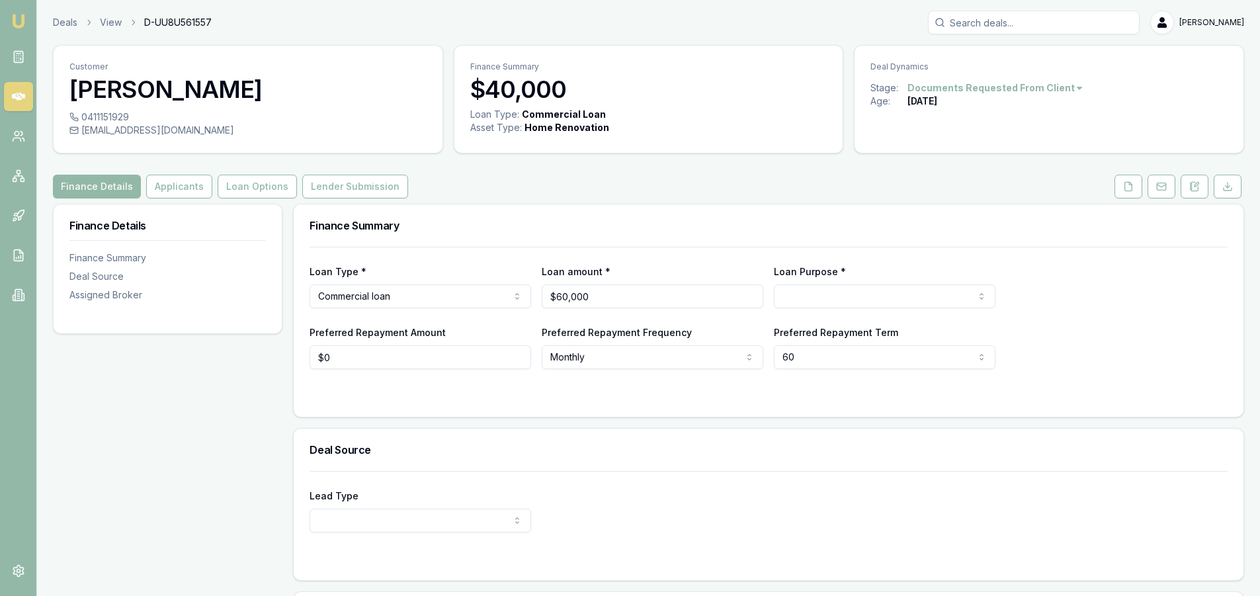
click at [564, 441] on div "Deal Source" at bounding box center [769, 450] width 950 height 42
click at [815, 290] on html "Emu Broker Deals View D-UU8U561557 [PERSON_NAME] Toggle Menu Customer [PERSON_N…" at bounding box center [630, 298] width 1260 height 596
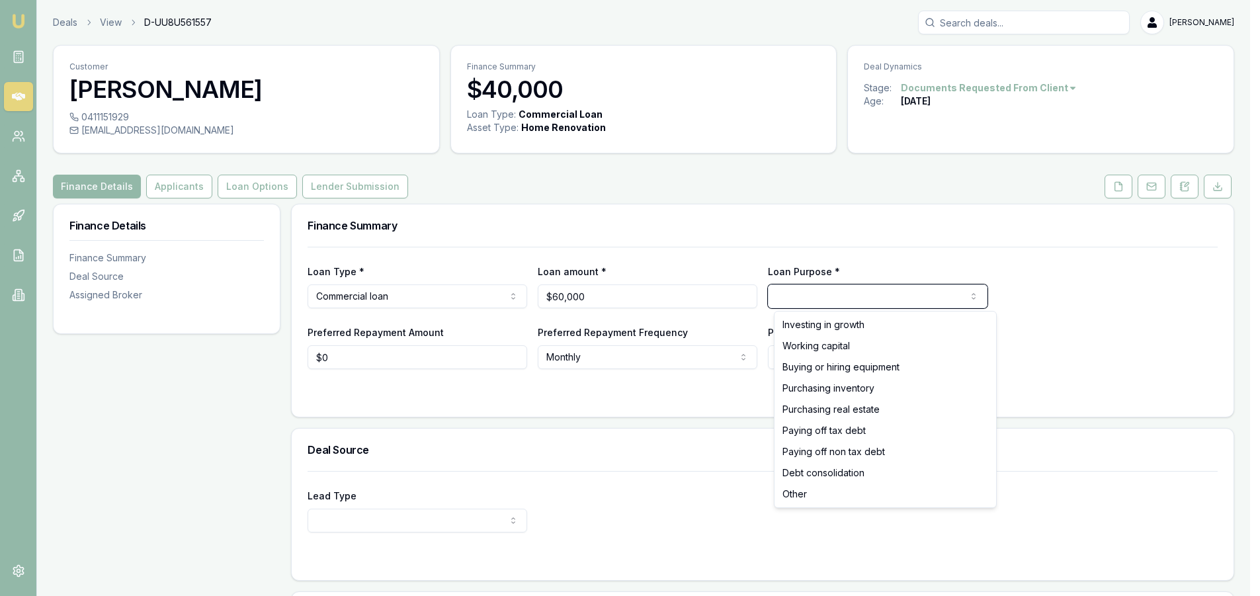
click at [665, 470] on html "Emu Broker Deals View D-UU8U561557 [PERSON_NAME] Toggle Menu Customer [PERSON_N…" at bounding box center [630, 298] width 1260 height 596
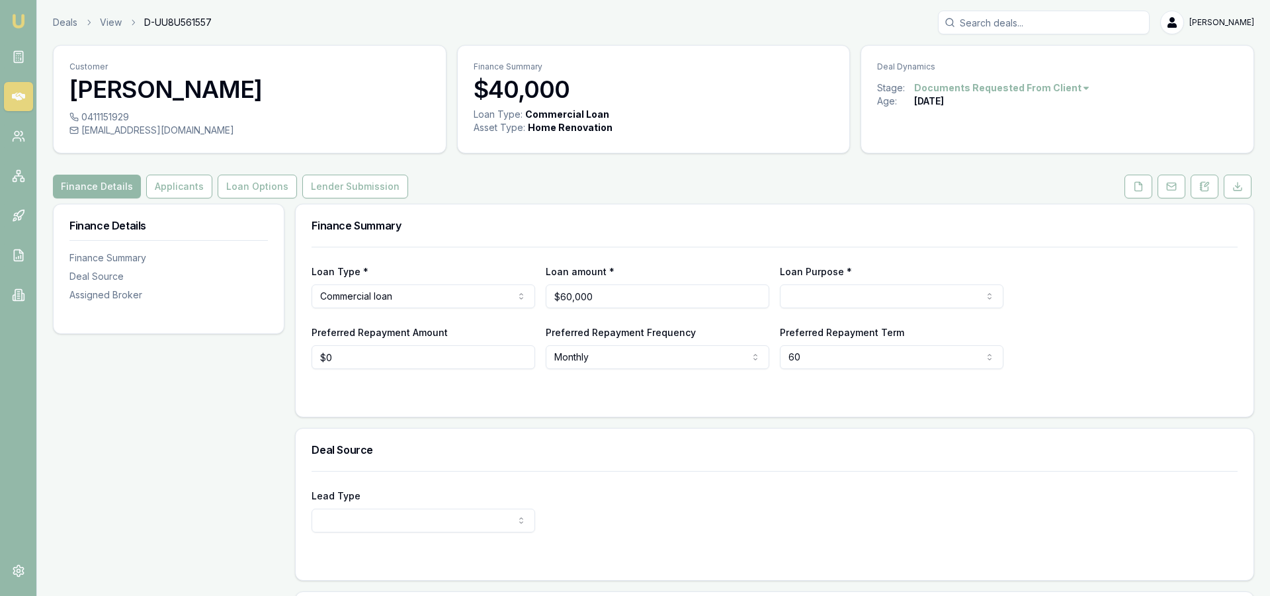
click at [812, 300] on html "Emu Broker Deals View D-UU8U561557 [PERSON_NAME] Toggle Menu Customer [PERSON_N…" at bounding box center [635, 298] width 1270 height 596
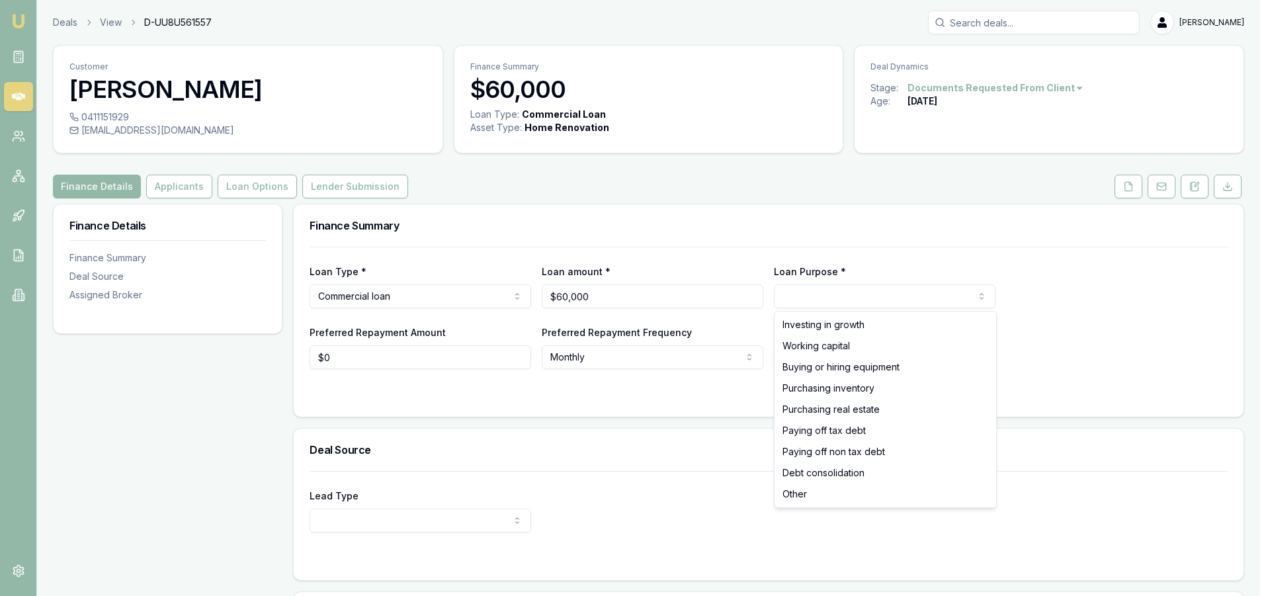
select select "WORKING_CAPITAL"
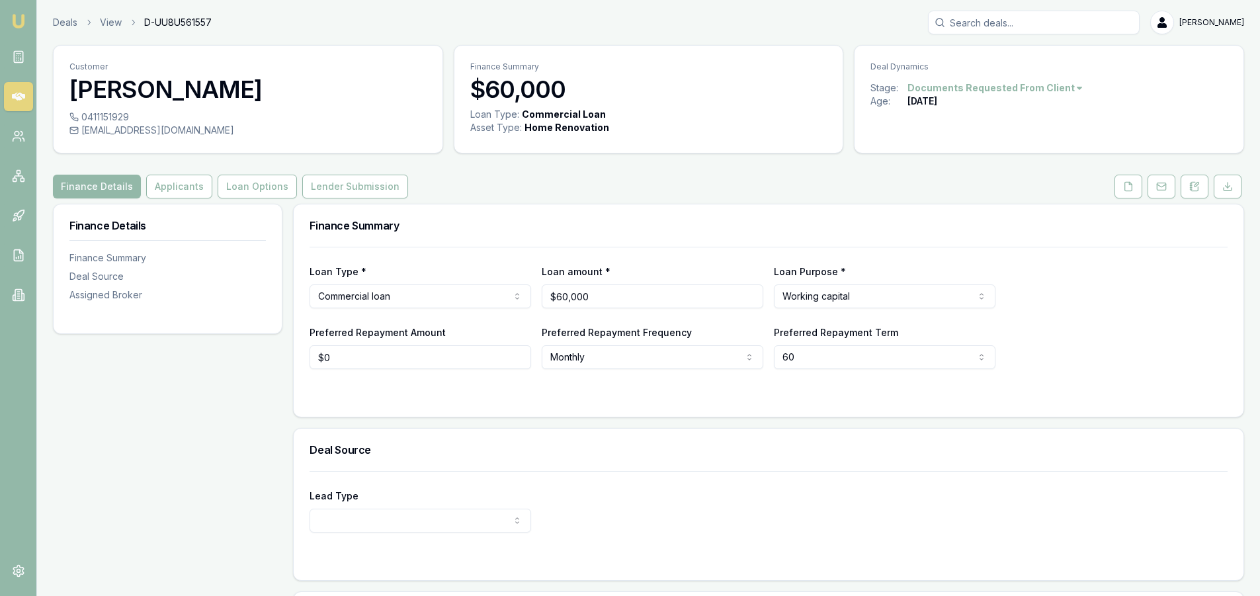
click at [609, 450] on h3 "Deal Source" at bounding box center [769, 449] width 918 height 11
click at [227, 190] on button "Loan Options" at bounding box center [257, 187] width 79 height 24
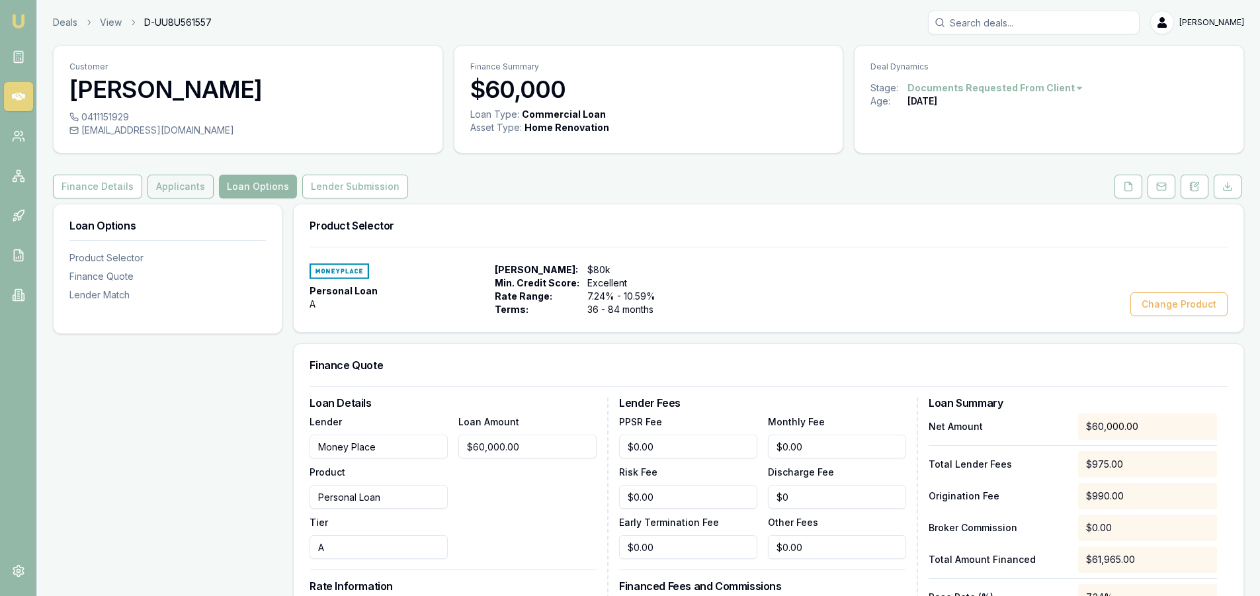
click at [180, 190] on button "Applicants" at bounding box center [180, 187] width 66 height 24
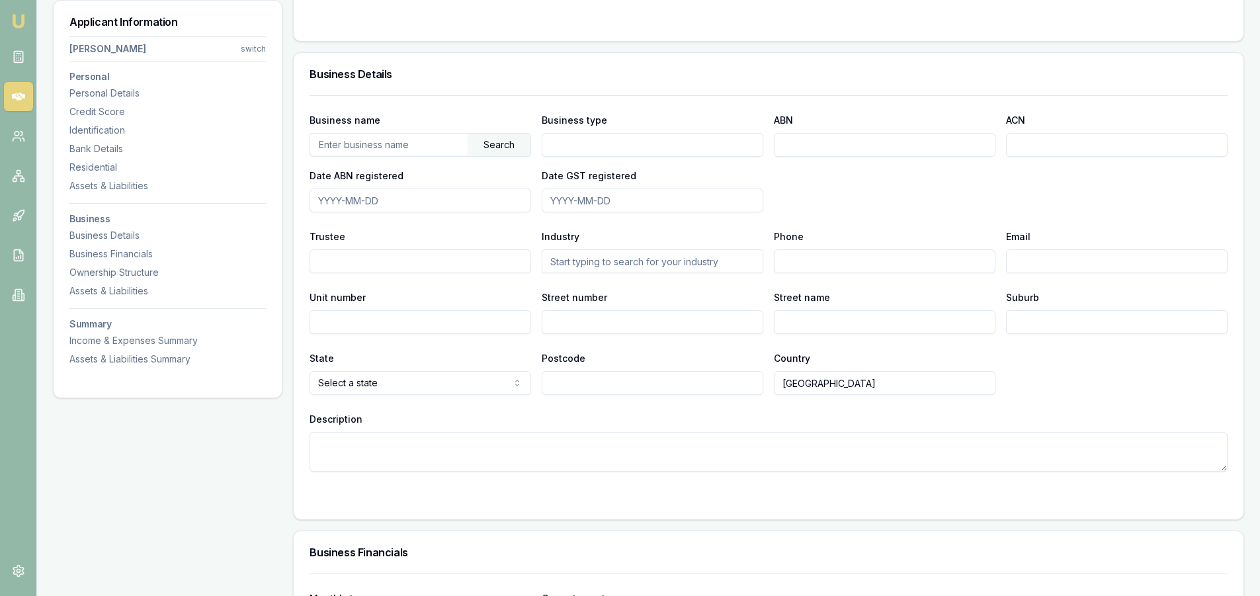
scroll to position [1786, 0]
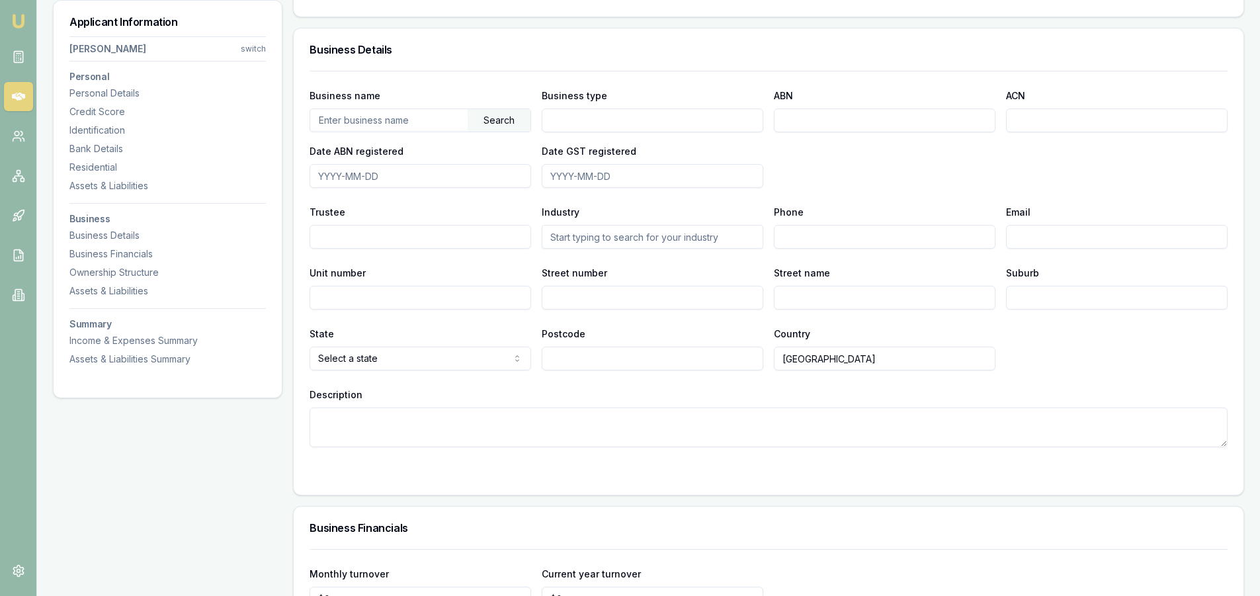
click at [362, 177] on input "Date ABN registered" at bounding box center [421, 176] width 222 height 24
click at [840, 127] on input "ABN" at bounding box center [885, 120] width 222 height 24
paste input "57 147 258 577"
type input "57 147 258 577"
click at [836, 157] on div "Business name Search Business type ABN 57 147 258 577 ACN Date ABN registered D…" at bounding box center [769, 137] width 918 height 101
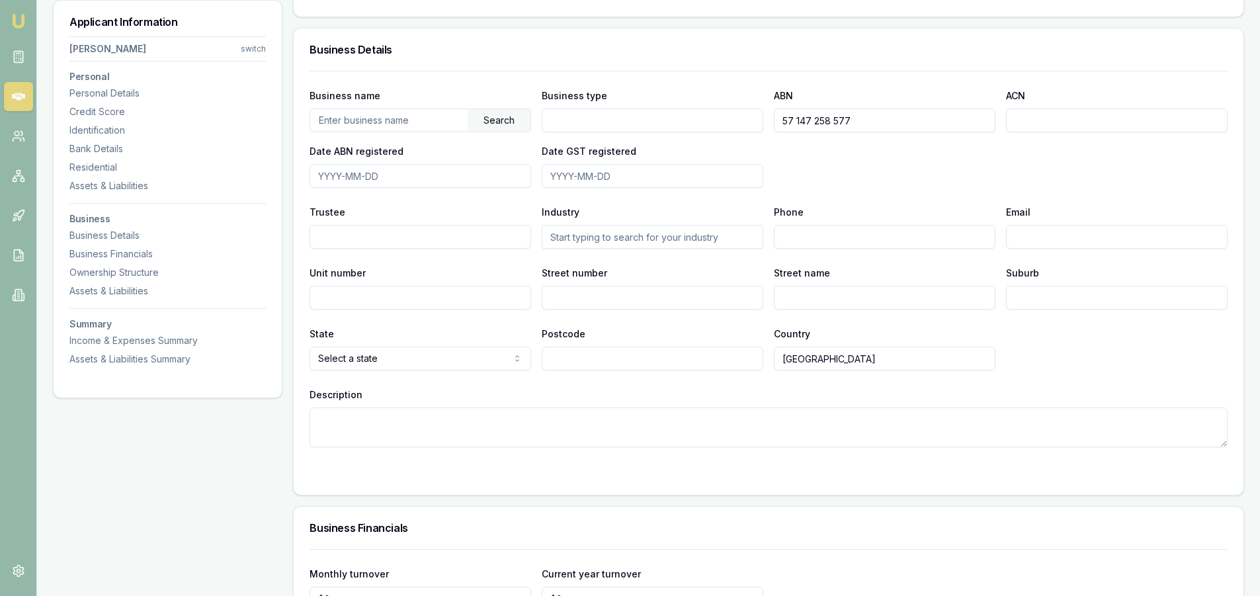
drag, startPoint x: 1021, startPoint y: 126, endPoint x: 1005, endPoint y: 131, distance: 16.1
click at [1020, 126] on input "ACN" at bounding box center [1117, 120] width 222 height 24
click at [347, 172] on input "Date ABN registered" at bounding box center [421, 176] width 222 height 24
type input "[DATE]"
click at [466, 208] on div "Trustee" at bounding box center [421, 226] width 222 height 45
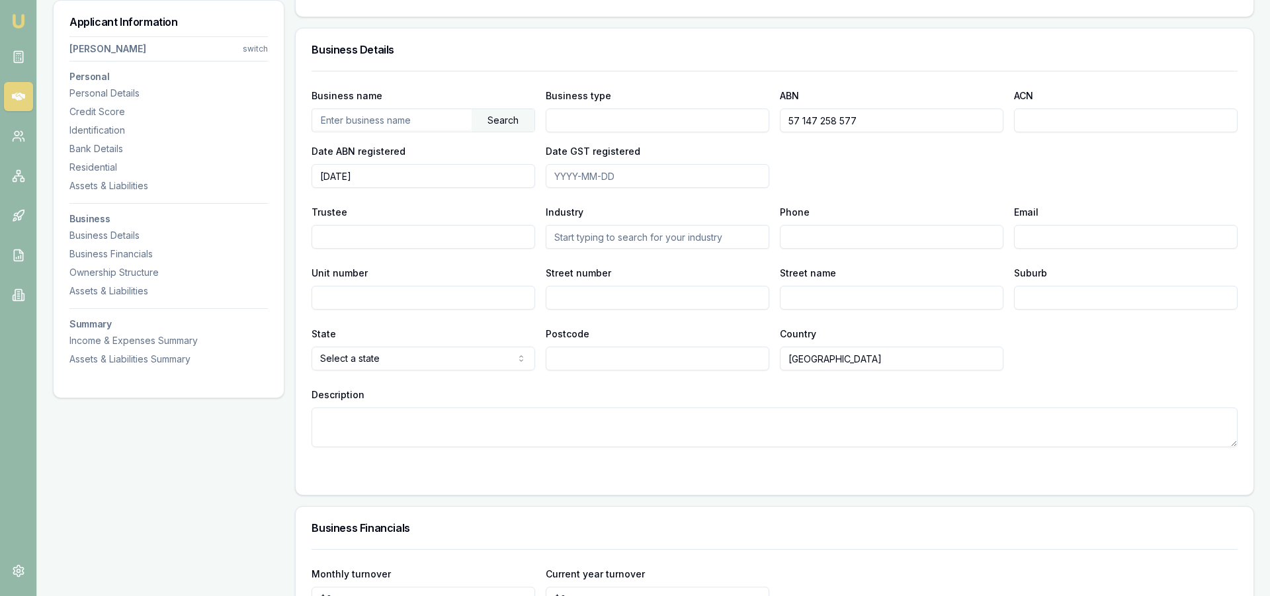
select select "VIC"
click at [553, 421] on textarea "Description" at bounding box center [769, 427] width 918 height 40
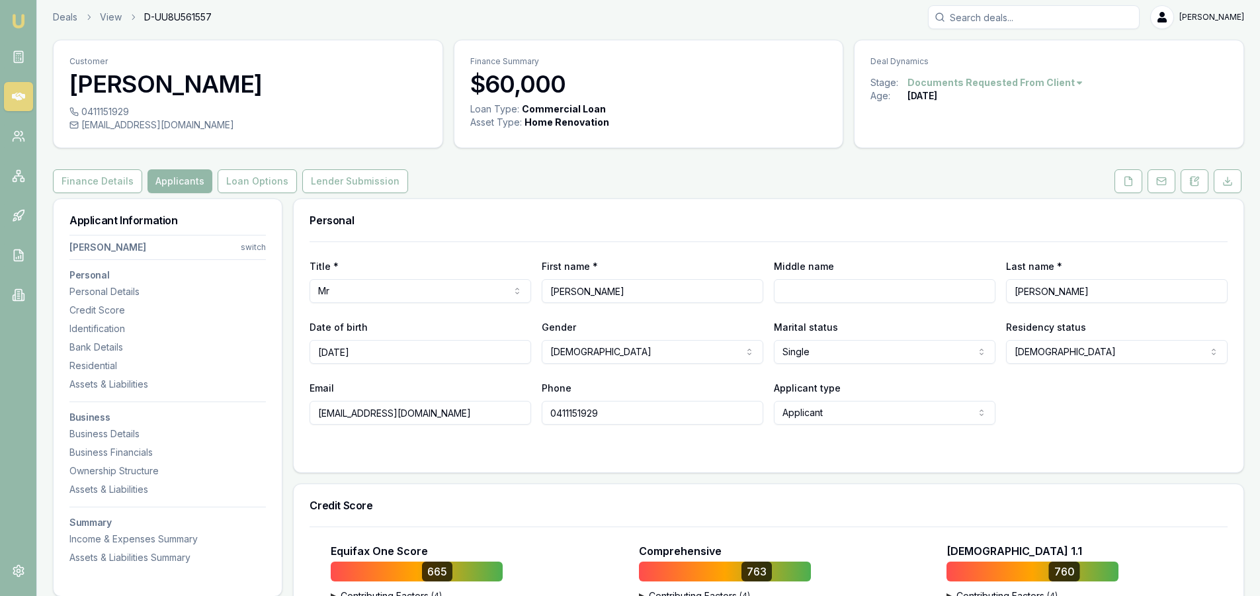
scroll to position [0, 0]
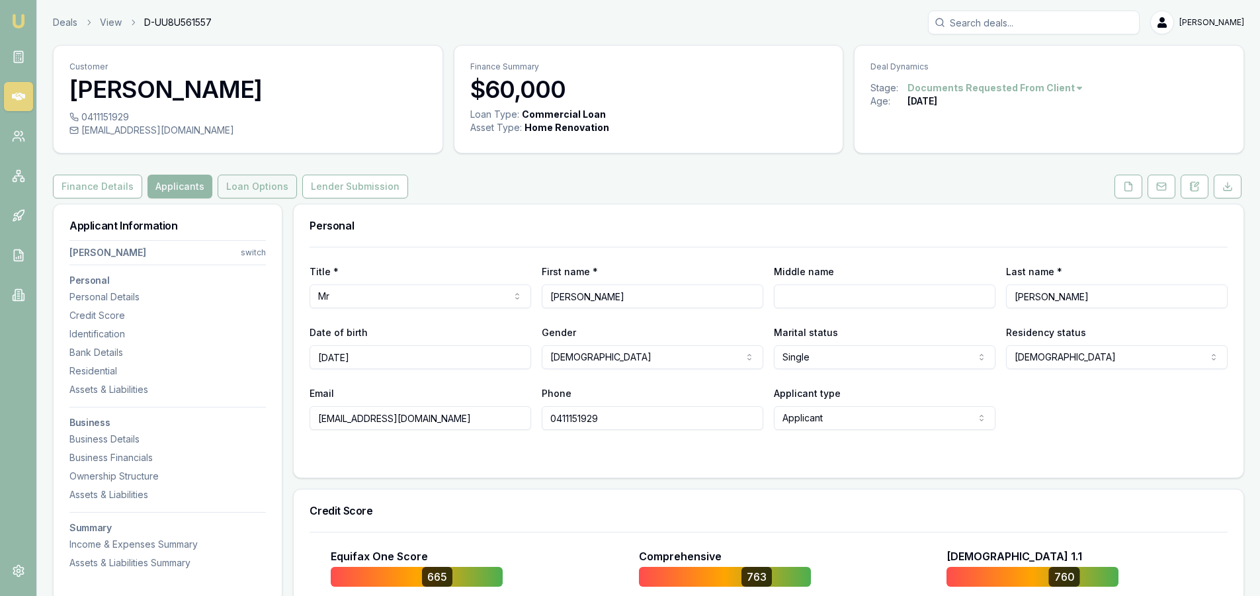
click at [256, 189] on button "Loan Options" at bounding box center [257, 187] width 79 height 24
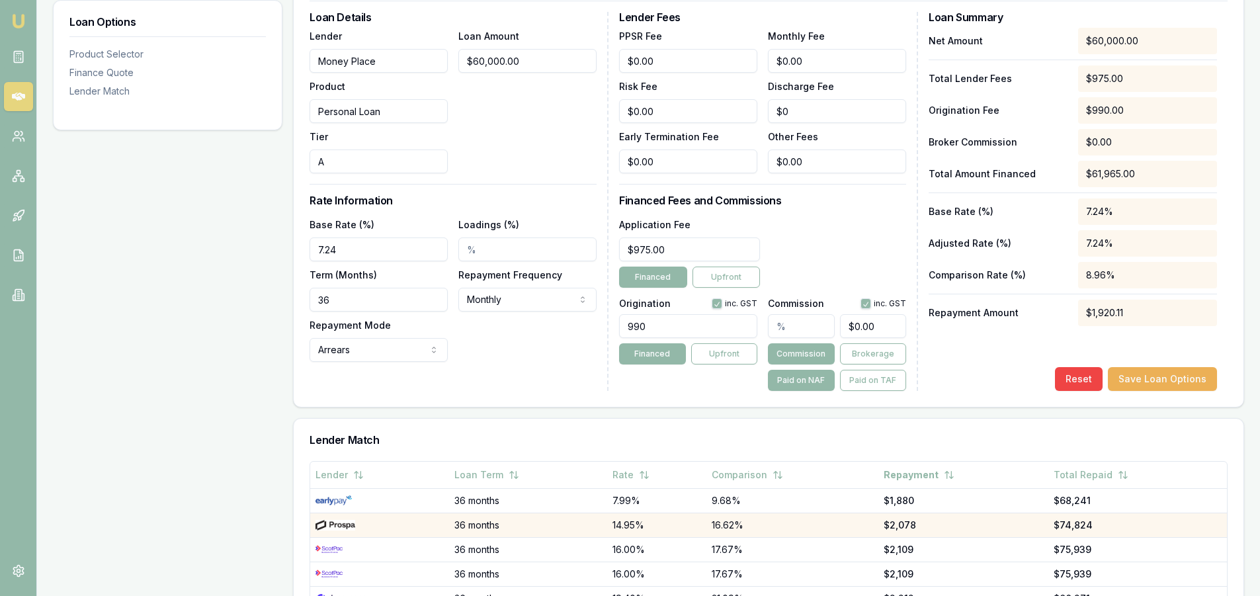
scroll to position [328, 0]
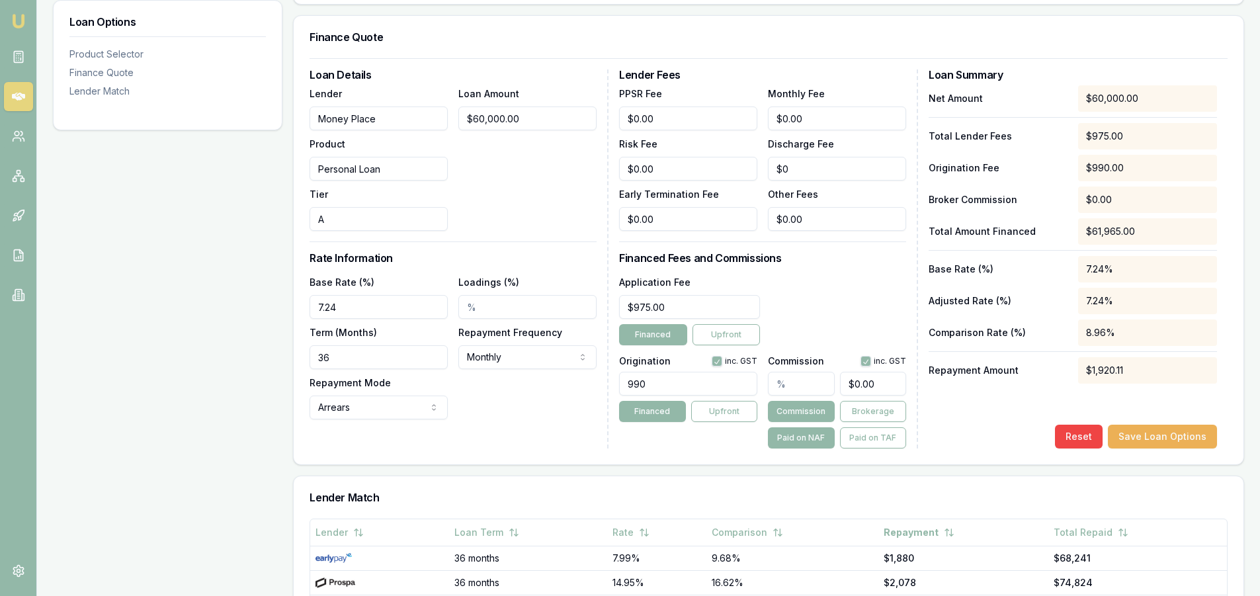
click at [345, 360] on input "36" at bounding box center [379, 357] width 138 height 24
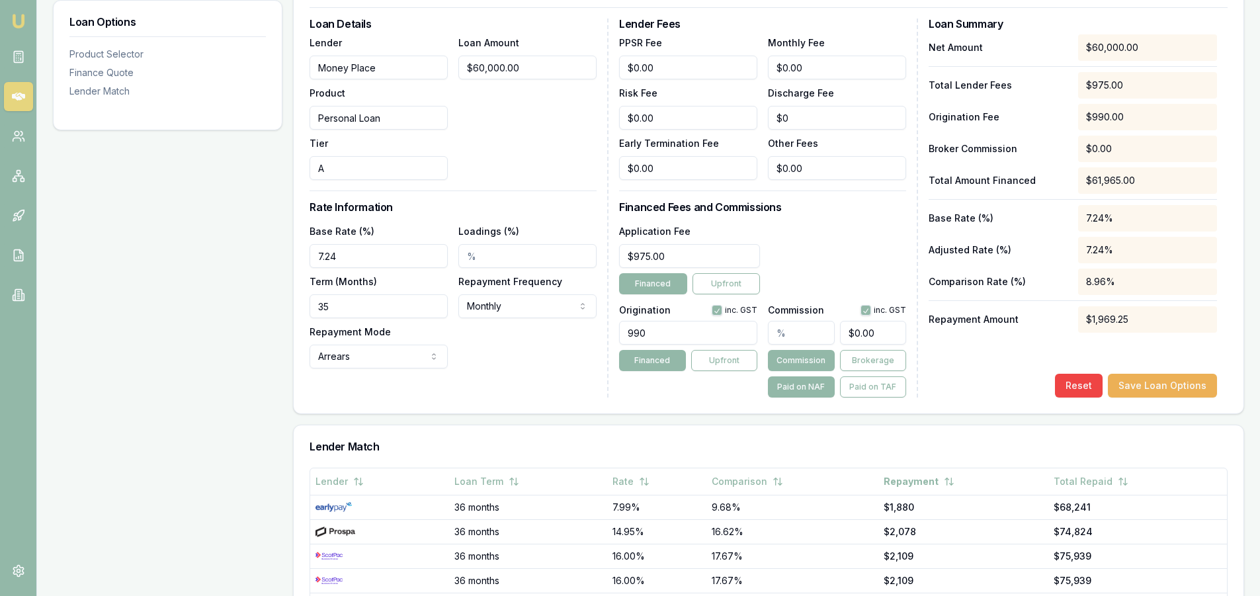
scroll to position [394, 0]
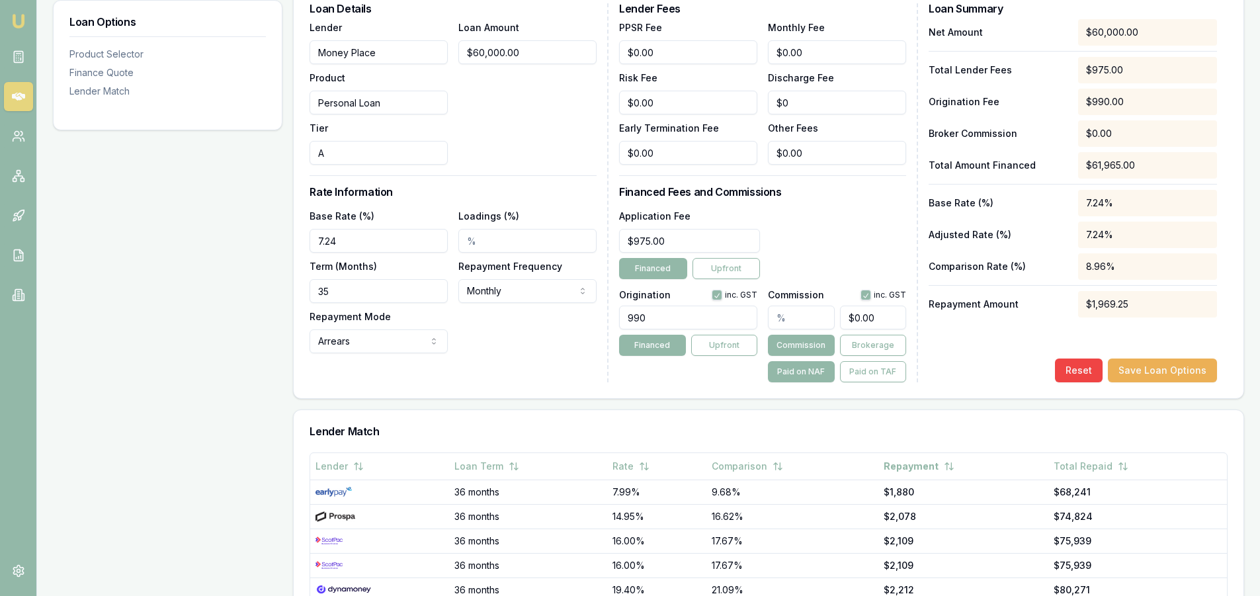
click at [503, 351] on div "Base Rate (%) 7.24 Loadings (%) Term (Months) 35 Repayment Frequency Monthly We…" at bounding box center [453, 281] width 287 height 146
drag, startPoint x: 360, startPoint y: 294, endPoint x: 179, endPoint y: 292, distance: 181.2
click at [186, 293] on div "Loan Options Product Selector Finance Quote Lender Match Product Selector Perso…" at bounding box center [648, 297] width 1191 height 974
click at [487, 354] on div "Loan Details Lender Money Place Product Personal Loan Tier A Loan Amount $60,00…" at bounding box center [459, 192] width 299 height 379
drag, startPoint x: 355, startPoint y: 295, endPoint x: 143, endPoint y: 288, distance: 212.4
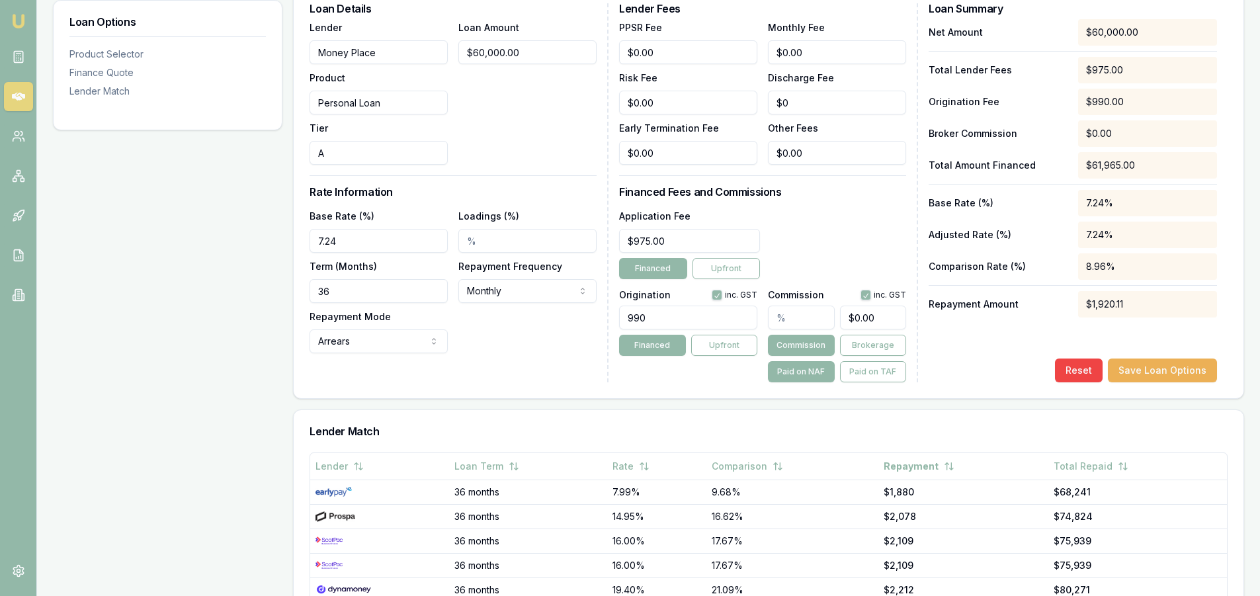
click at [146, 292] on div "Loan Options Product Selector Finance Quote Lender Match Product Selector Perso…" at bounding box center [648, 297] width 1191 height 974
type input "60"
click at [493, 354] on div "Loan Details Lender Money Place Product Personal Loan Tier A Loan Amount $60,00…" at bounding box center [459, 192] width 299 height 379
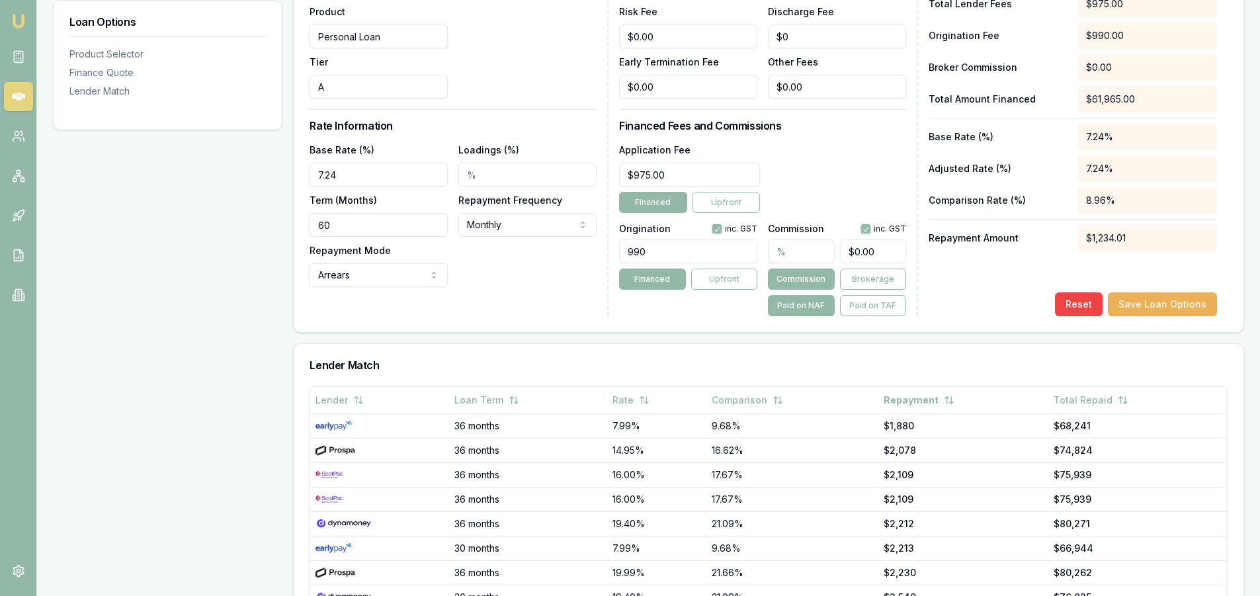
scroll to position [328, 0]
